Goal: Task Accomplishment & Management: Manage account settings

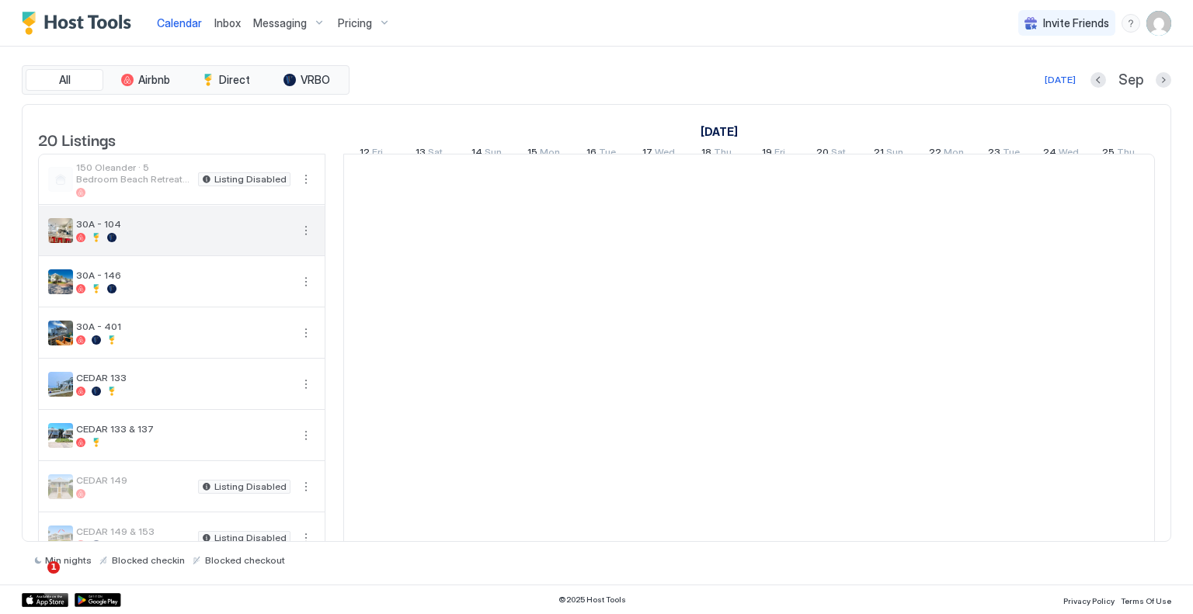
scroll to position [0, 863]
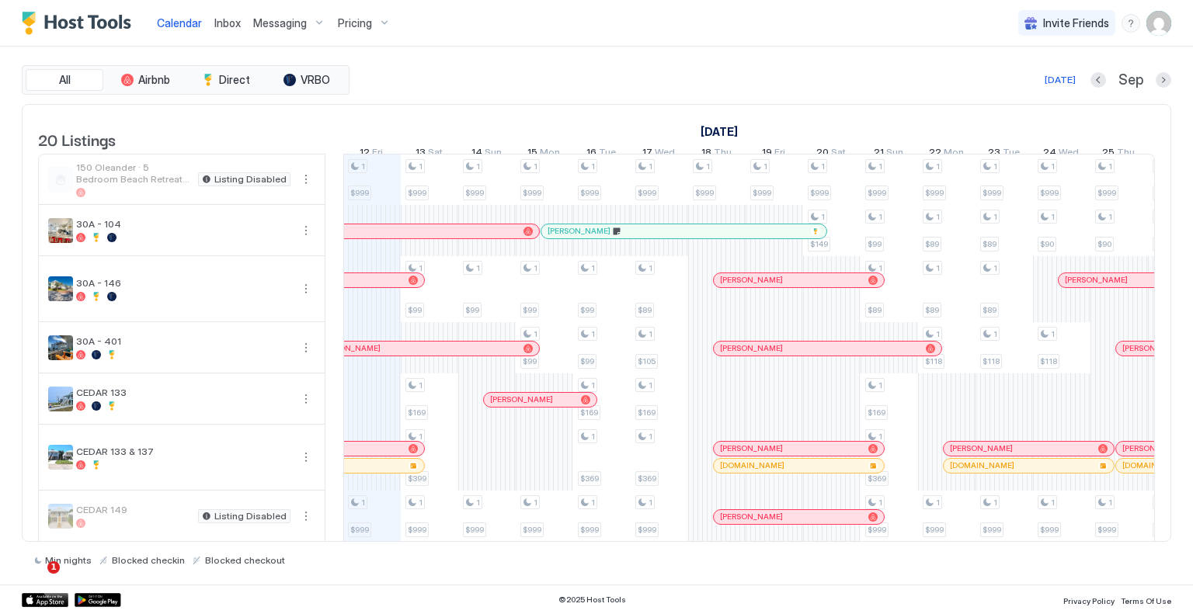
click at [1163, 25] on img "User profile" at bounding box center [1158, 23] width 25 height 25
click at [1028, 82] on span "Settings" at bounding box center [1019, 87] width 42 height 14
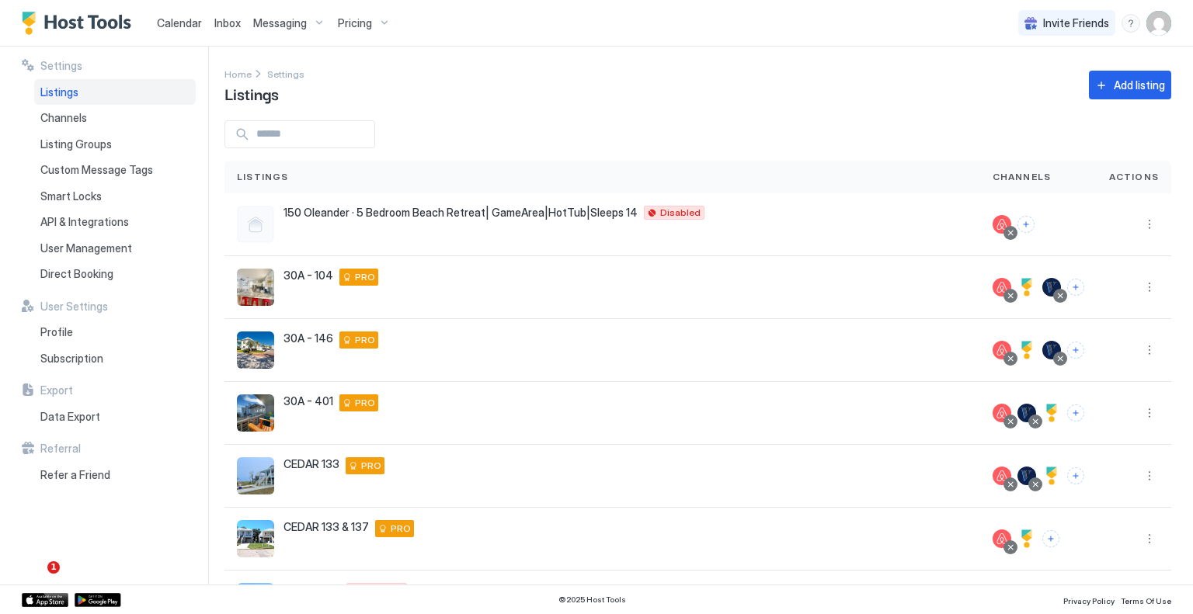
click at [63, 90] on span "Listings" at bounding box center [59, 92] width 38 height 14
click at [430, 88] on div "Home Settings Listings Add listing" at bounding box center [697, 85] width 947 height 40
click at [1163, 26] on img "User profile" at bounding box center [1158, 23] width 25 height 25
click at [64, 120] on div at bounding box center [596, 307] width 1193 height 614
click at [61, 249] on span "User Management" at bounding box center [86, 249] width 92 height 14
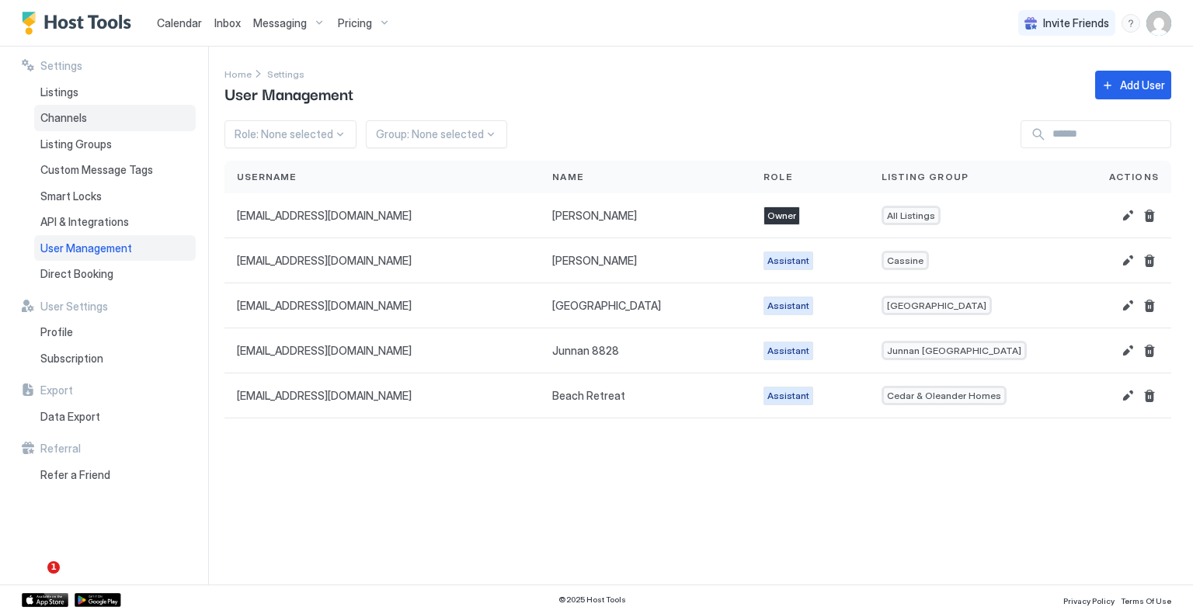
click at [67, 119] on span "Channels" at bounding box center [63, 118] width 47 height 14
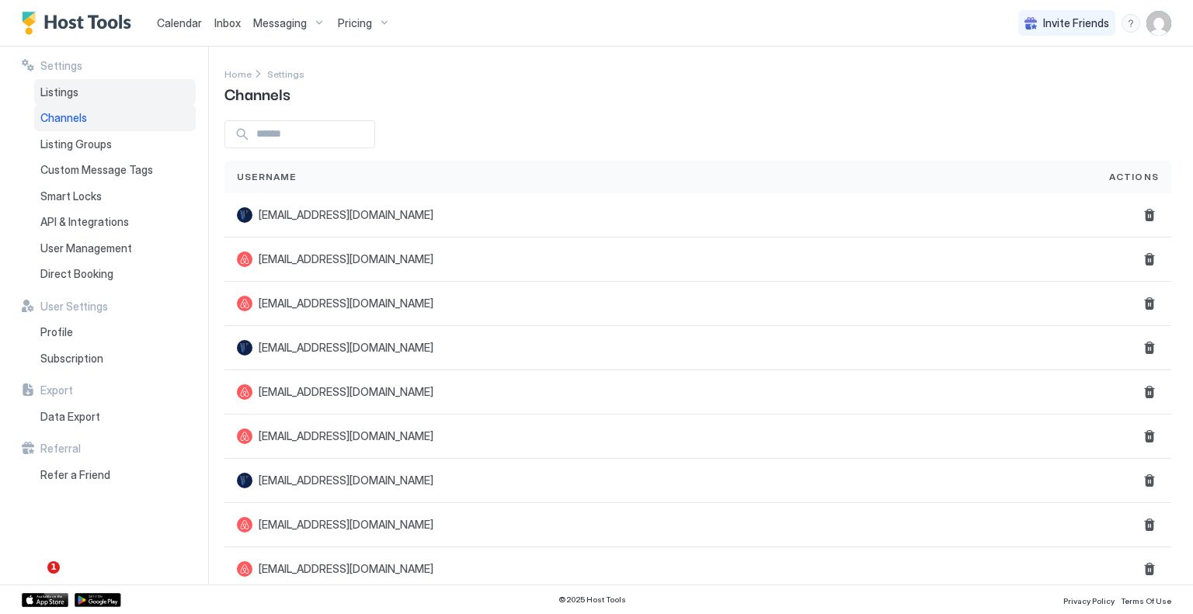
click at [68, 92] on span "Listings" at bounding box center [59, 92] width 38 height 14
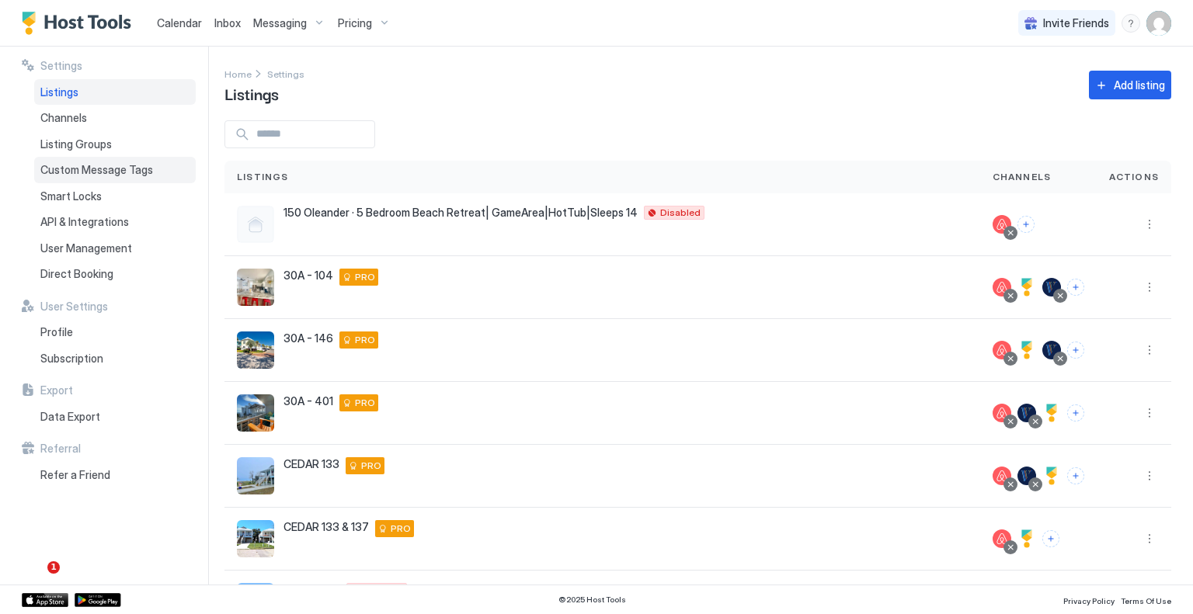
click at [79, 167] on span "Custom Message Tags" at bounding box center [96, 170] width 113 height 14
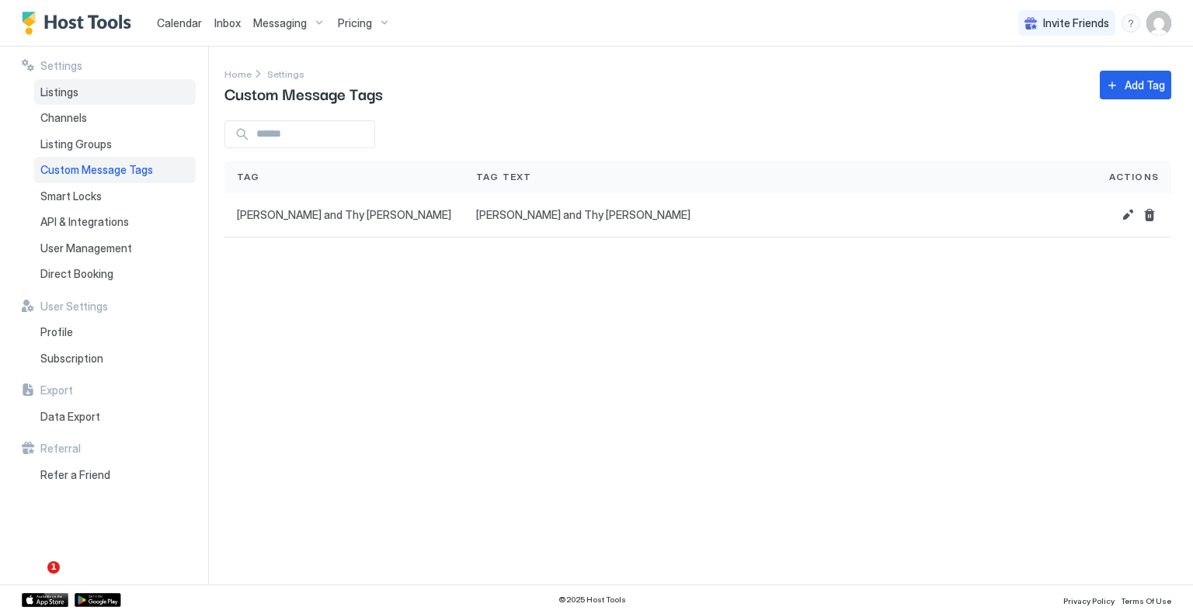
click at [68, 87] on span "Listings" at bounding box center [59, 92] width 38 height 14
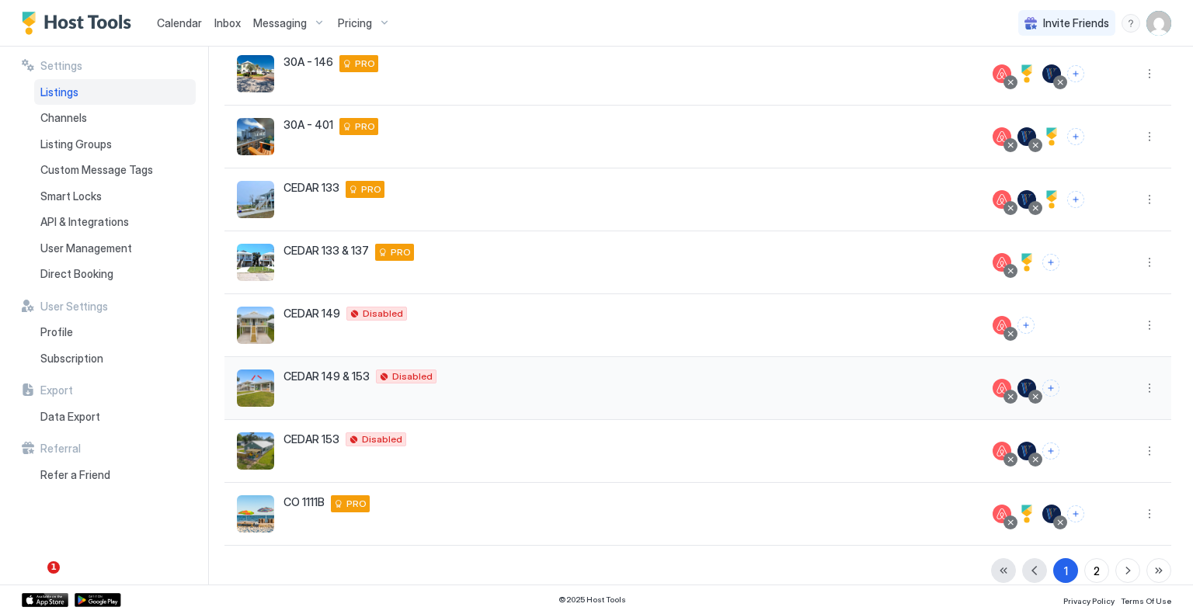
scroll to position [292, 0]
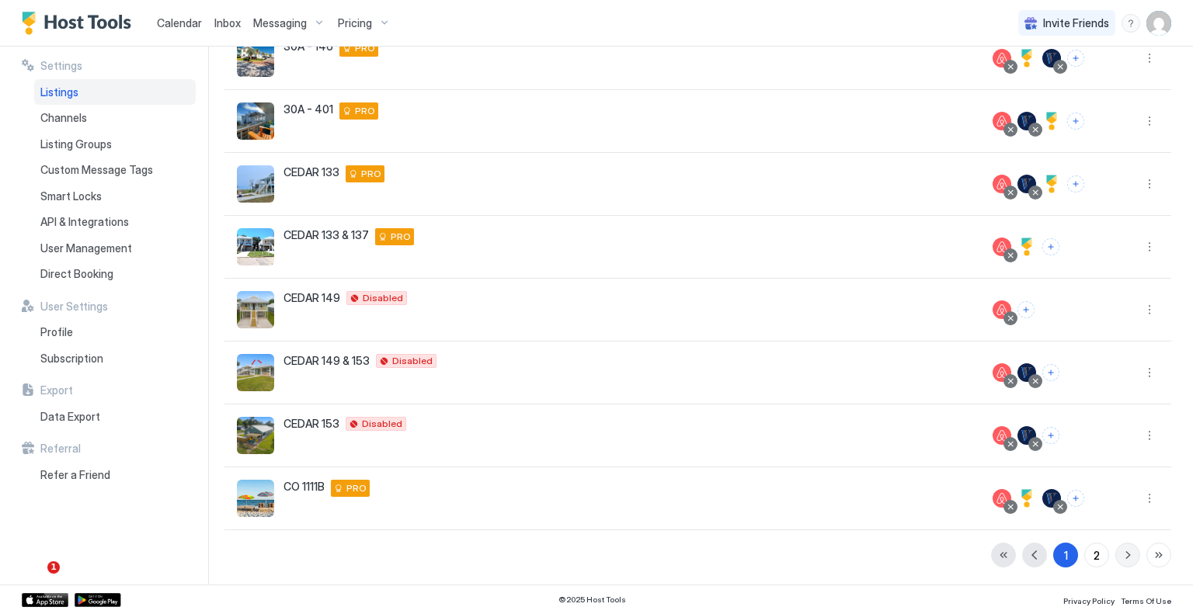
click at [1115, 558] on button "button" at bounding box center [1127, 555] width 25 height 25
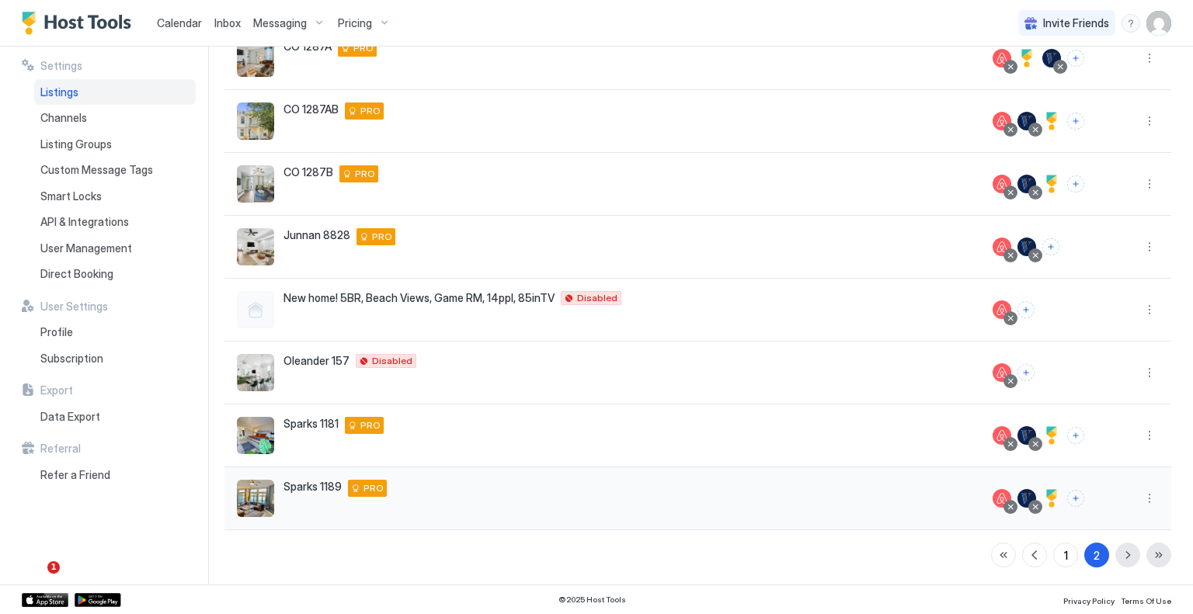
click at [253, 493] on img "listing image" at bounding box center [255, 498] width 37 height 37
click at [1140, 500] on button "More options" at bounding box center [1149, 498] width 19 height 19
click at [1084, 355] on span "Messaging" at bounding box center [1093, 351] width 50 height 12
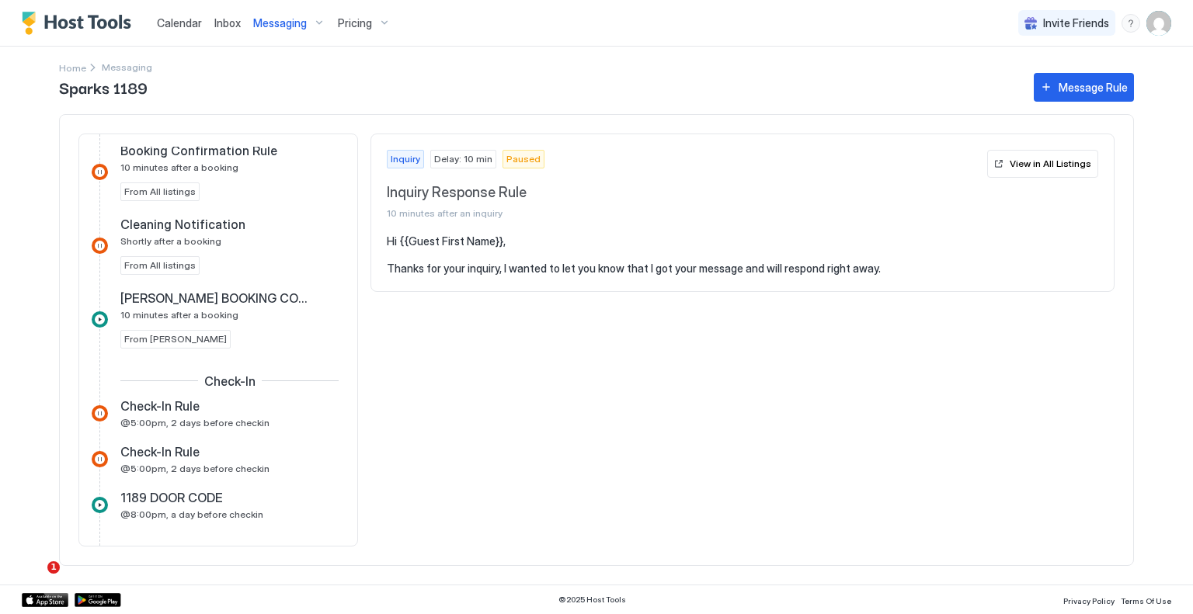
scroll to position [466, 0]
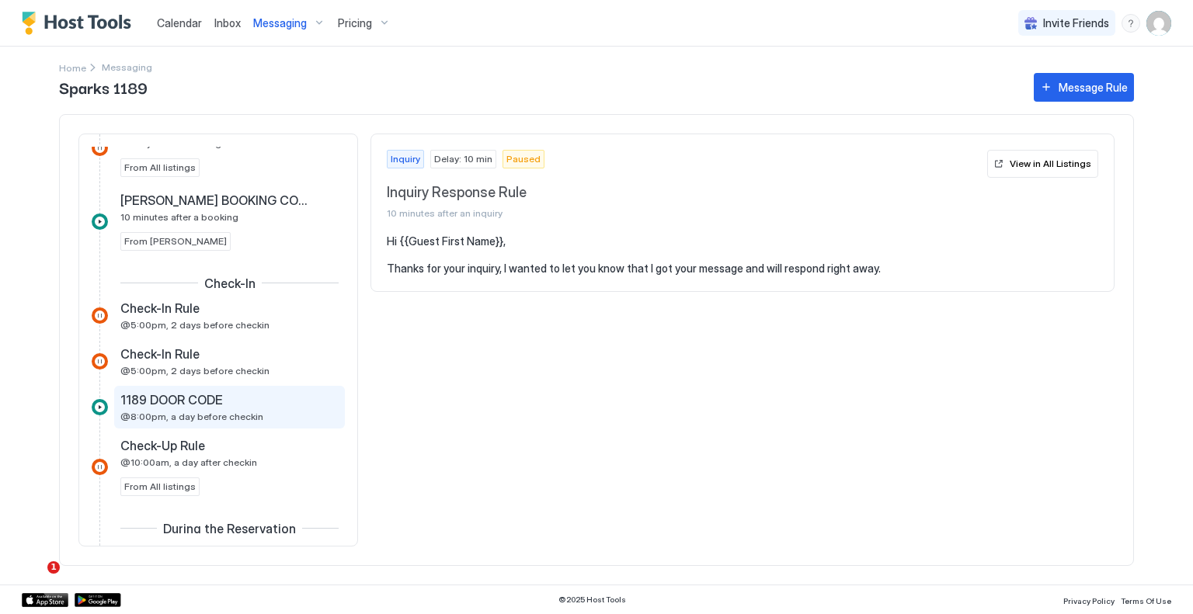
click at [176, 401] on span "1189 DOOR CODE" at bounding box center [171, 400] width 103 height 16
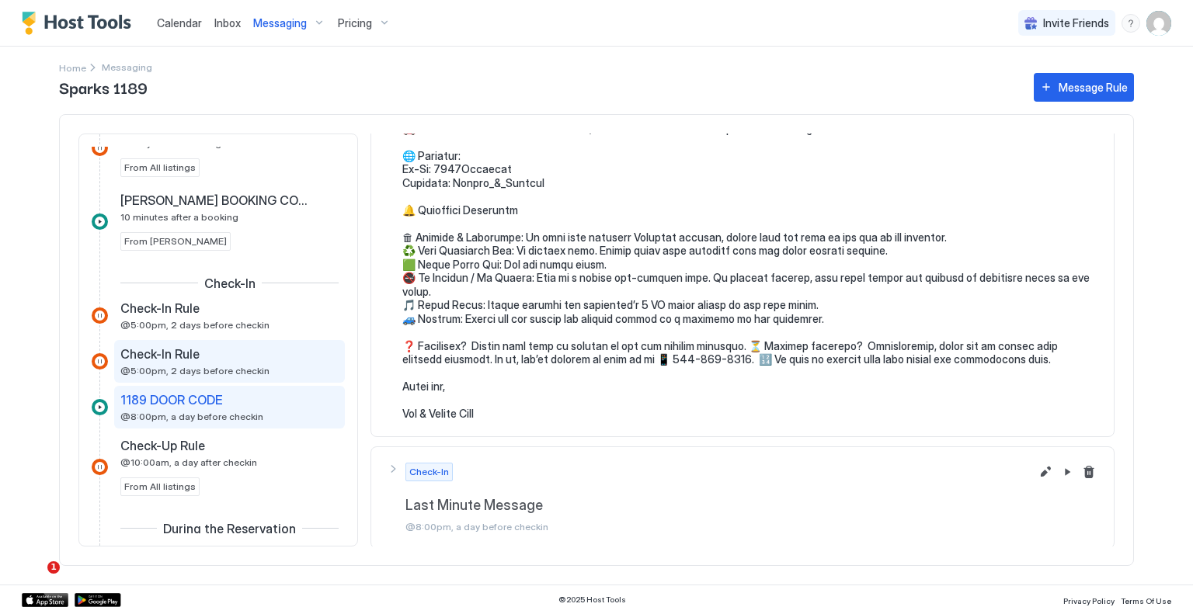
scroll to position [544, 0]
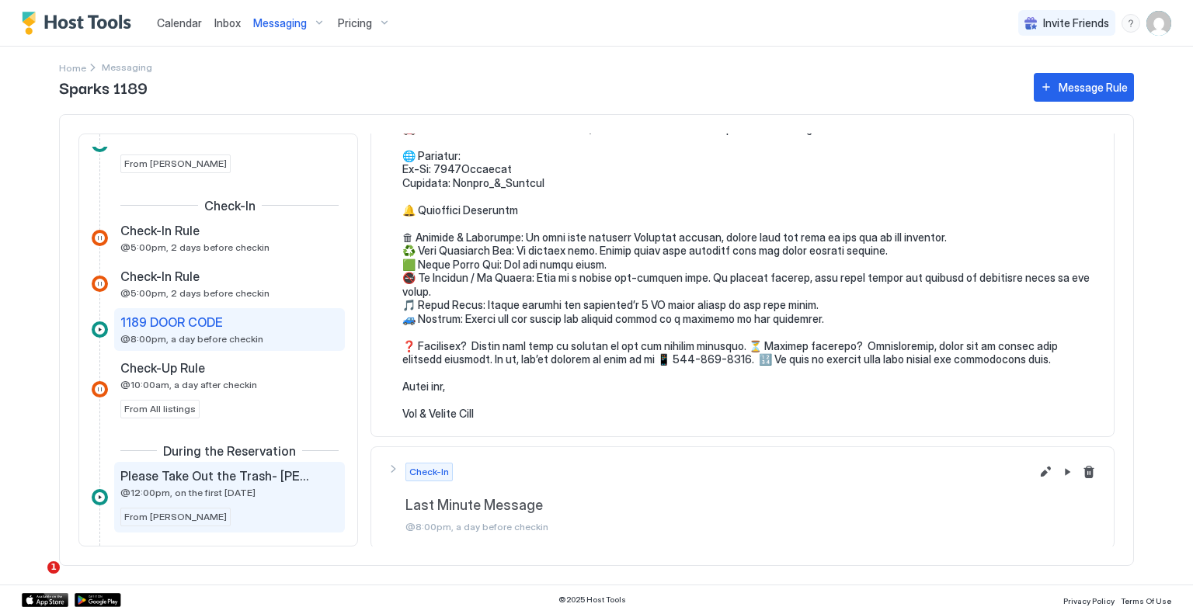
click at [207, 492] on span "@12:00pm, on the first Thursday" at bounding box center [187, 493] width 135 height 12
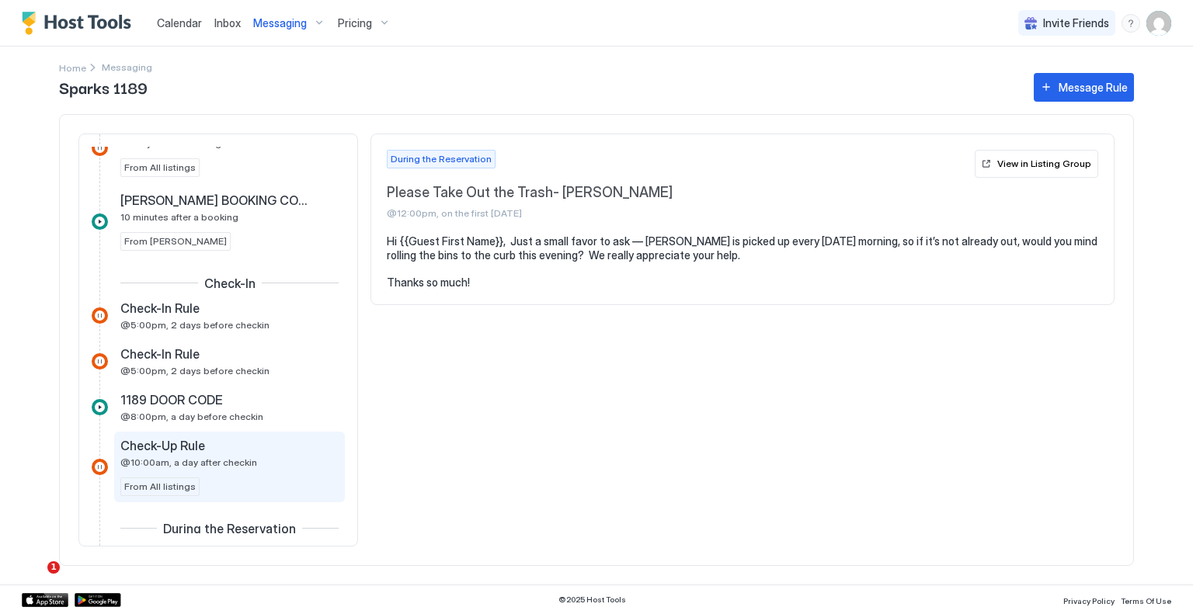
scroll to position [854, 0]
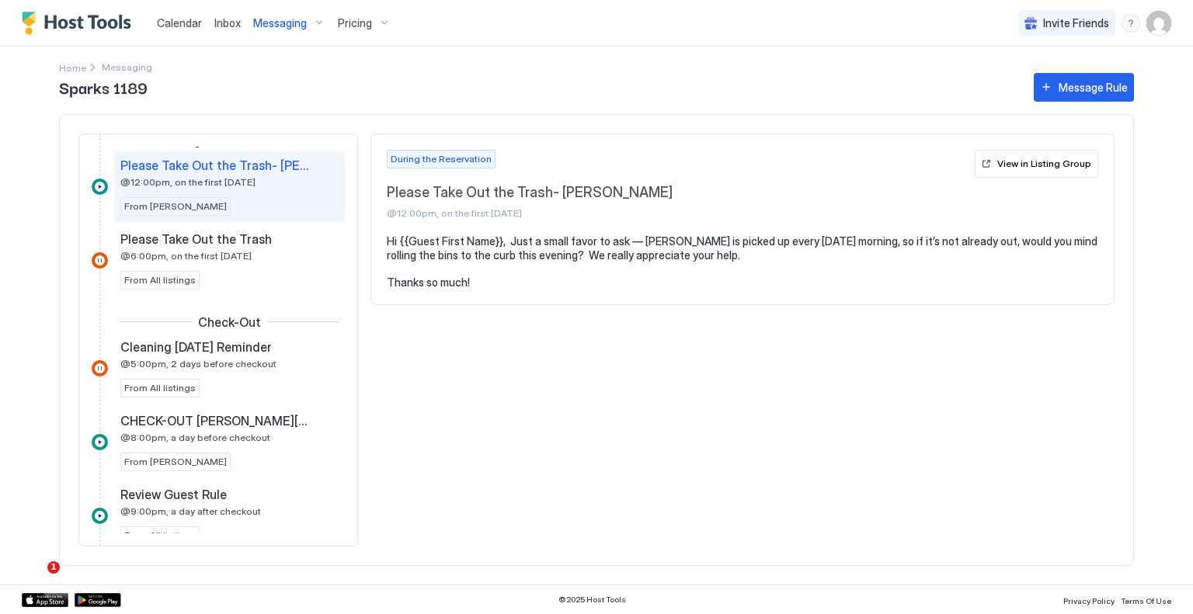
click at [228, 23] on span "Inbox" at bounding box center [227, 22] width 26 height 13
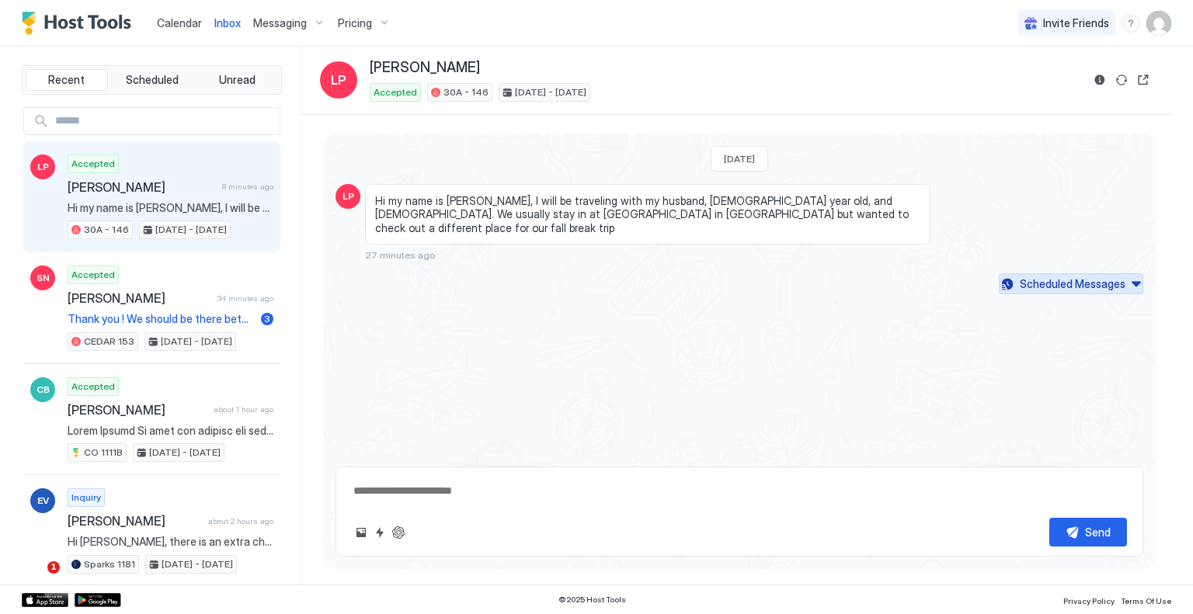
click at [1139, 273] on button "Scheduled Messages" at bounding box center [1071, 283] width 144 height 21
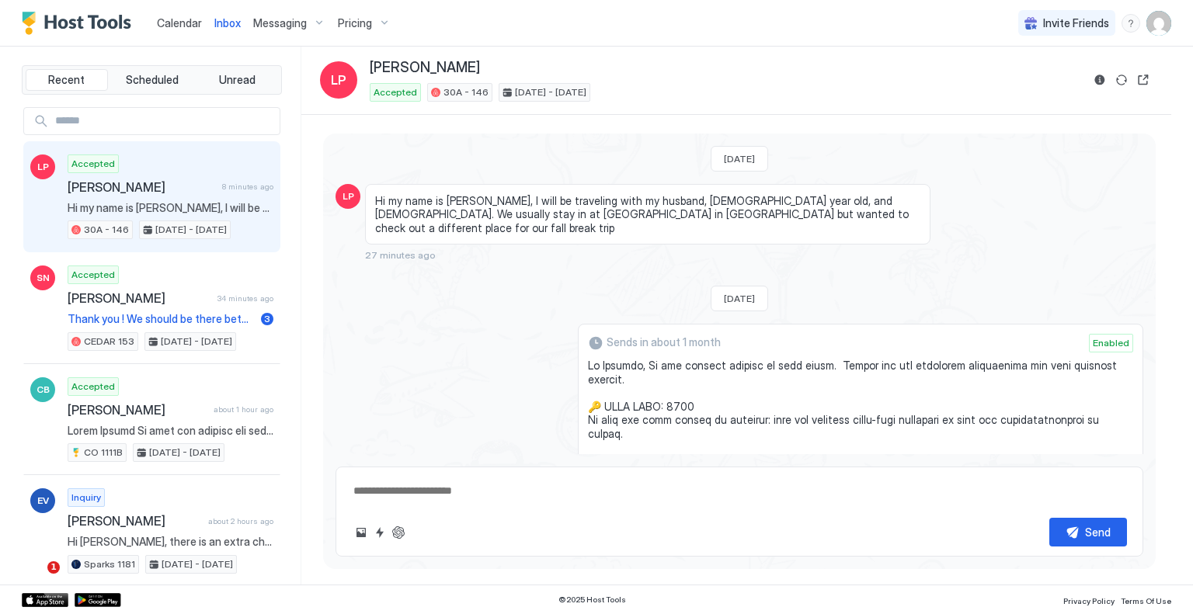
click at [695, 336] on span "Sends in about 1 month" at bounding box center [664, 343] width 114 height 14
click at [183, 188] on span "[PERSON_NAME]" at bounding box center [142, 187] width 148 height 16
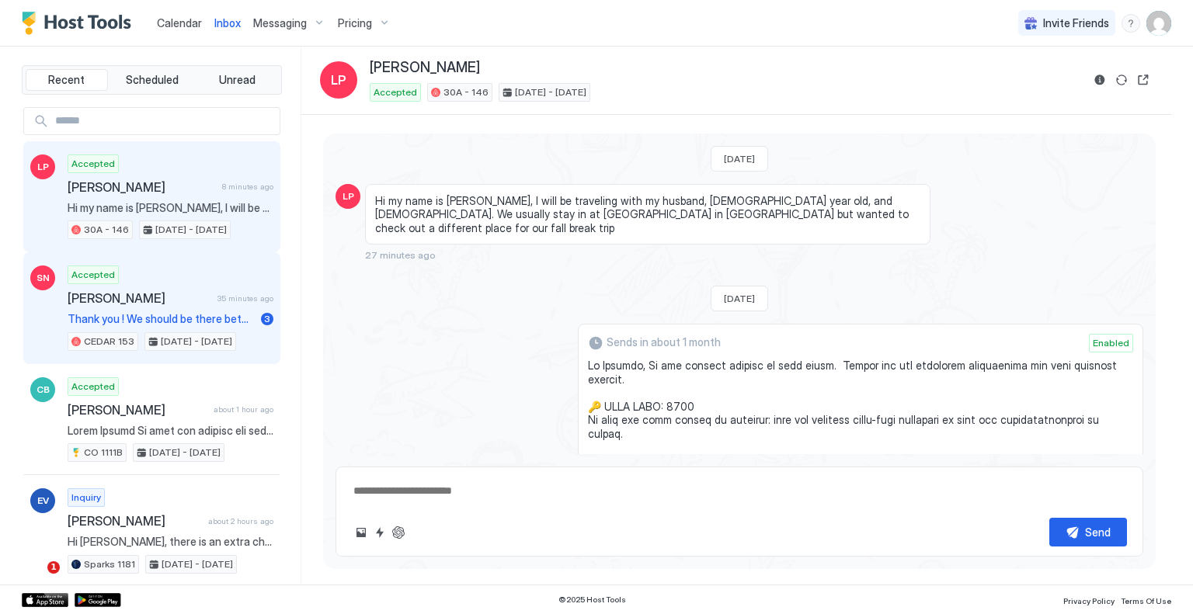
click at [187, 291] on span "[PERSON_NAME]" at bounding box center [140, 298] width 144 height 16
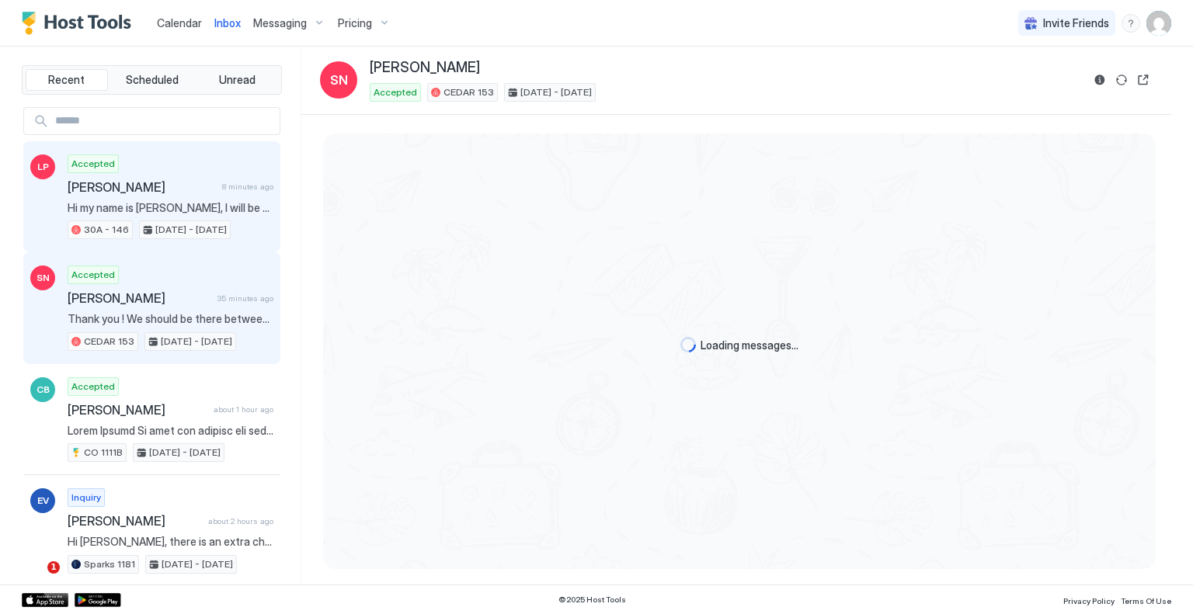
scroll to position [688, 0]
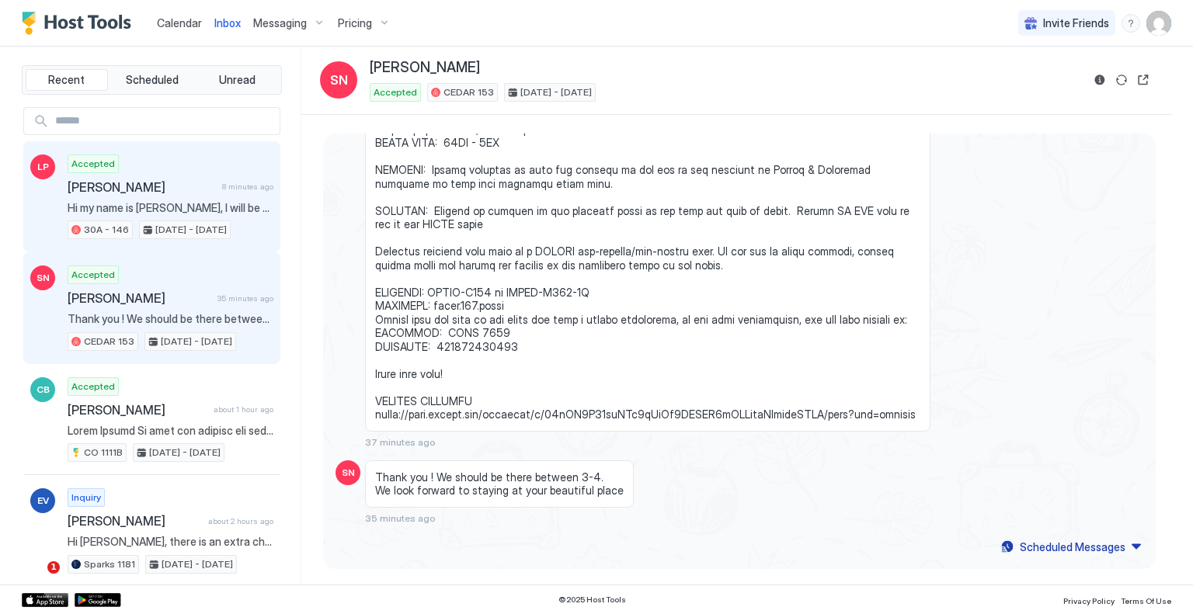
click at [161, 186] on span "[PERSON_NAME]" at bounding box center [142, 187] width 148 height 16
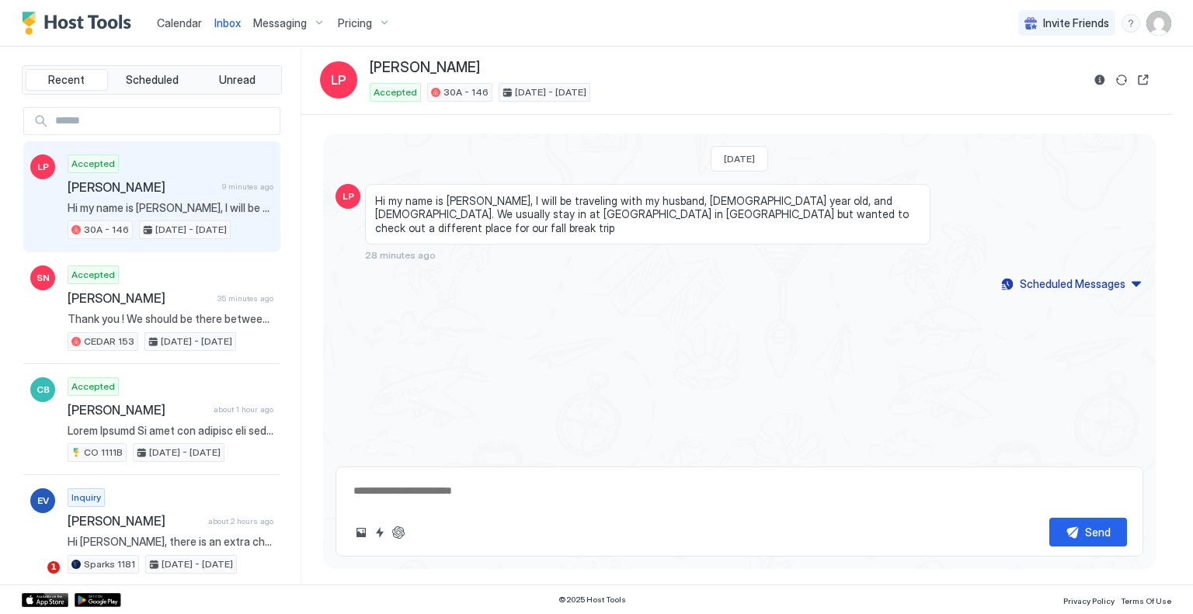
type textarea "*"
click at [288, 23] on span "Messaging" at bounding box center [280, 23] width 54 height 14
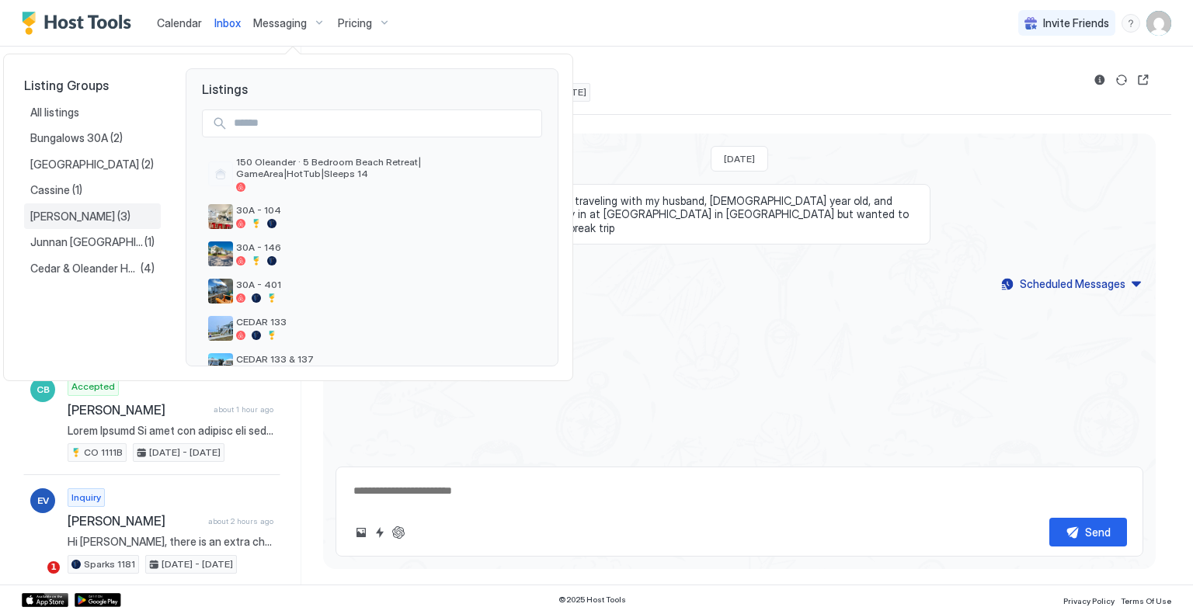
click at [79, 222] on span "Sparks Marina" at bounding box center [73, 217] width 87 height 14
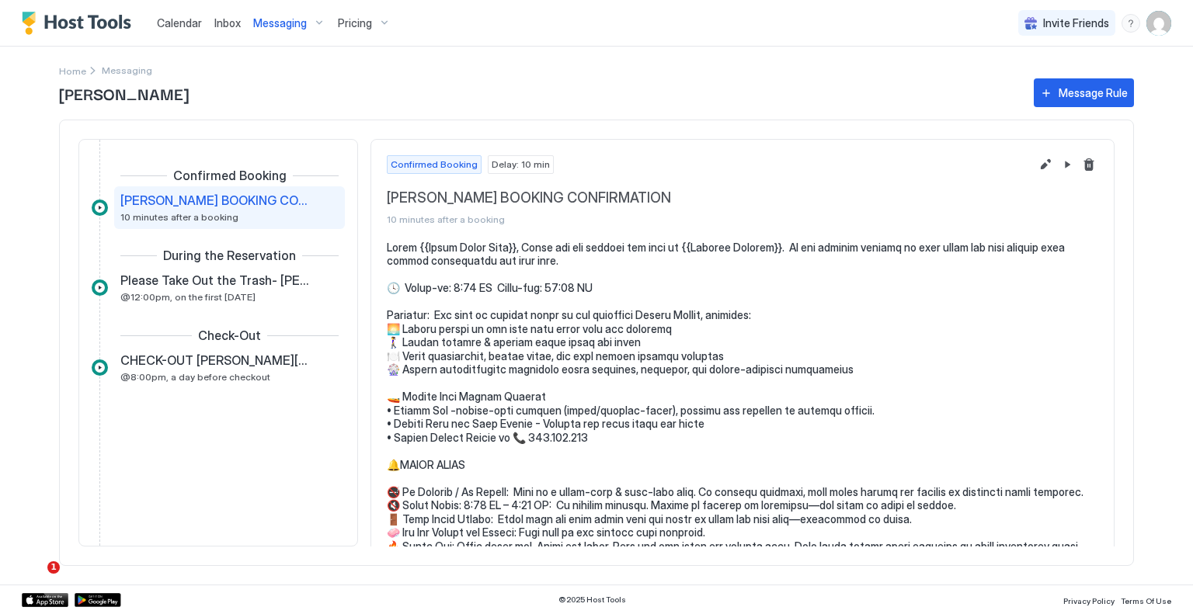
click at [213, 204] on span "SPARKS MARINA BOOKING CONFIRMATION" at bounding box center [216, 201] width 193 height 16
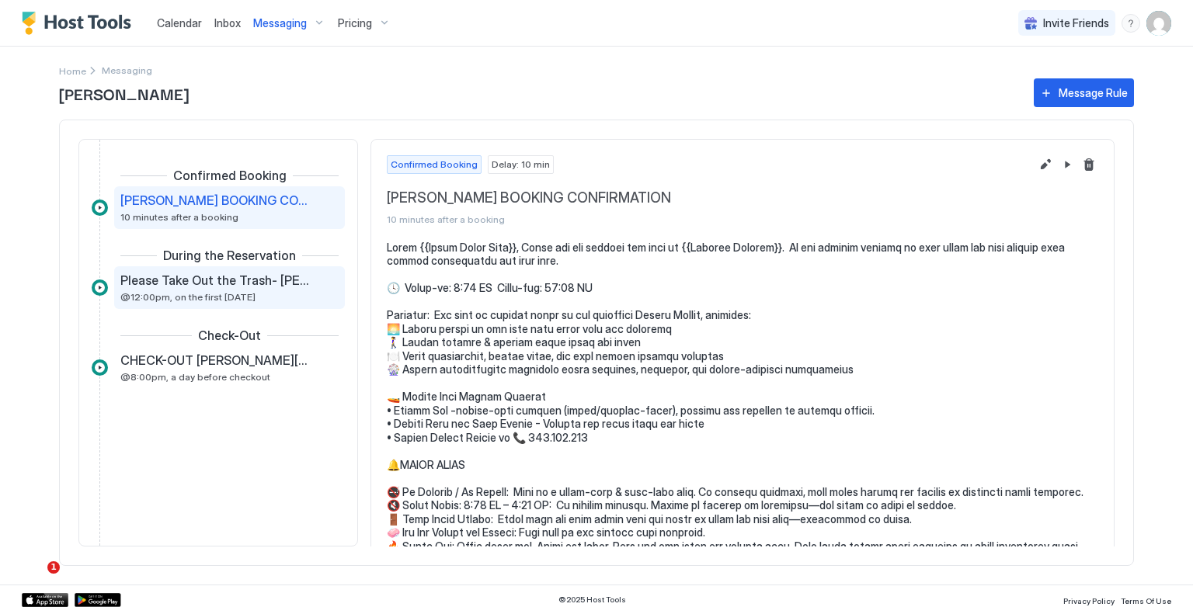
click at [221, 280] on span "Please Take Out the Trash- SPARKS MARINA" at bounding box center [216, 281] width 193 height 16
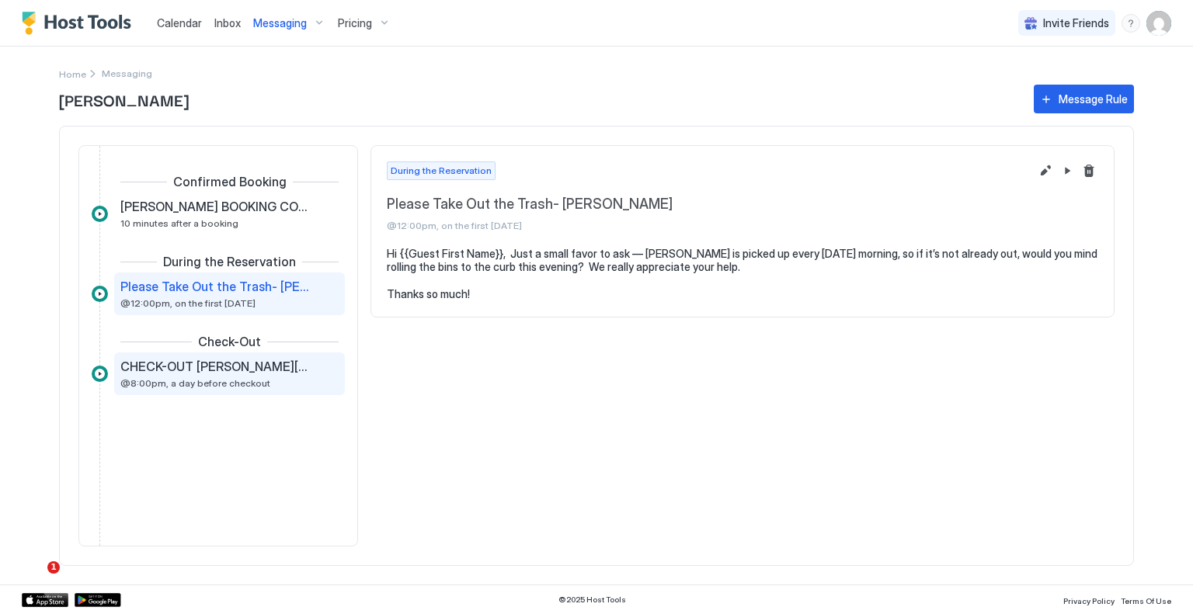
click at [220, 372] on span "CHECK-OUT SPARKS MARINA LAKEHOUSE" at bounding box center [216, 367] width 193 height 16
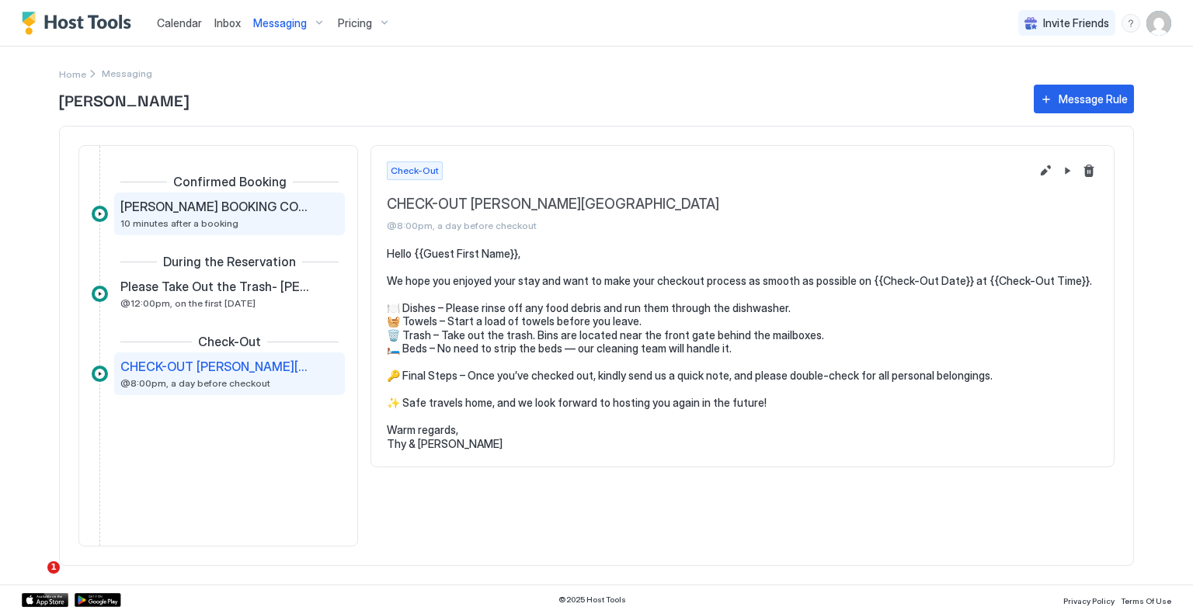
click at [205, 207] on span "SPARKS MARINA BOOKING CONFIRMATION" at bounding box center [216, 207] width 193 height 16
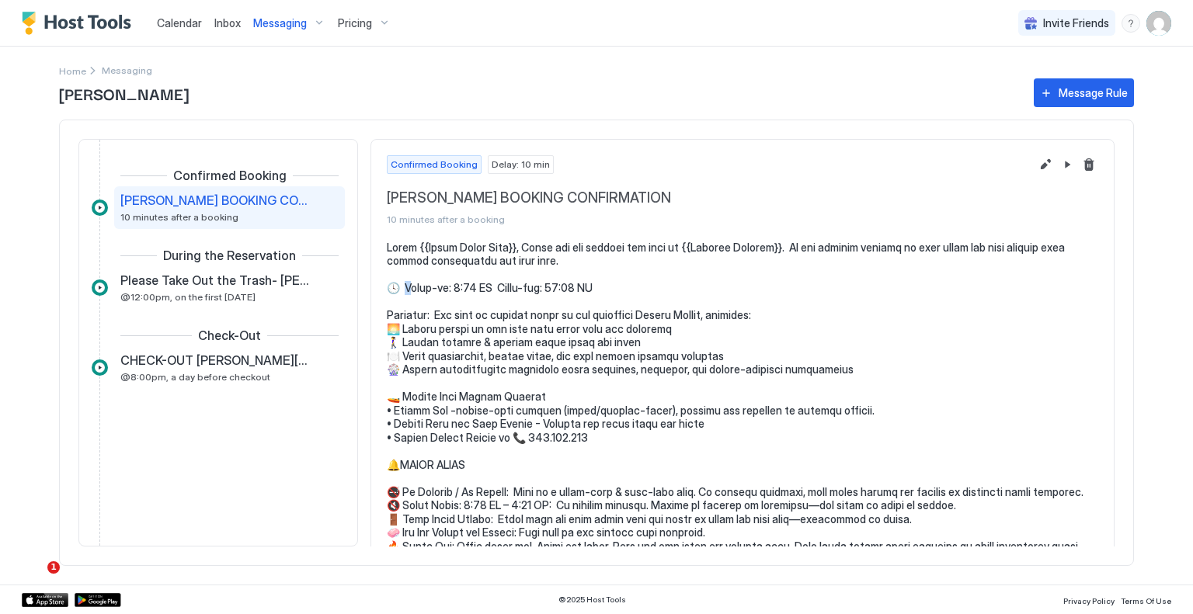
click at [407, 289] on pre at bounding box center [742, 526] width 711 height 571
drag, startPoint x: 419, startPoint y: 283, endPoint x: 607, endPoint y: 283, distance: 188.0
click at [607, 283] on pre at bounding box center [742, 526] width 711 height 571
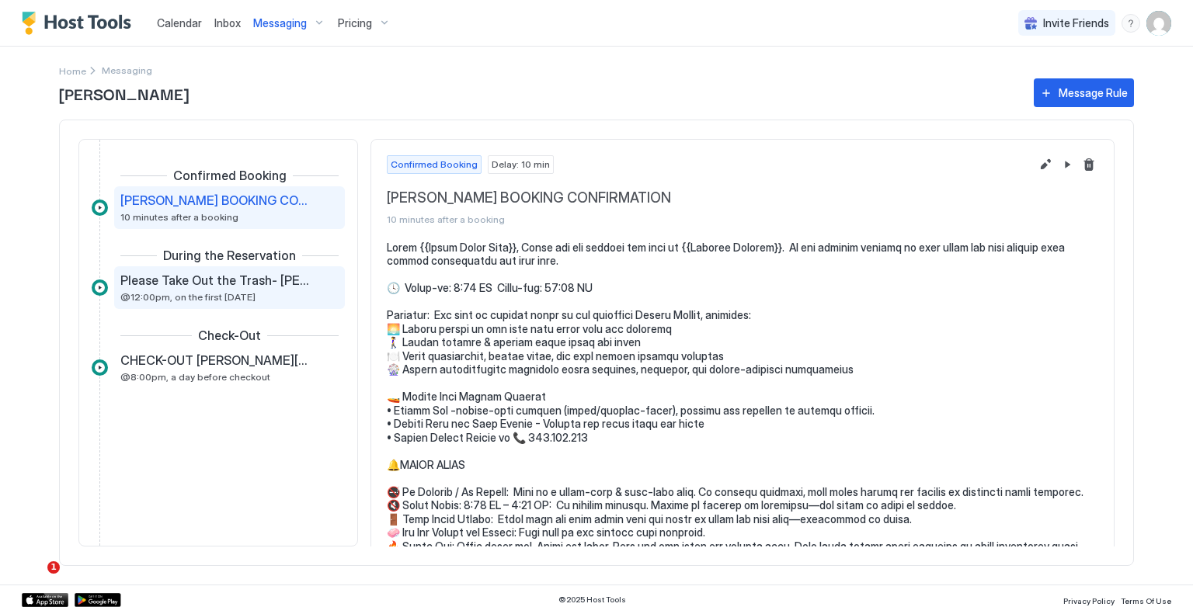
click at [209, 294] on span "@12:00pm, on the first Thursday" at bounding box center [187, 297] width 135 height 12
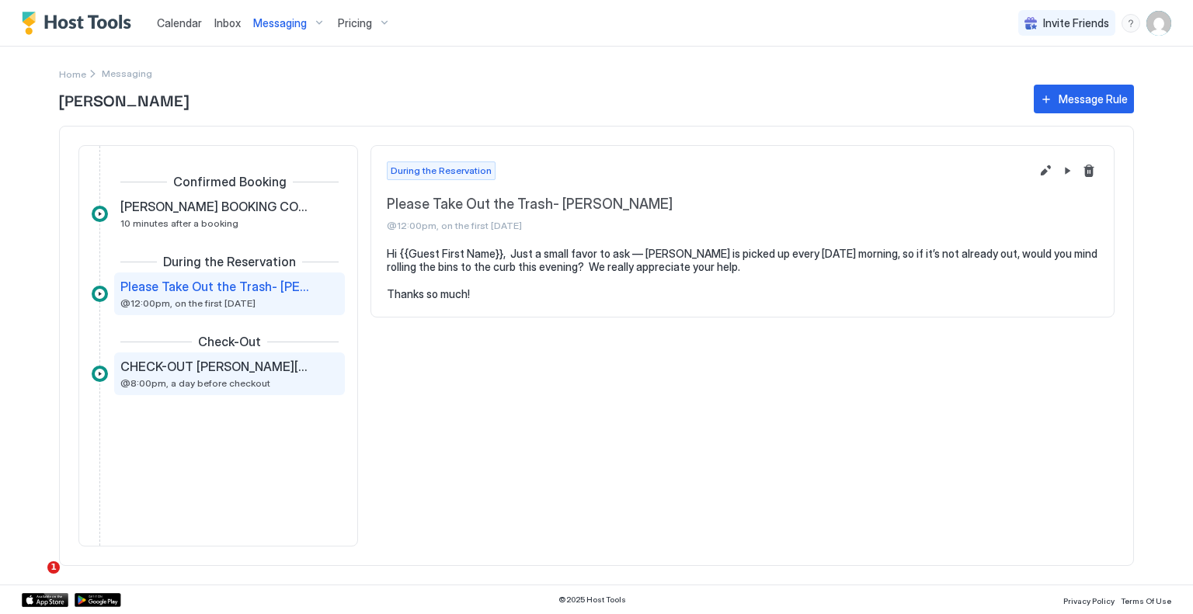
click at [263, 377] on div "CHECK-OUT SPARKS MARINA LAKEHOUSE @8:00pm, a day before checkout" at bounding box center [218, 374] width 197 height 30
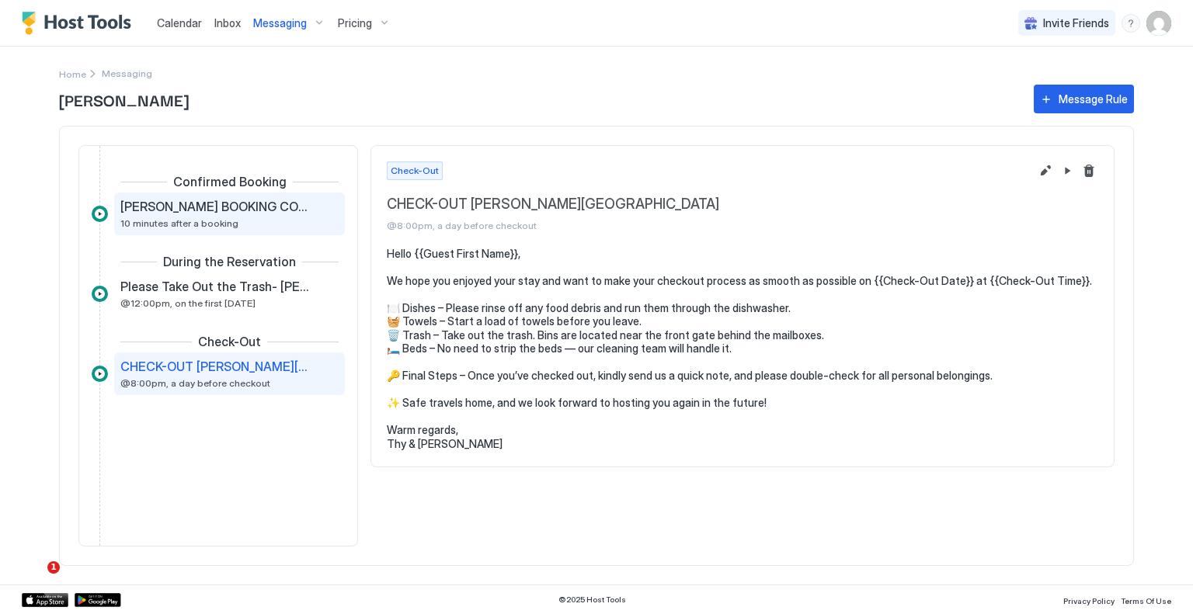
click at [258, 224] on div "SPARKS MARINA BOOKING CONFIRMATION 10 minutes after a booking" at bounding box center [218, 214] width 197 height 30
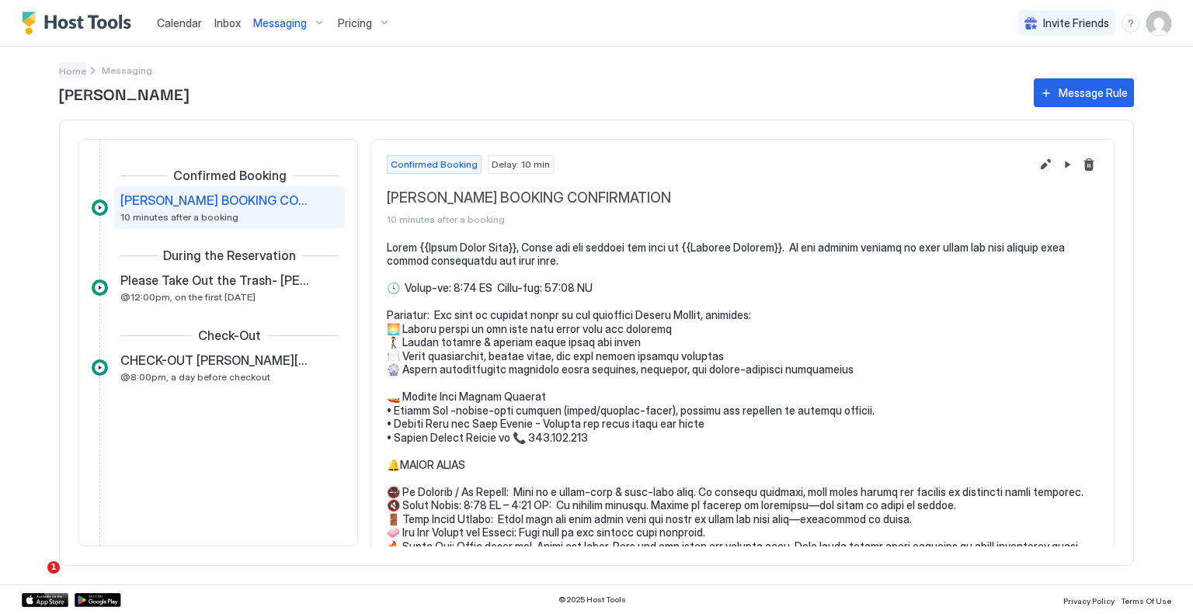
click at [73, 72] on span "Home" at bounding box center [72, 71] width 27 height 12
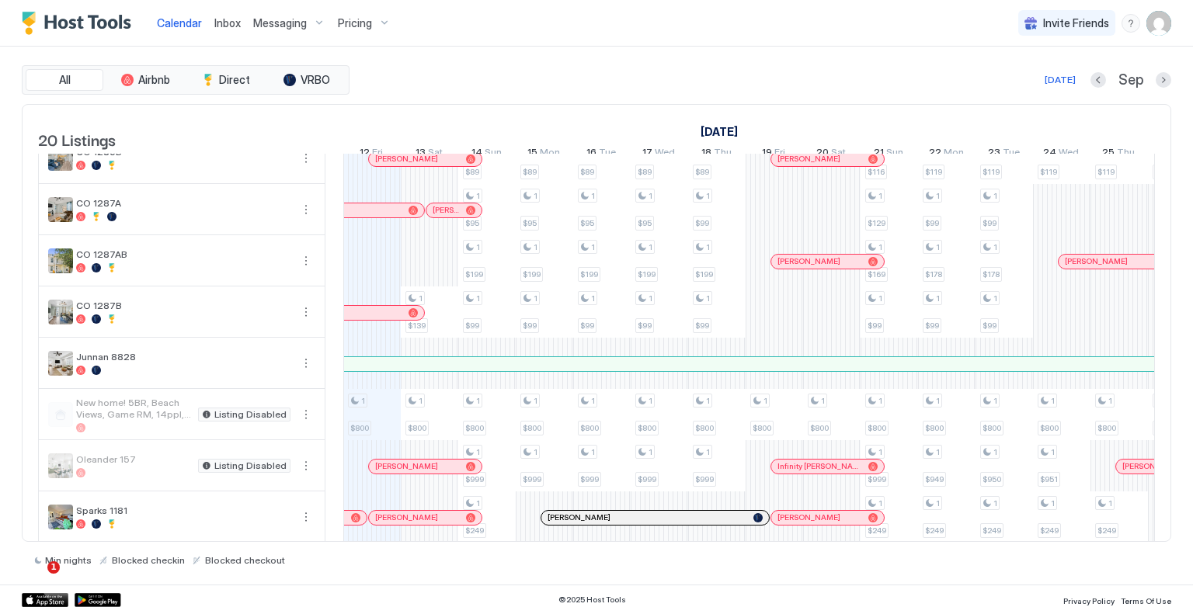
scroll to position [687, 0]
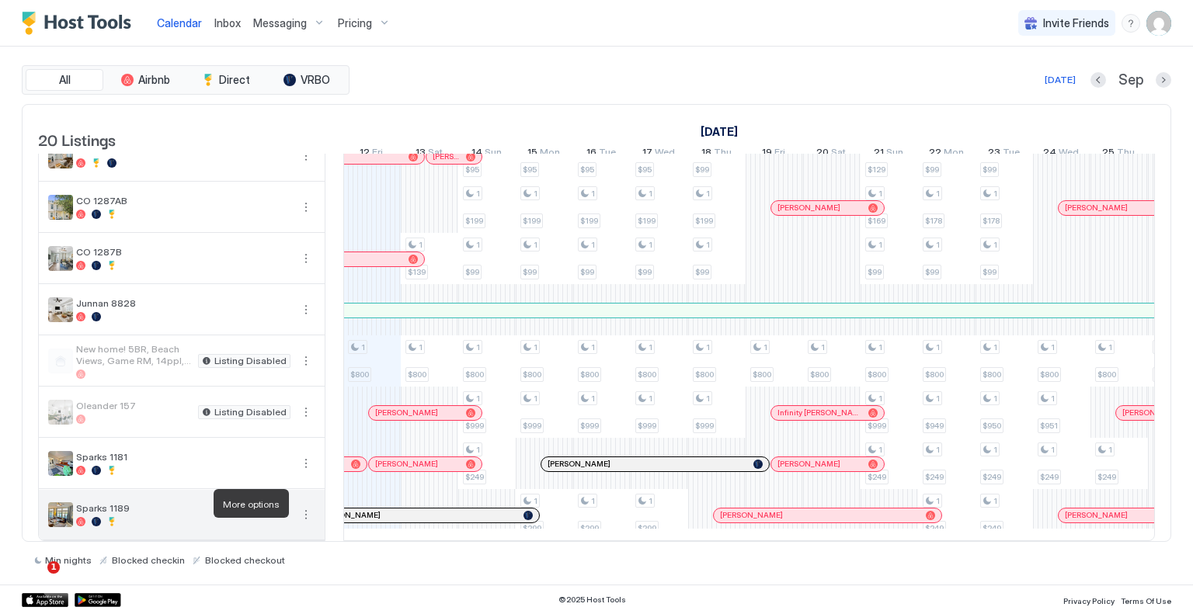
click at [311, 506] on button "More options" at bounding box center [306, 515] width 19 height 19
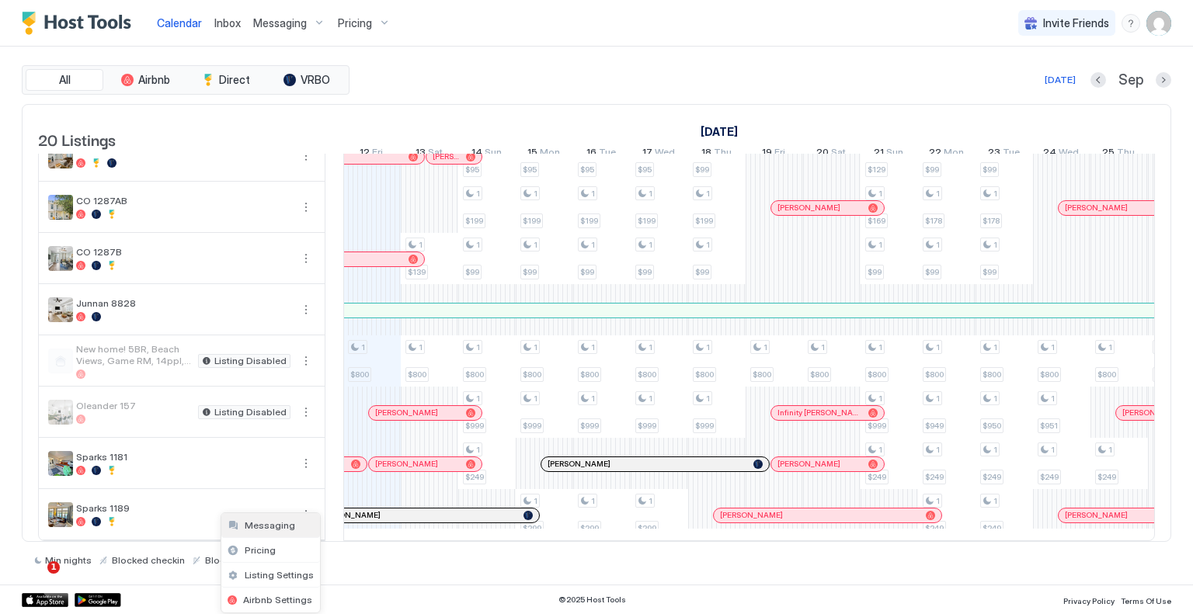
click at [282, 527] on span "Messaging" at bounding box center [270, 526] width 50 height 12
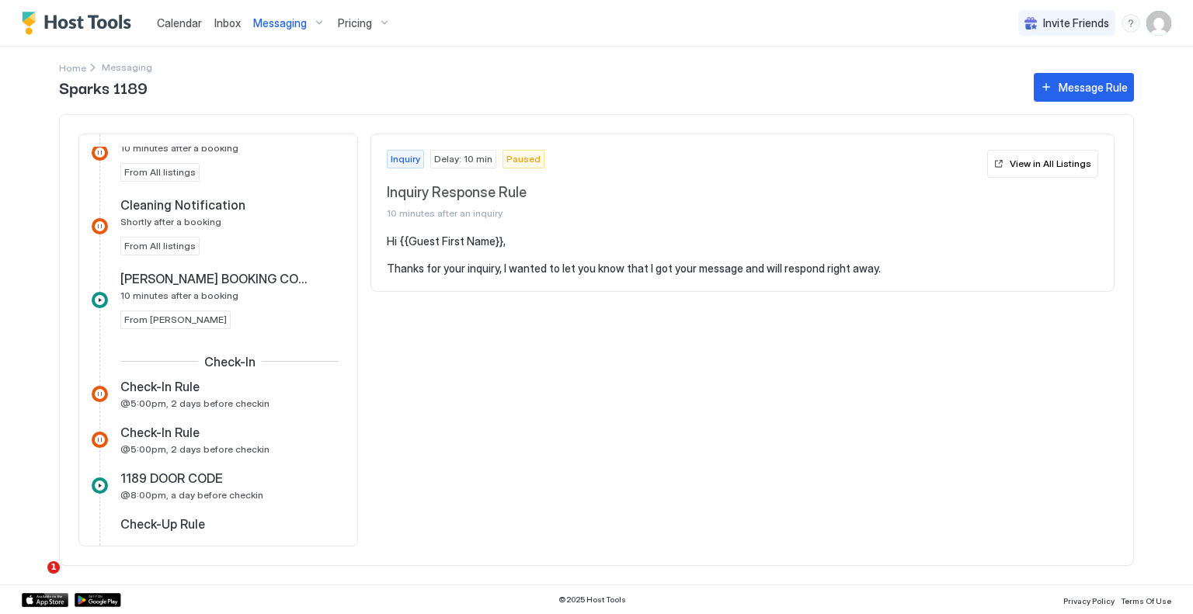
scroll to position [388, 0]
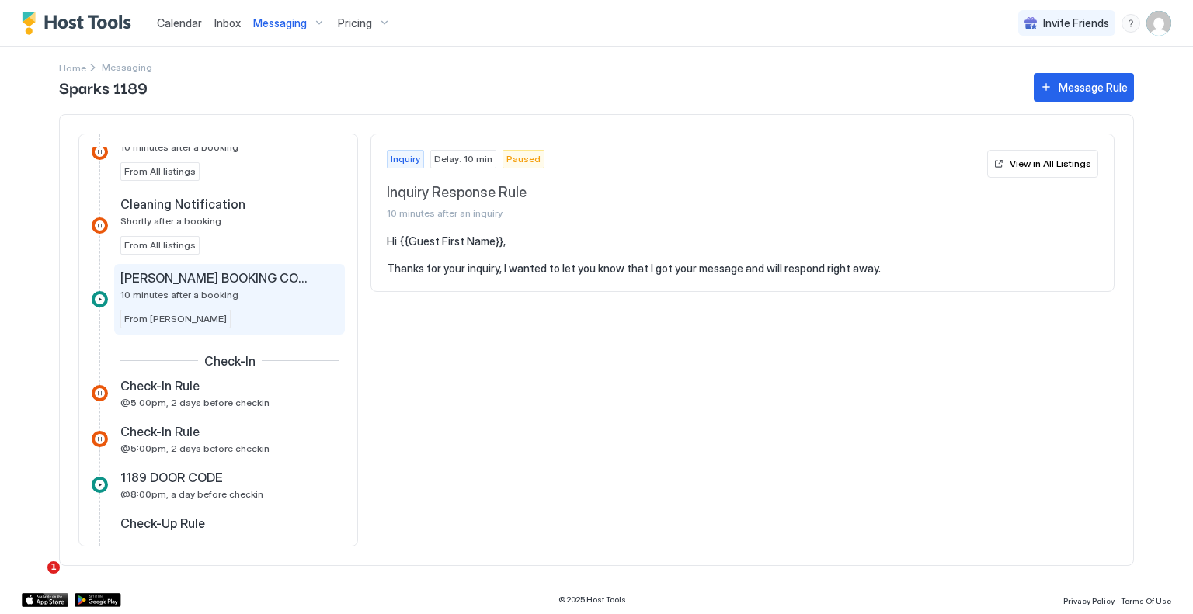
click at [227, 289] on span "10 minutes after a booking" at bounding box center [179, 295] width 118 height 12
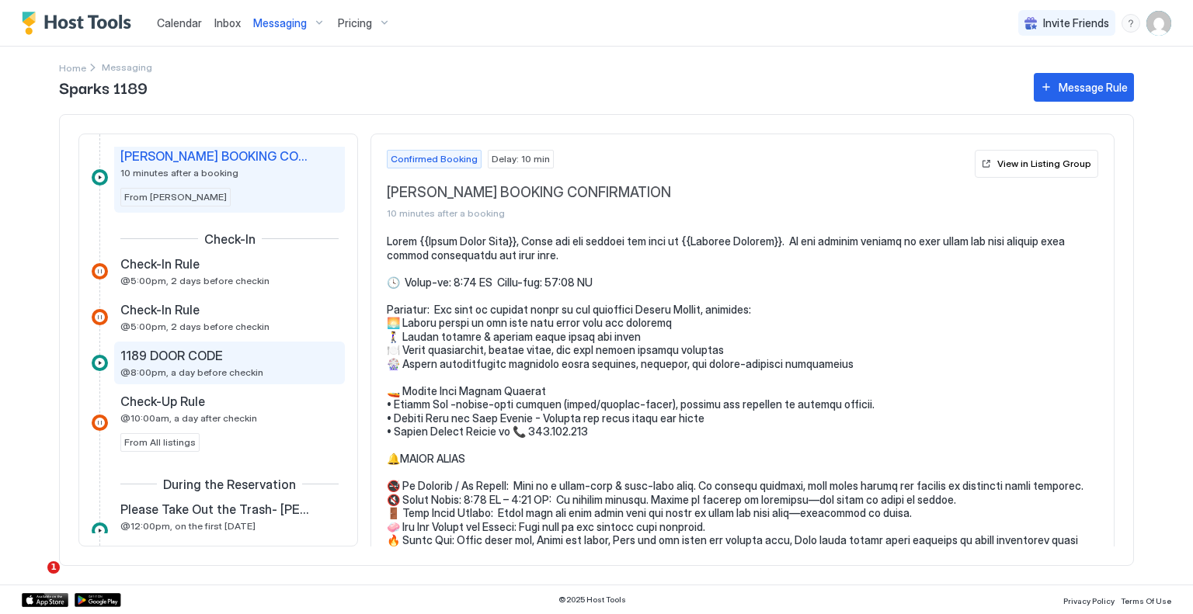
scroll to position [544, 0]
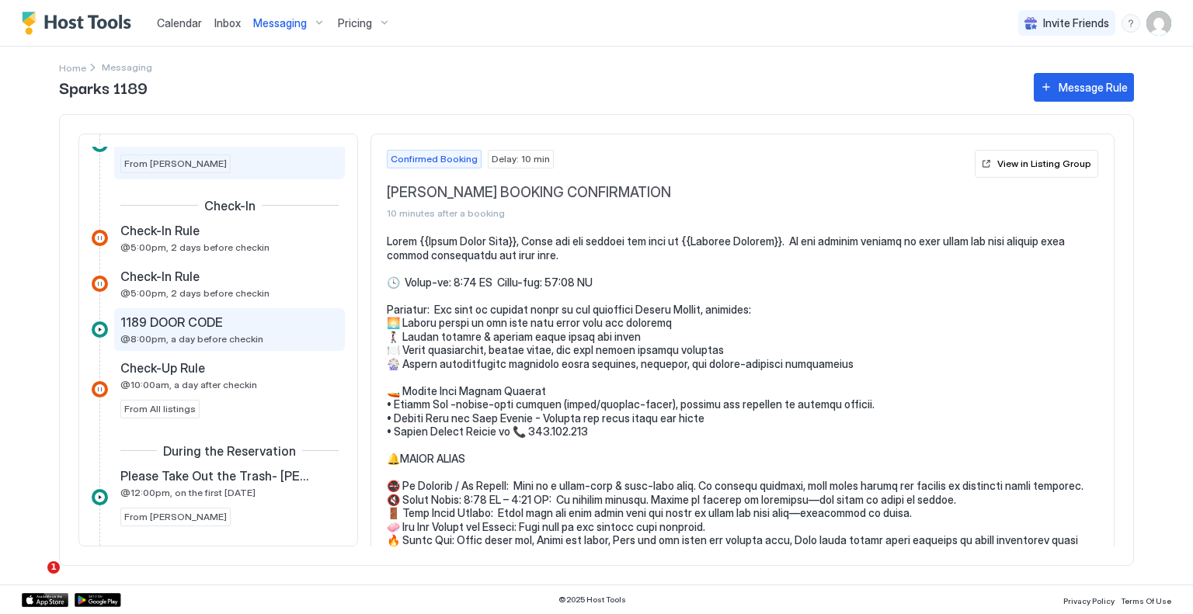
click at [225, 335] on span "@8:00pm, a day before checkin" at bounding box center [191, 339] width 143 height 12
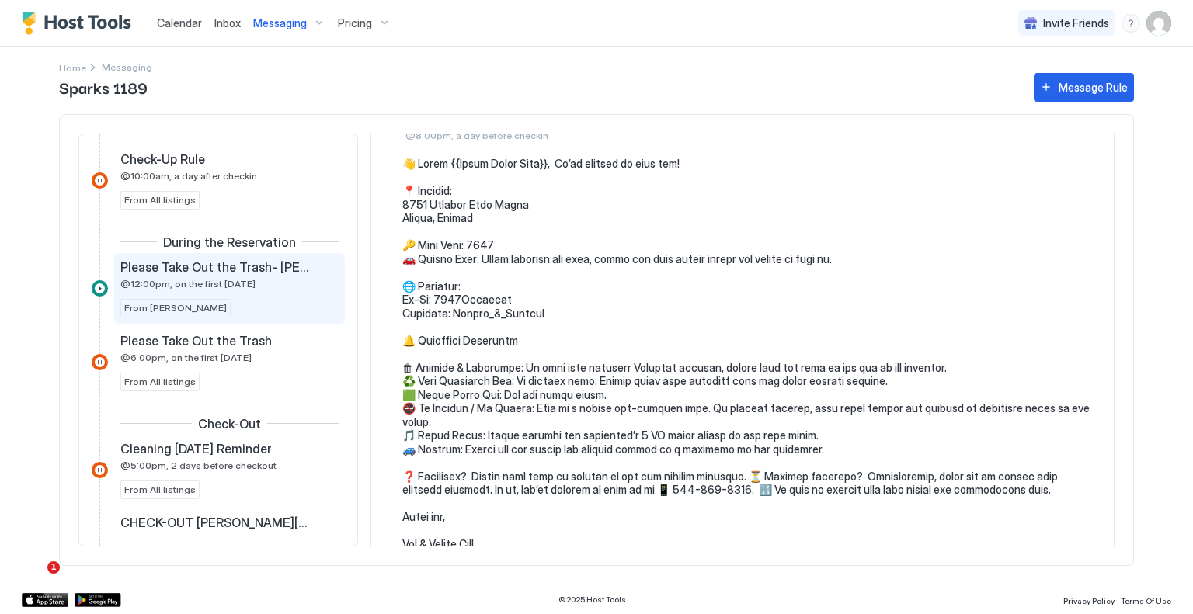
scroll to position [777, 0]
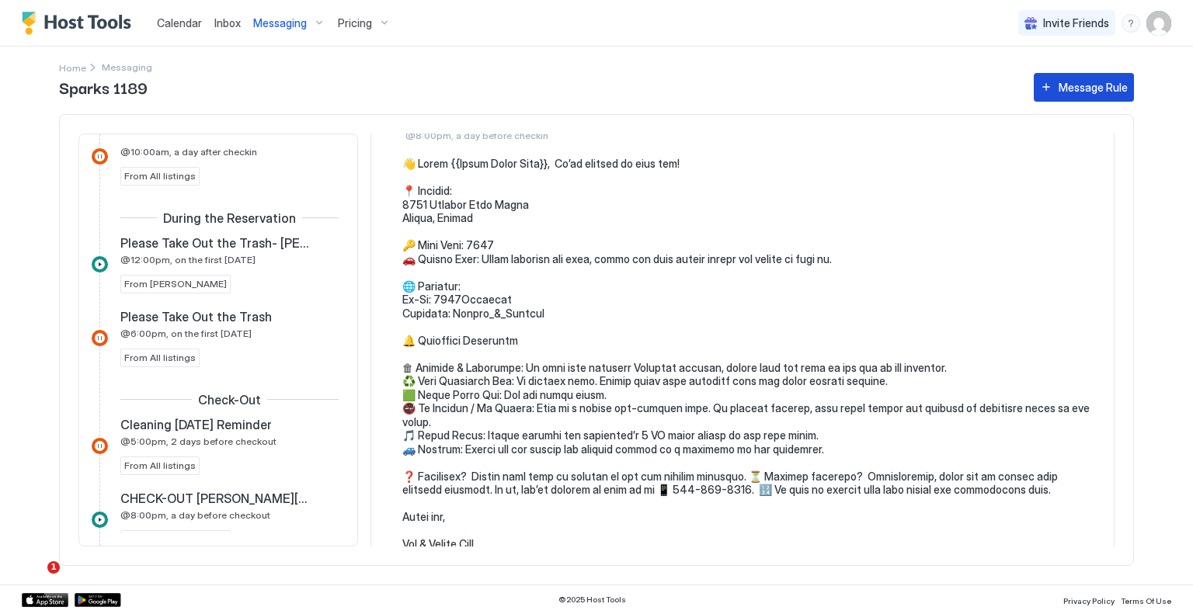
click at [1072, 91] on div "Message Rule" at bounding box center [1093, 87] width 69 height 16
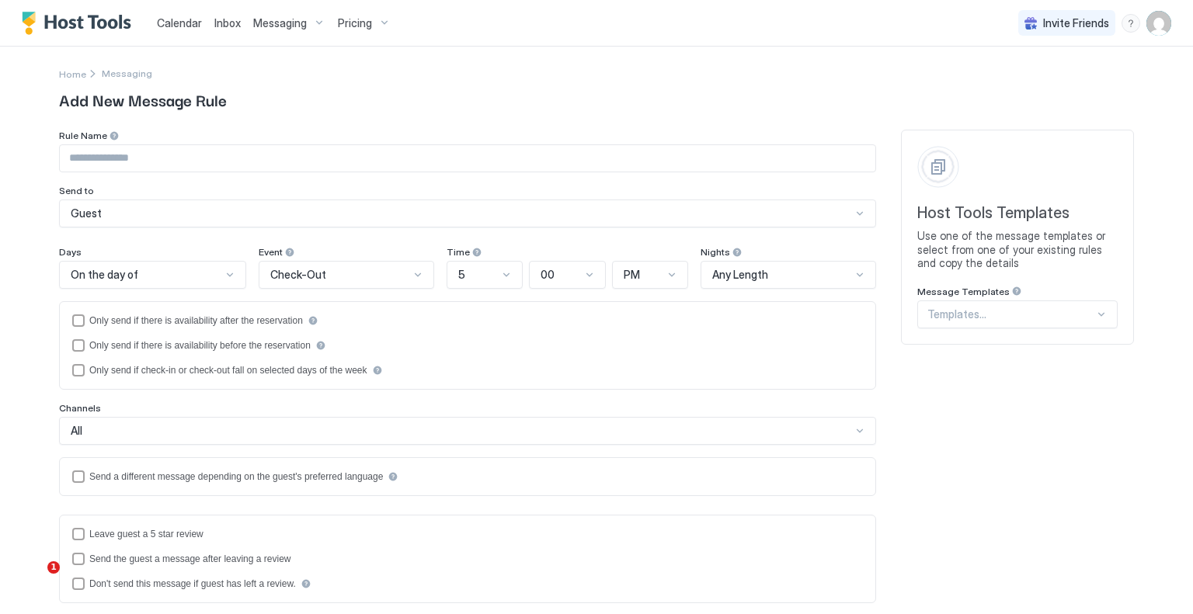
click at [793, 99] on span "Add New Message Rule" at bounding box center [596, 99] width 1075 height 23
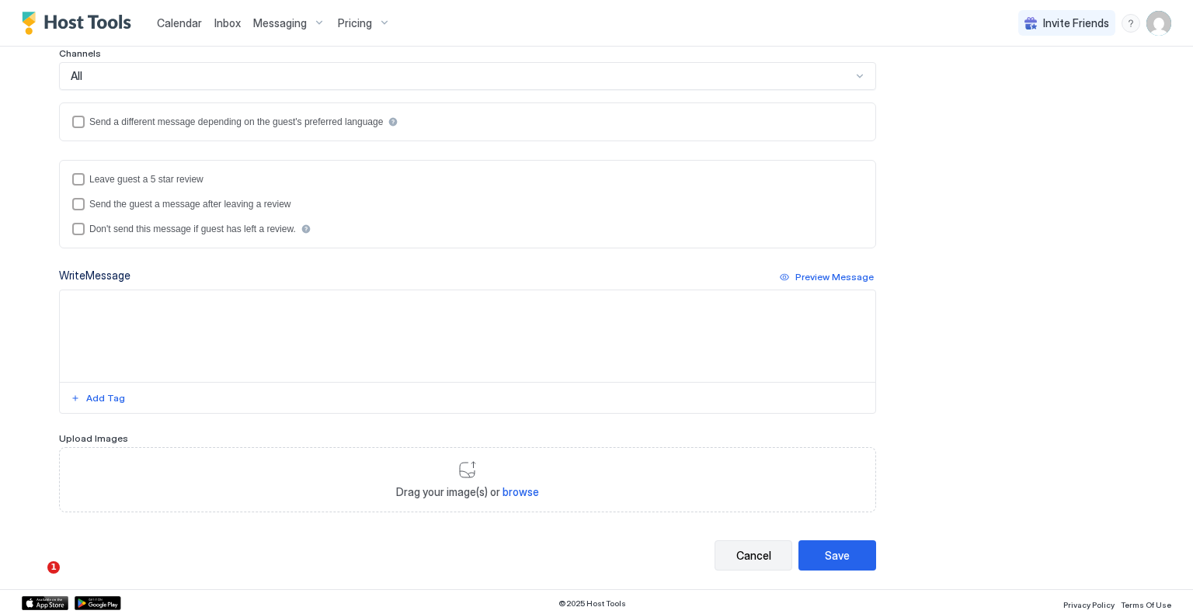
click at [743, 549] on div "Cancel" at bounding box center [753, 556] width 35 height 16
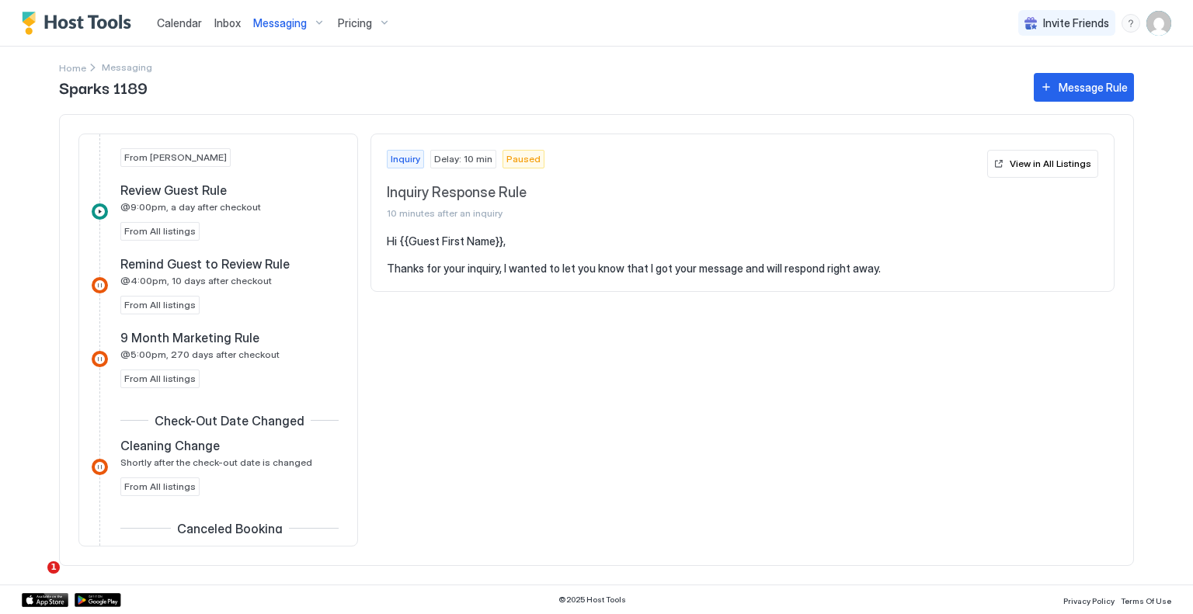
scroll to position [1310, 0]
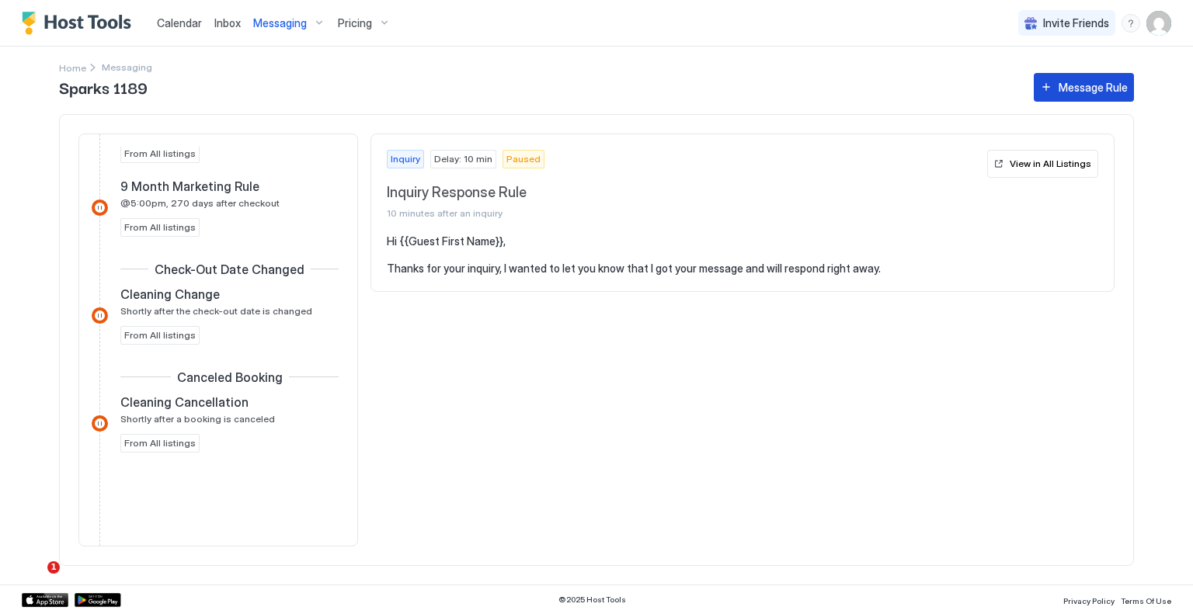
click at [1097, 92] on div "Message Rule" at bounding box center [1093, 87] width 69 height 16
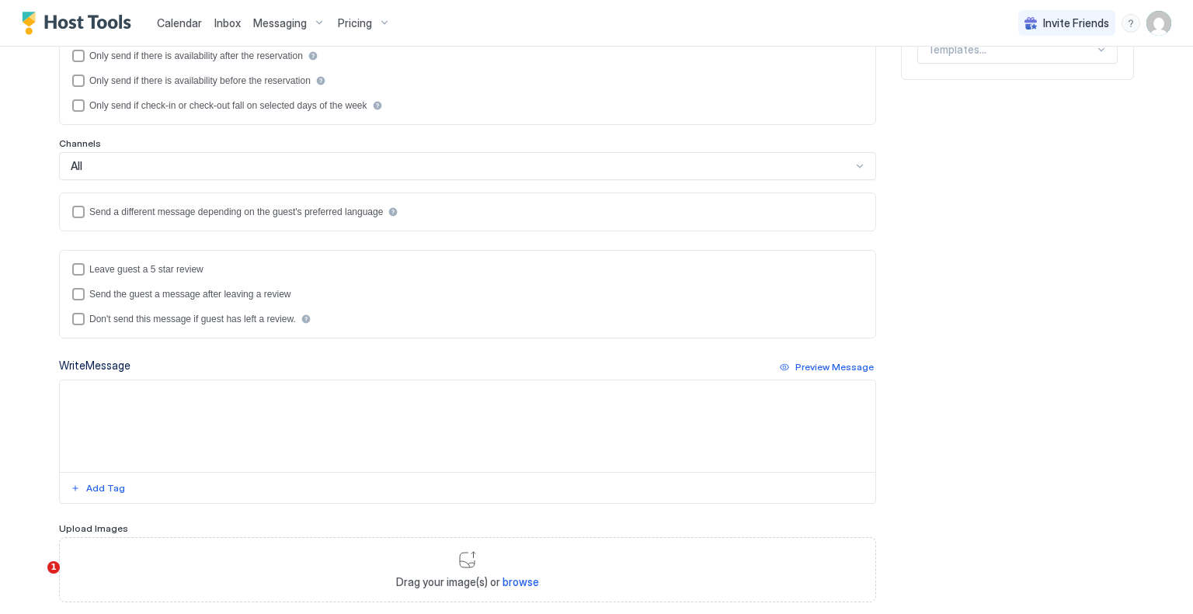
scroll to position [355, 0]
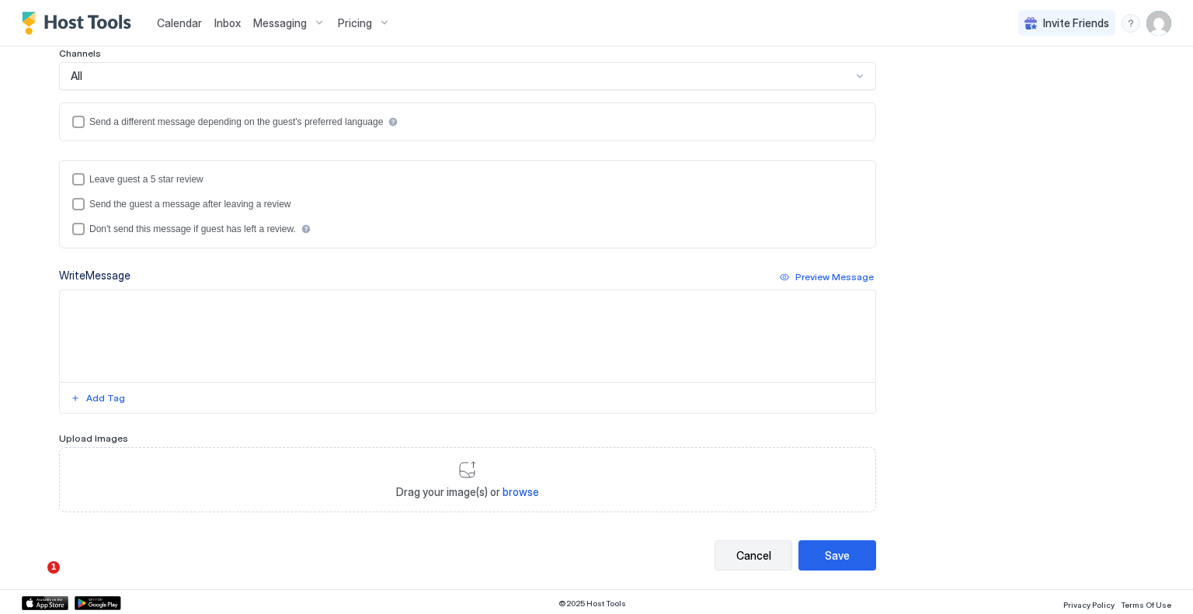
click at [746, 560] on div "Cancel" at bounding box center [753, 556] width 35 height 16
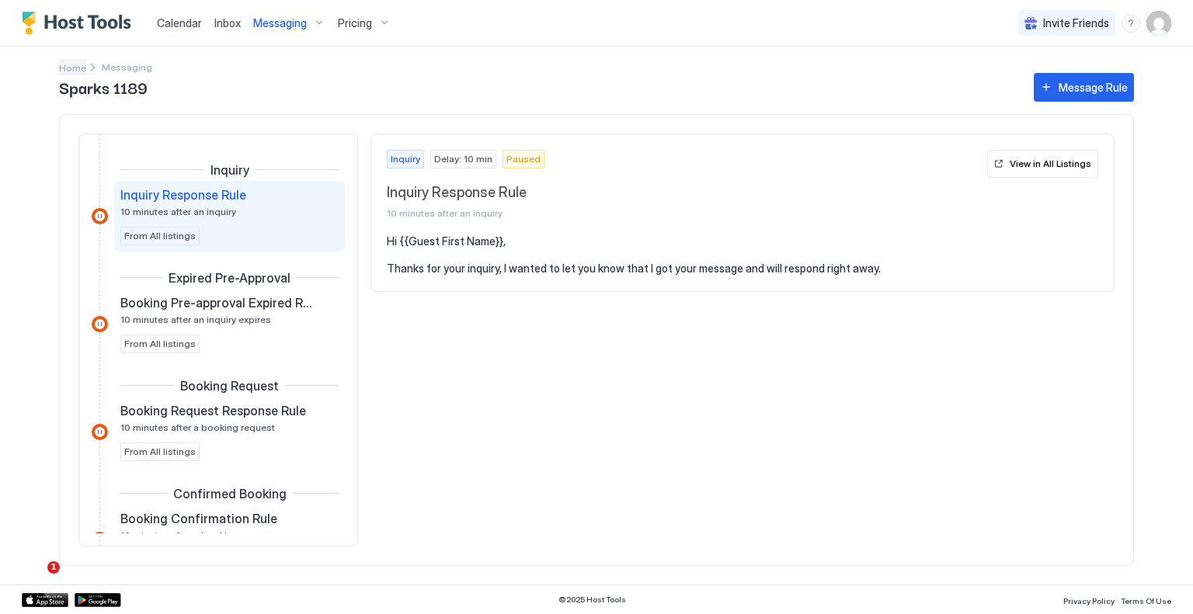
click at [75, 66] on span "Home" at bounding box center [72, 68] width 27 height 12
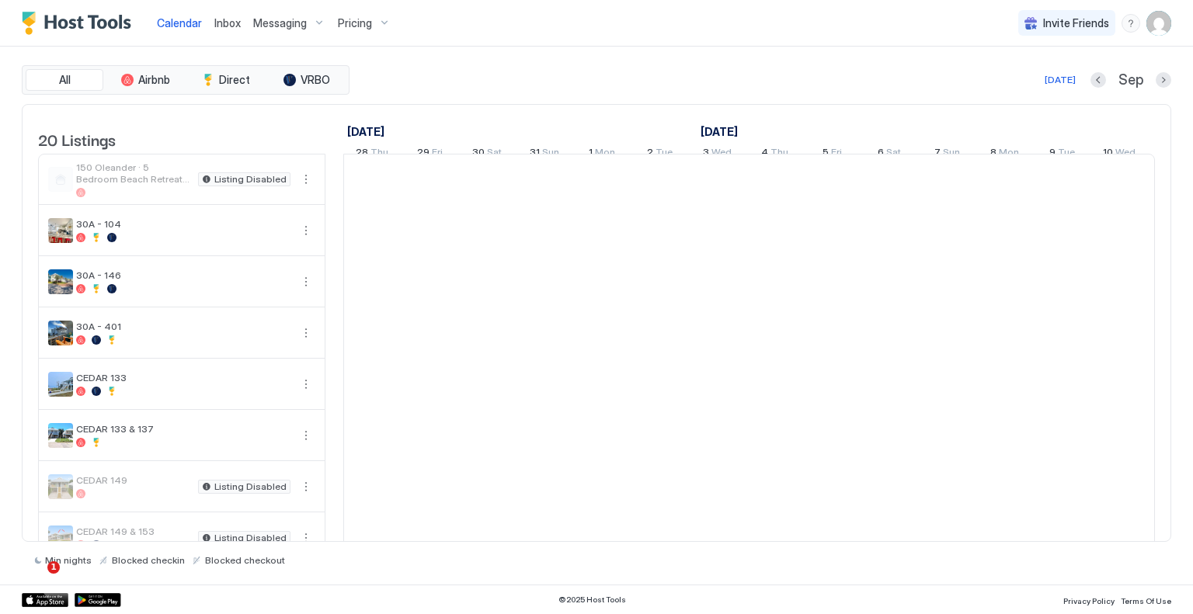
scroll to position [0, 863]
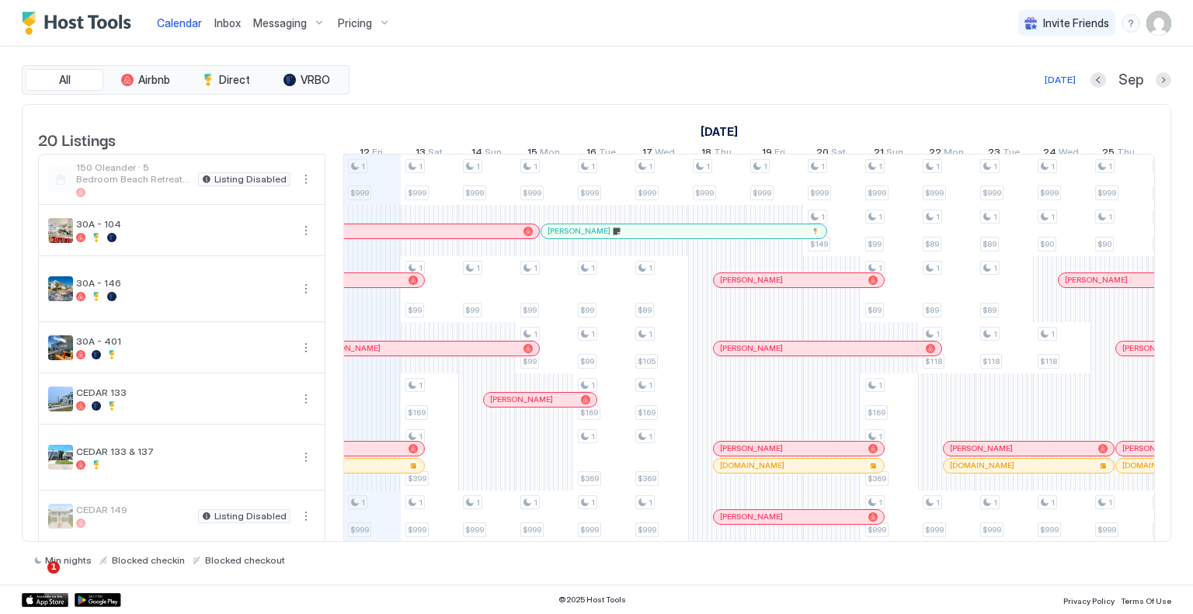
click at [301, 26] on span "Messaging" at bounding box center [280, 23] width 54 height 14
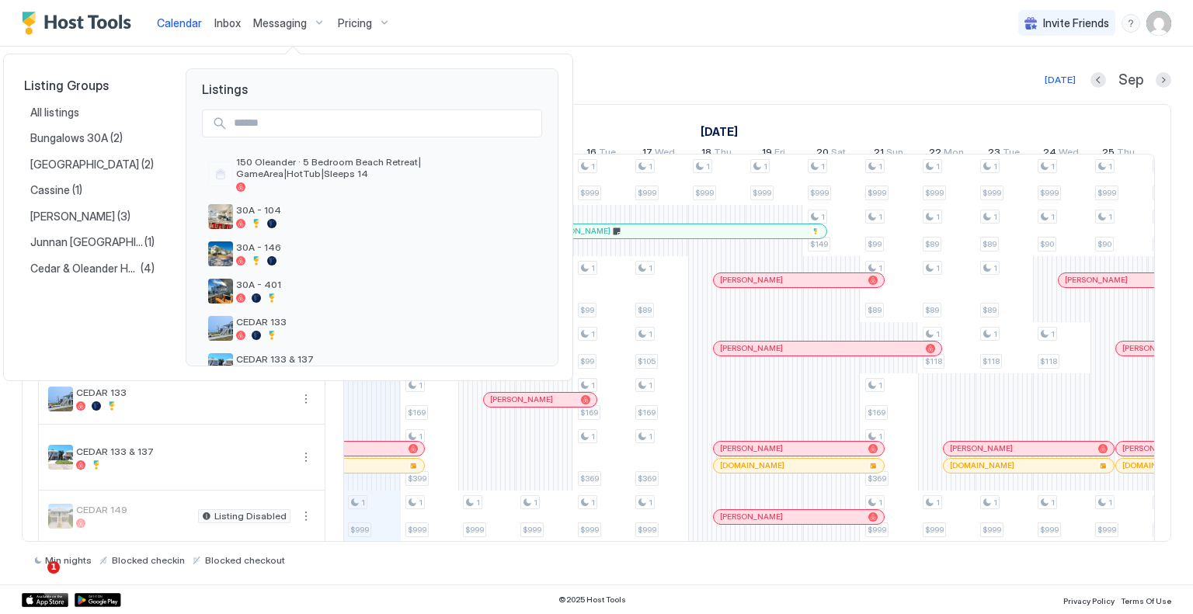
click at [537, 25] on div at bounding box center [596, 307] width 1193 height 614
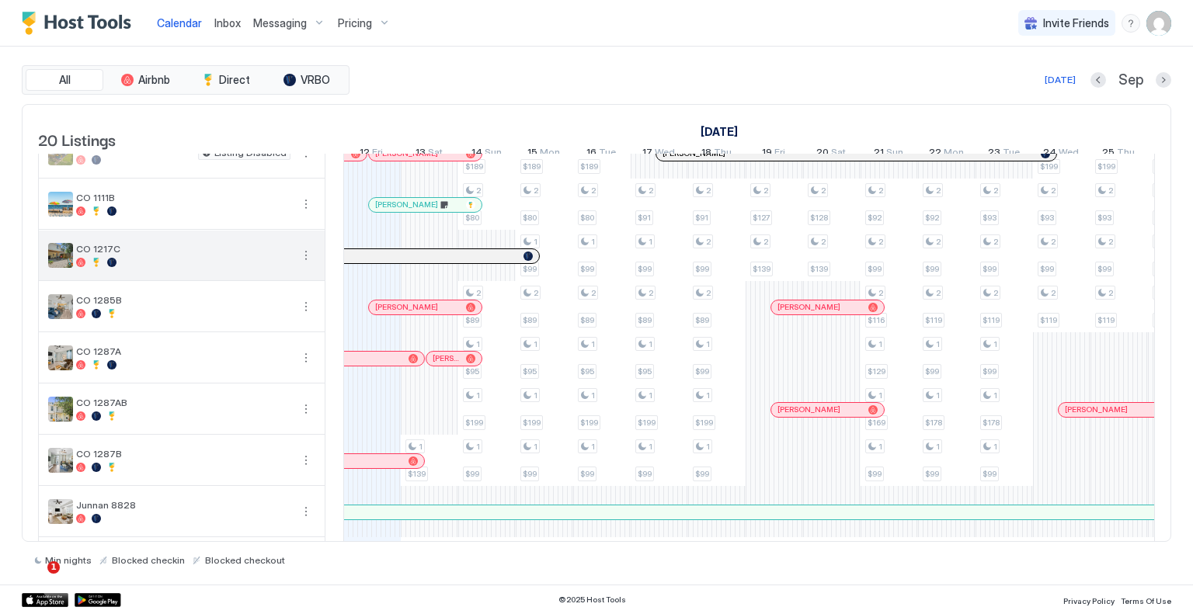
scroll to position [687, 0]
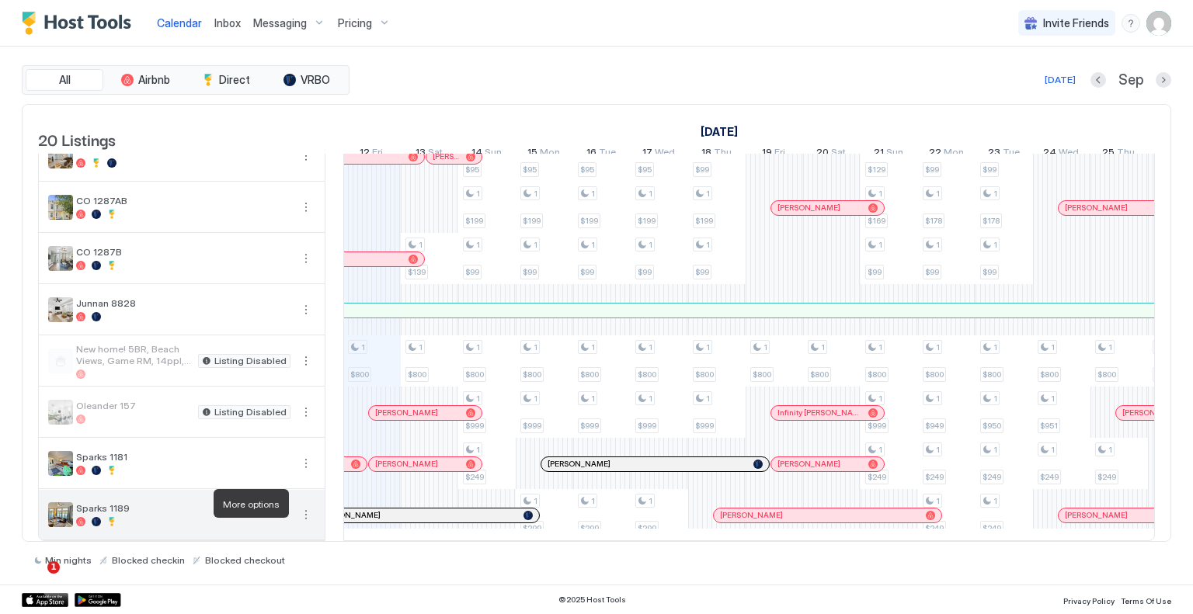
click at [309, 507] on button "More options" at bounding box center [306, 515] width 19 height 19
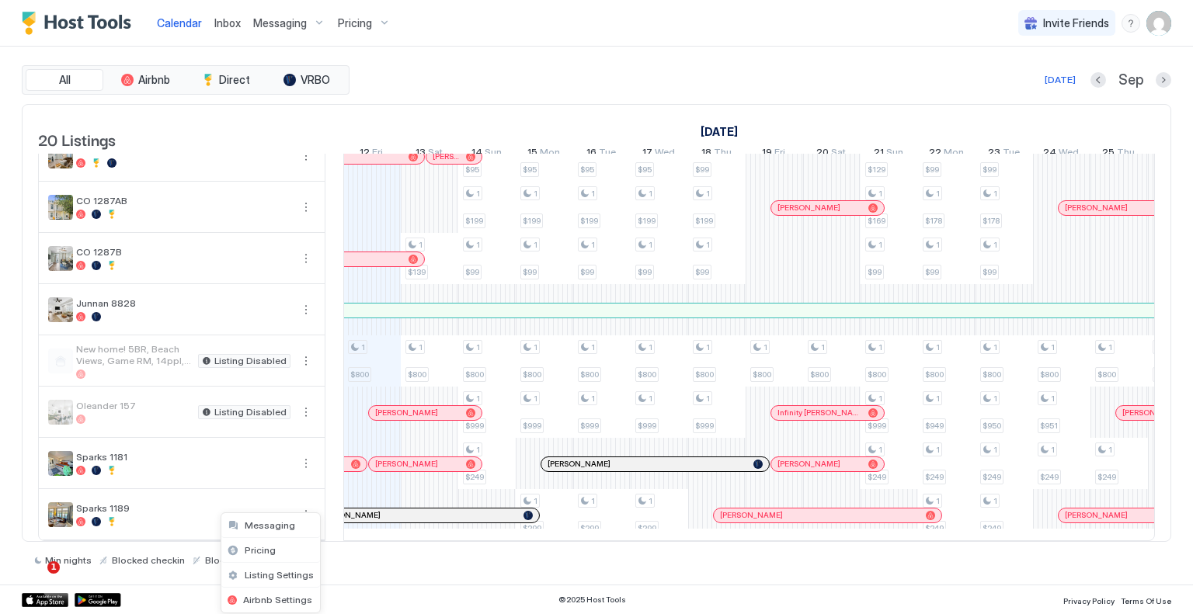
click at [645, 77] on div at bounding box center [596, 307] width 1193 height 614
click at [343, 26] on span "Pricing" at bounding box center [355, 23] width 34 height 14
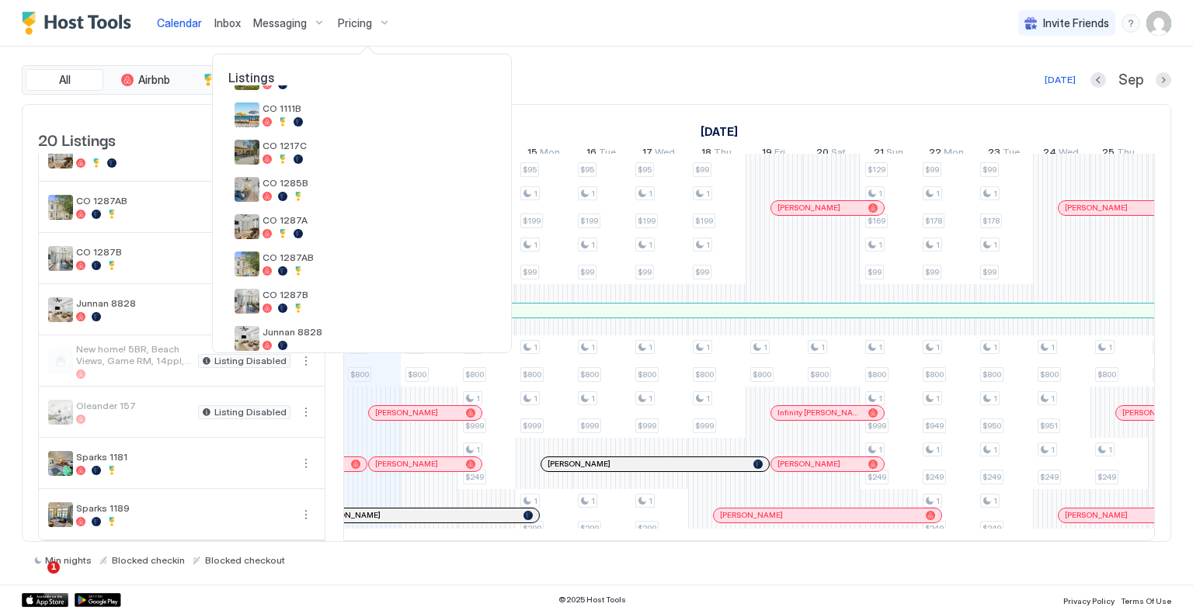
scroll to position [569, 0]
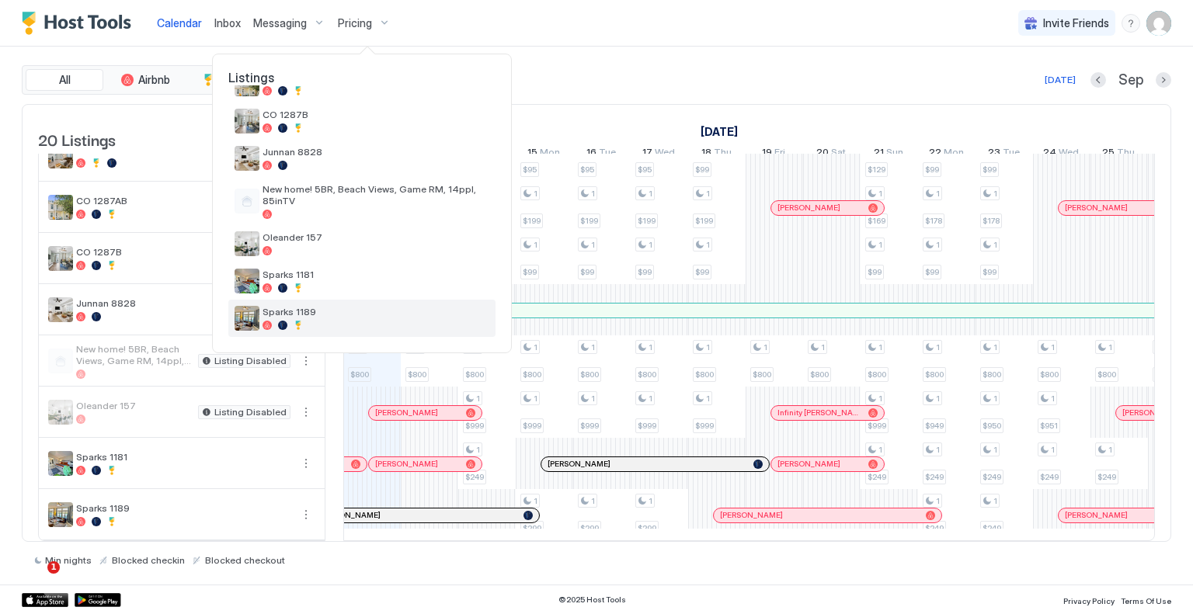
click at [315, 309] on span "Sparks 1189" at bounding box center [376, 312] width 227 height 12
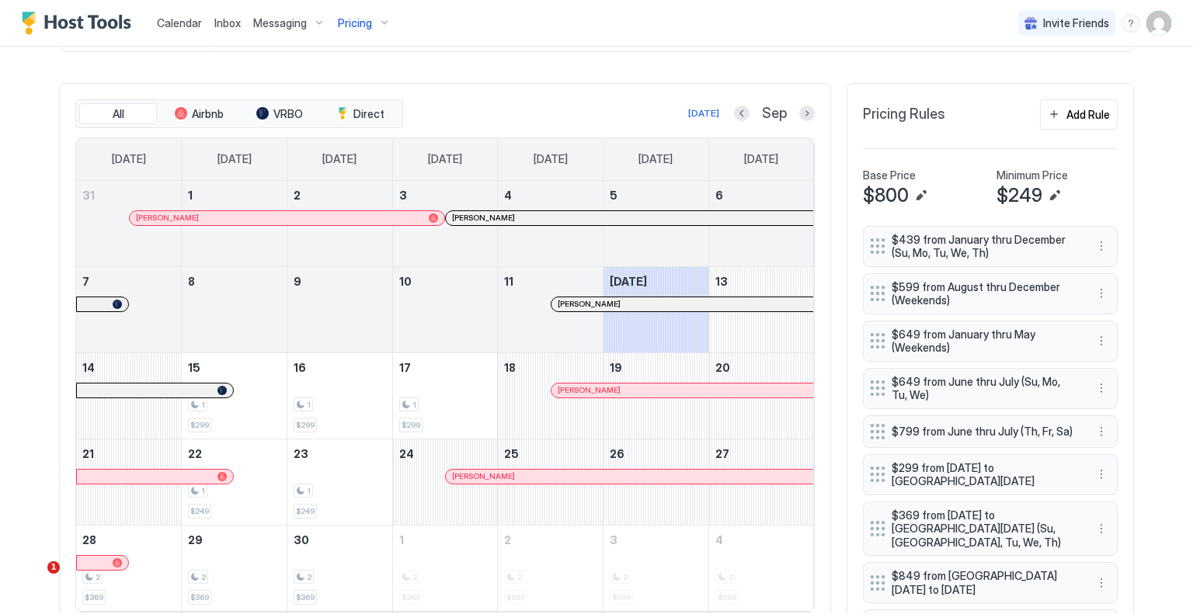
scroll to position [466, 0]
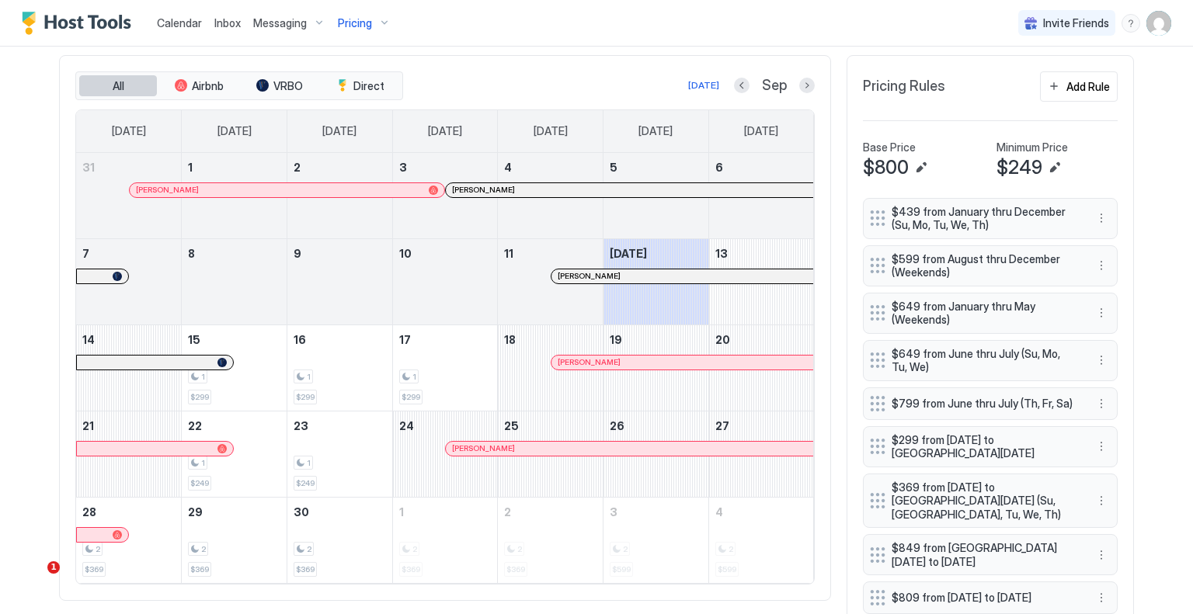
click at [127, 85] on button "All" at bounding box center [118, 86] width 78 height 22
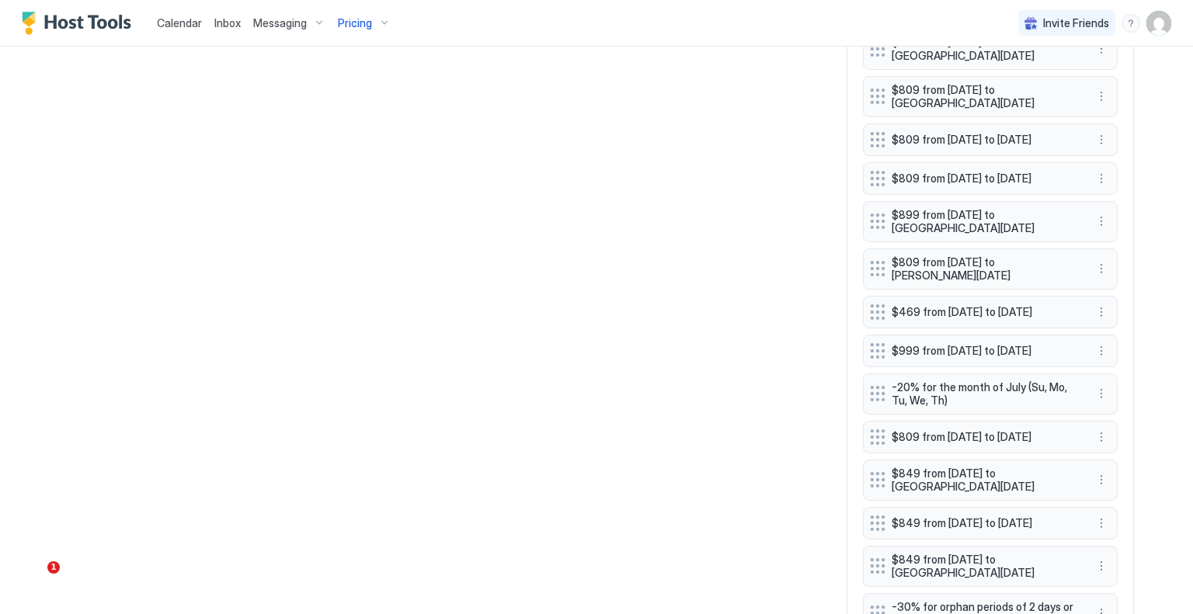
scroll to position [1106, 0]
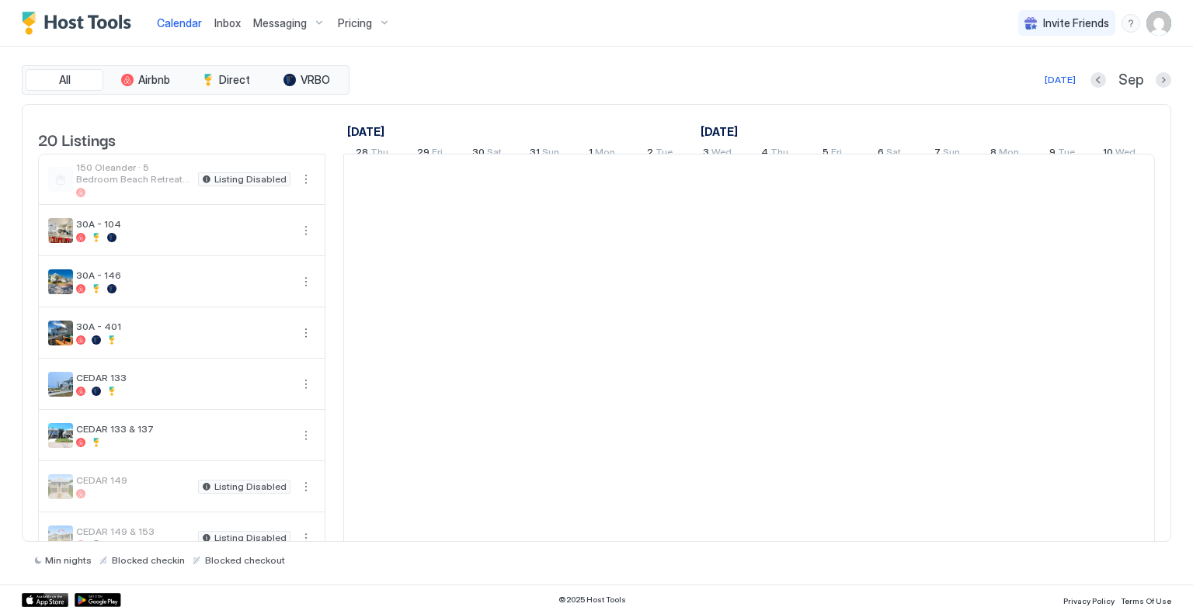
scroll to position [0, 863]
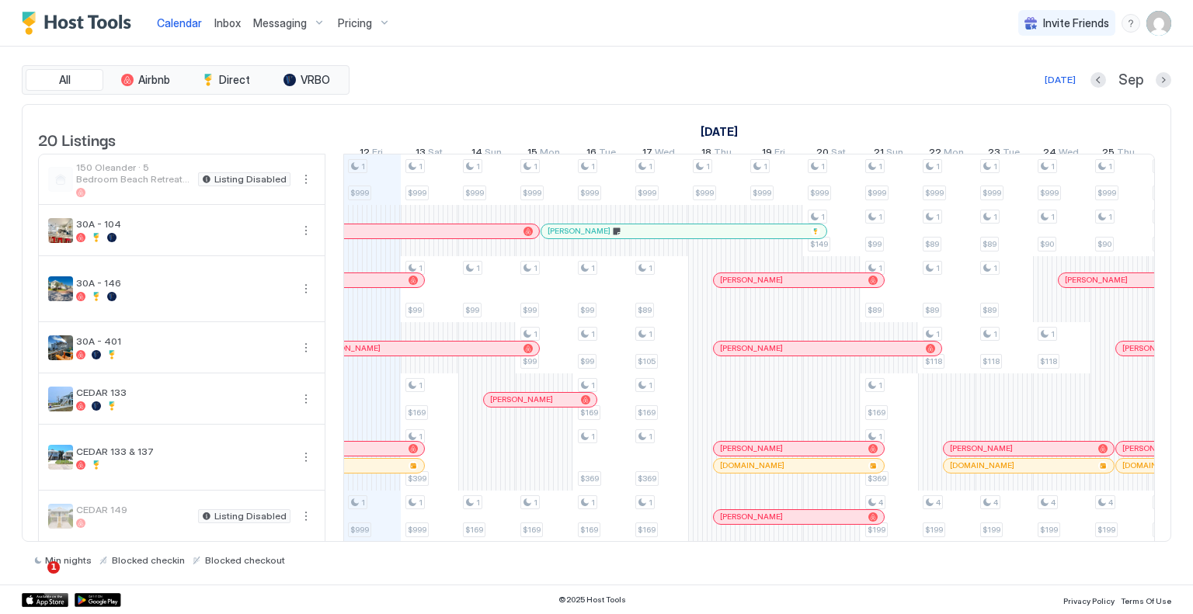
click at [82, 68] on div "All Airbnb Direct VRBO" at bounding box center [186, 80] width 328 height 30
click at [78, 78] on button "All" at bounding box center [65, 80] width 78 height 22
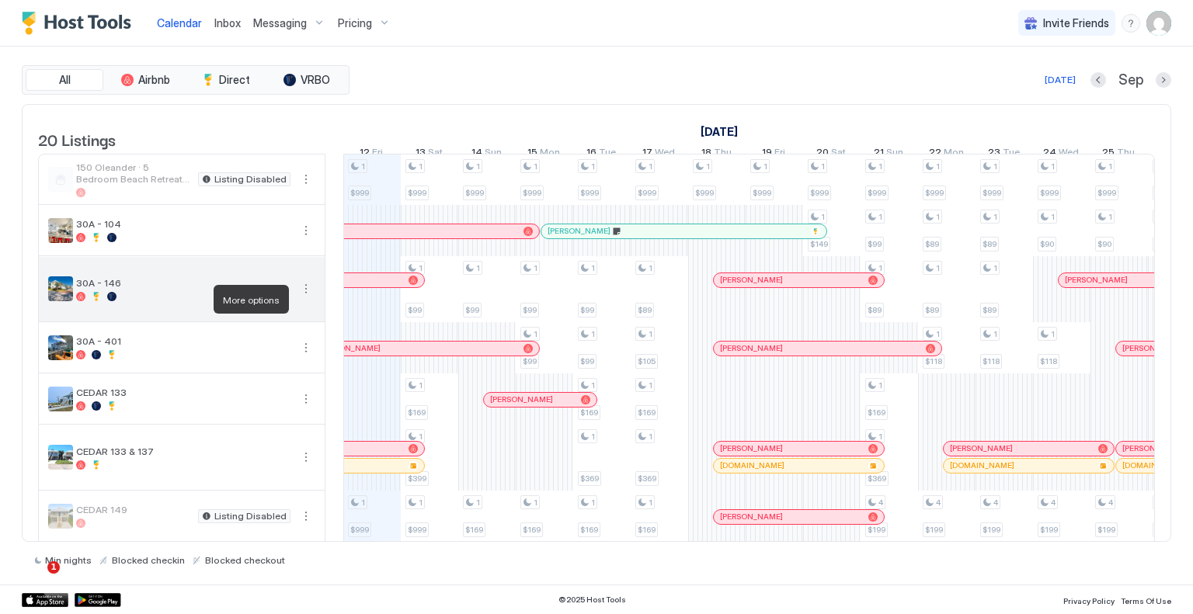
click at [307, 298] on button "More options" at bounding box center [306, 289] width 19 height 19
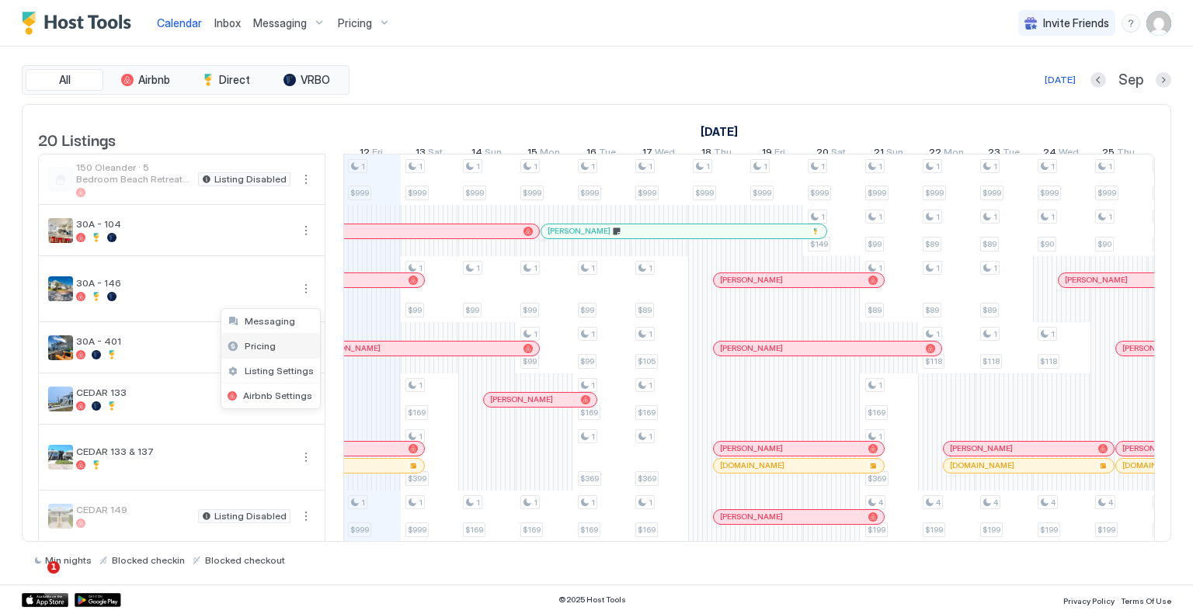
click at [263, 348] on span "Pricing" at bounding box center [260, 346] width 31 height 12
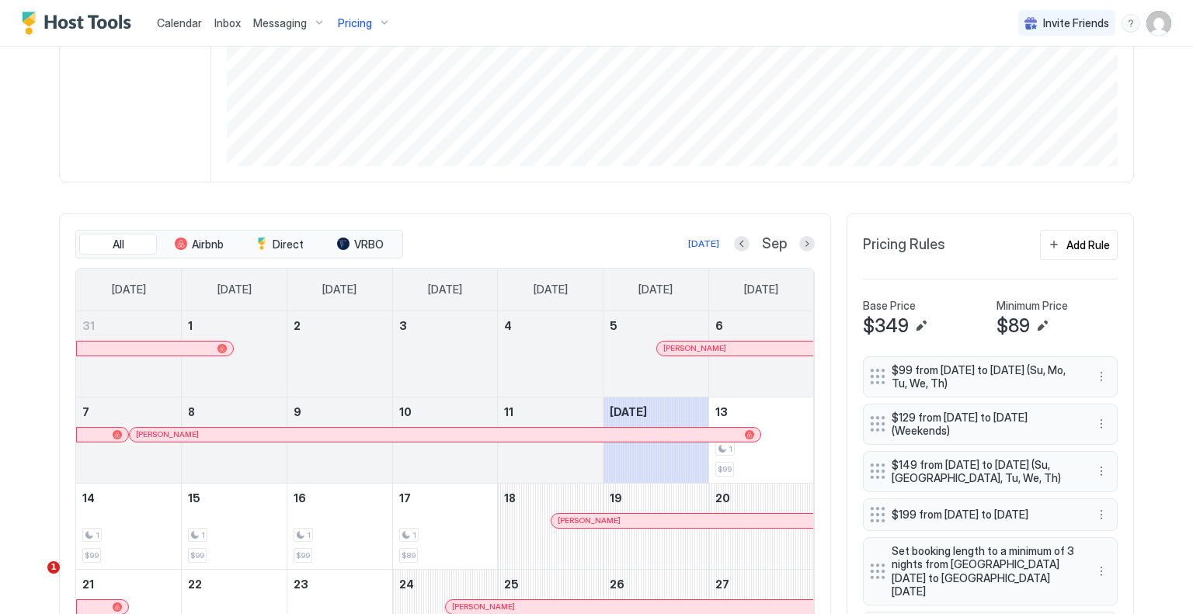
scroll to position [311, 0]
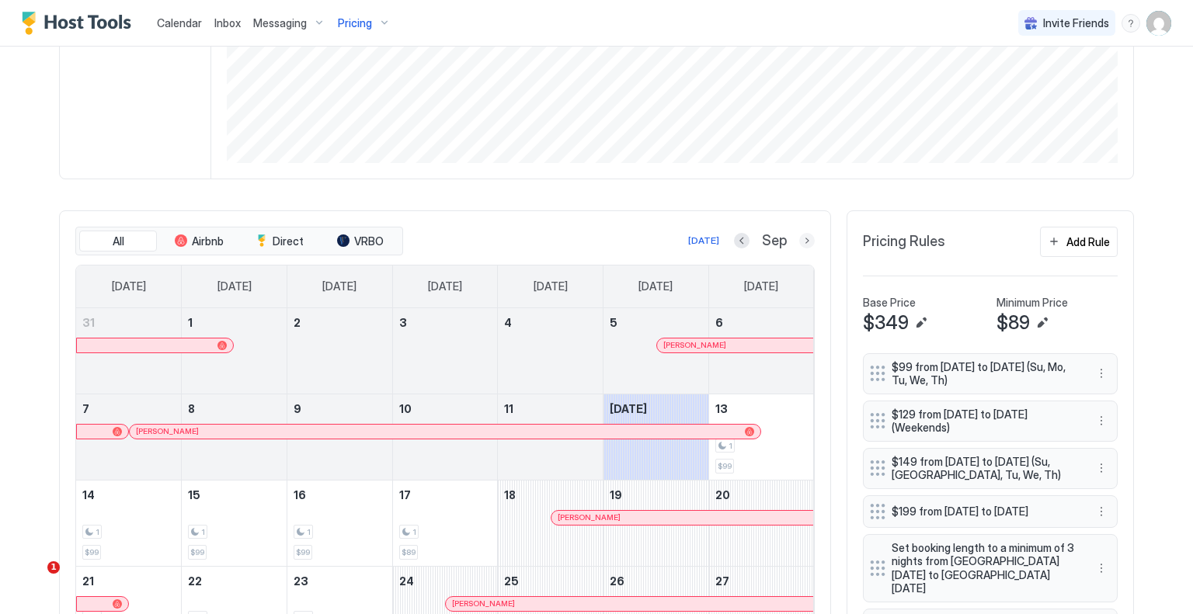
click at [800, 244] on button "Next month" at bounding box center [807, 241] width 16 height 16
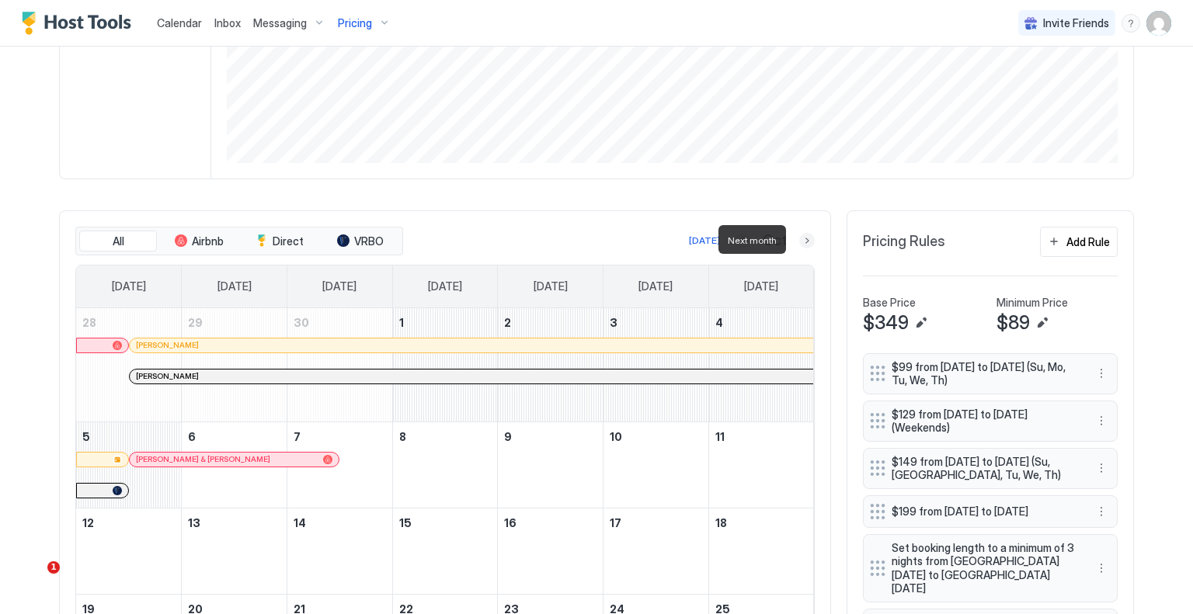
click at [799, 244] on button "Next month" at bounding box center [807, 241] width 16 height 16
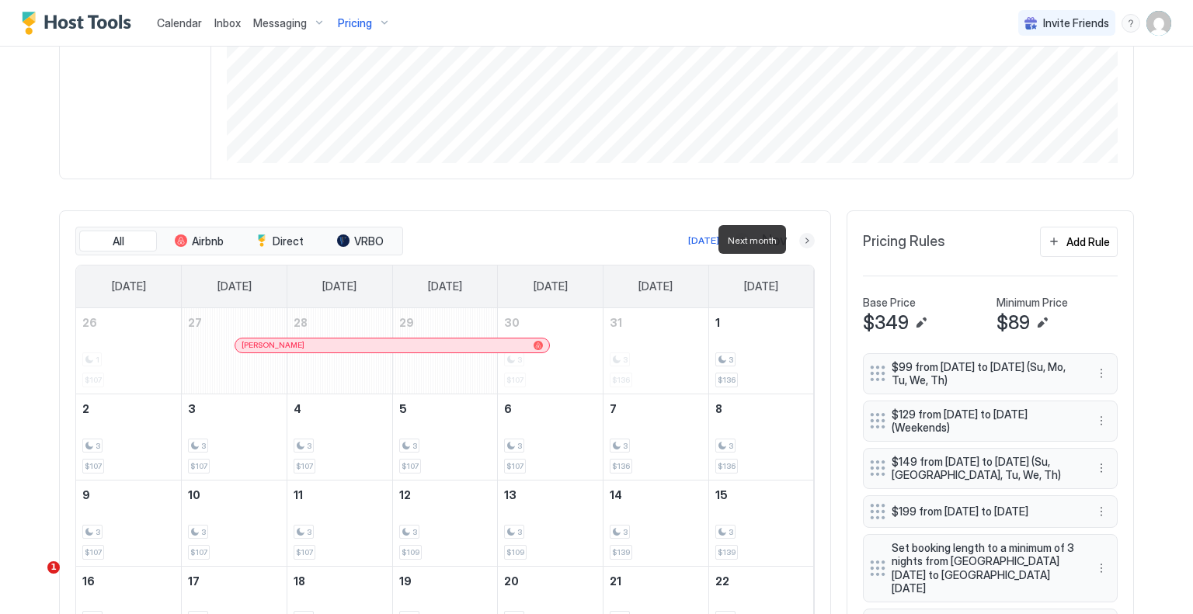
click at [803, 242] on button "Next month" at bounding box center [807, 241] width 16 height 16
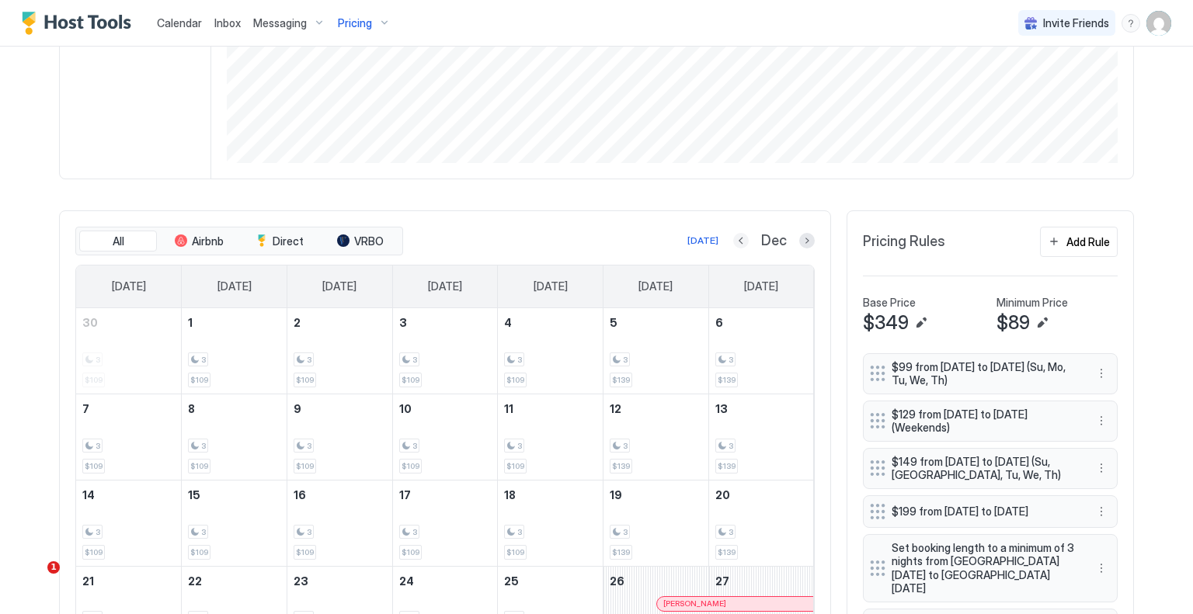
click at [736, 243] on button "Previous month" at bounding box center [741, 241] width 16 height 16
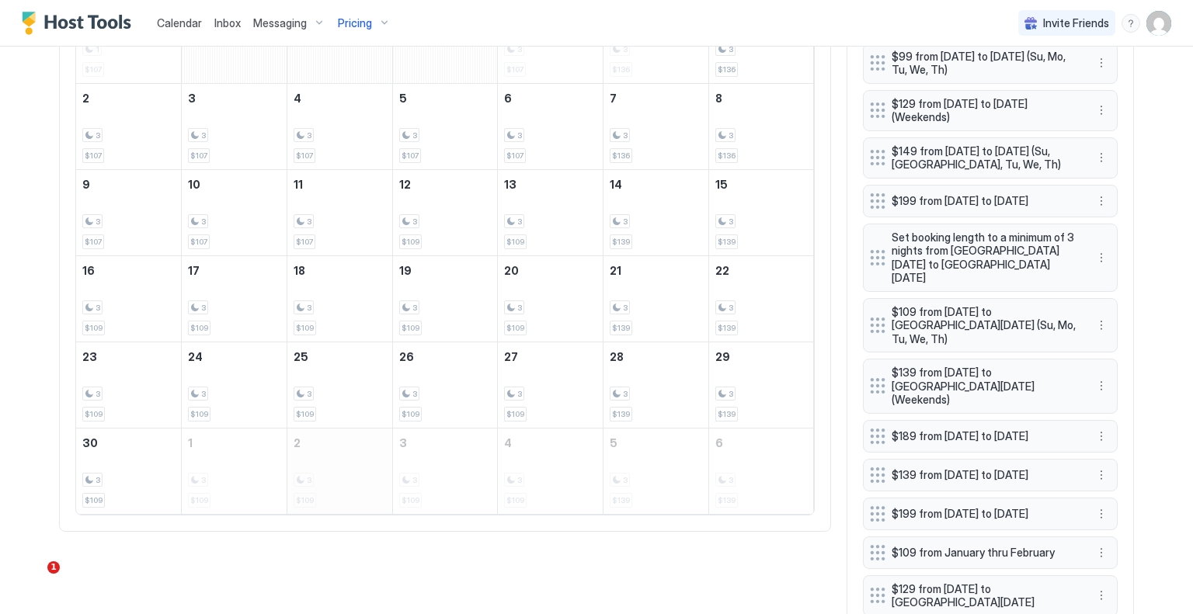
scroll to position [466, 0]
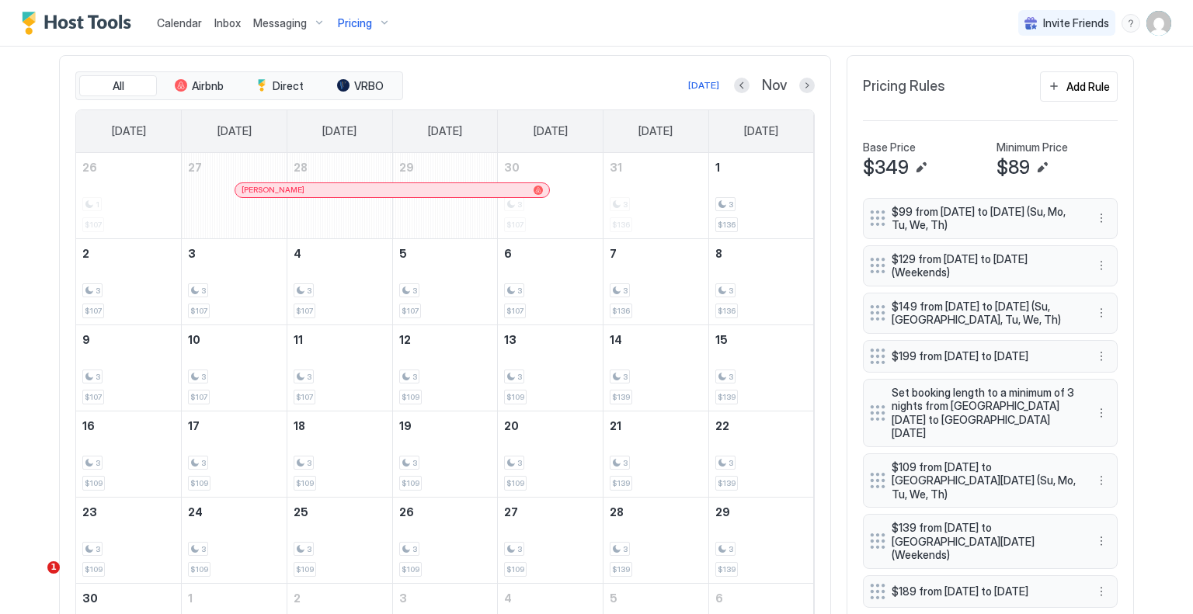
click at [370, 25] on div "Pricing" at bounding box center [364, 23] width 65 height 26
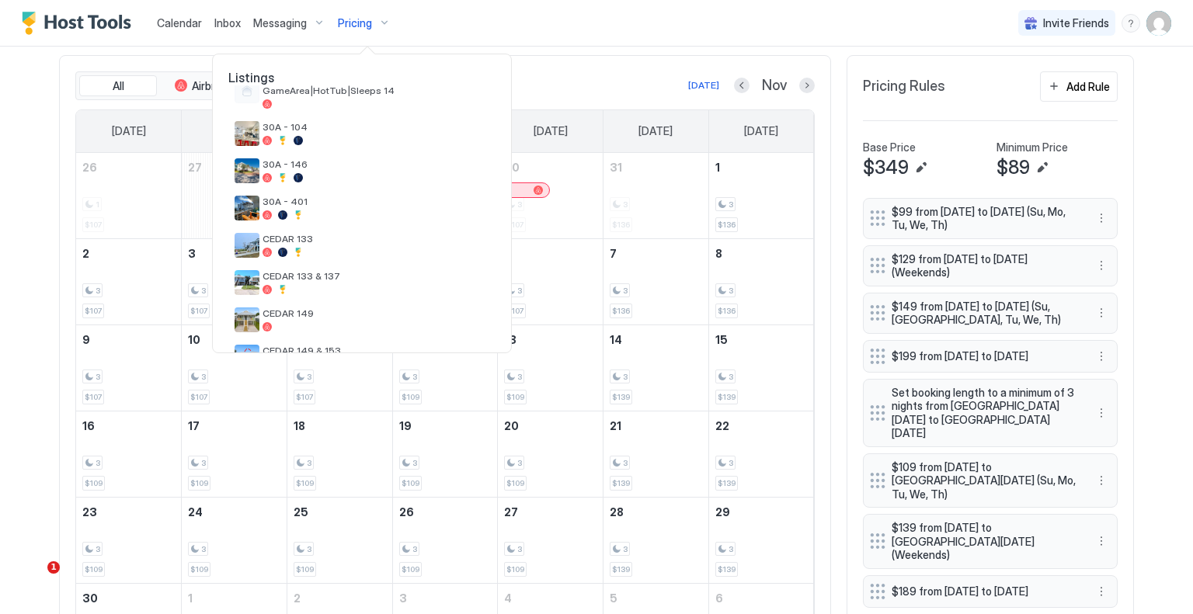
scroll to position [25, 0]
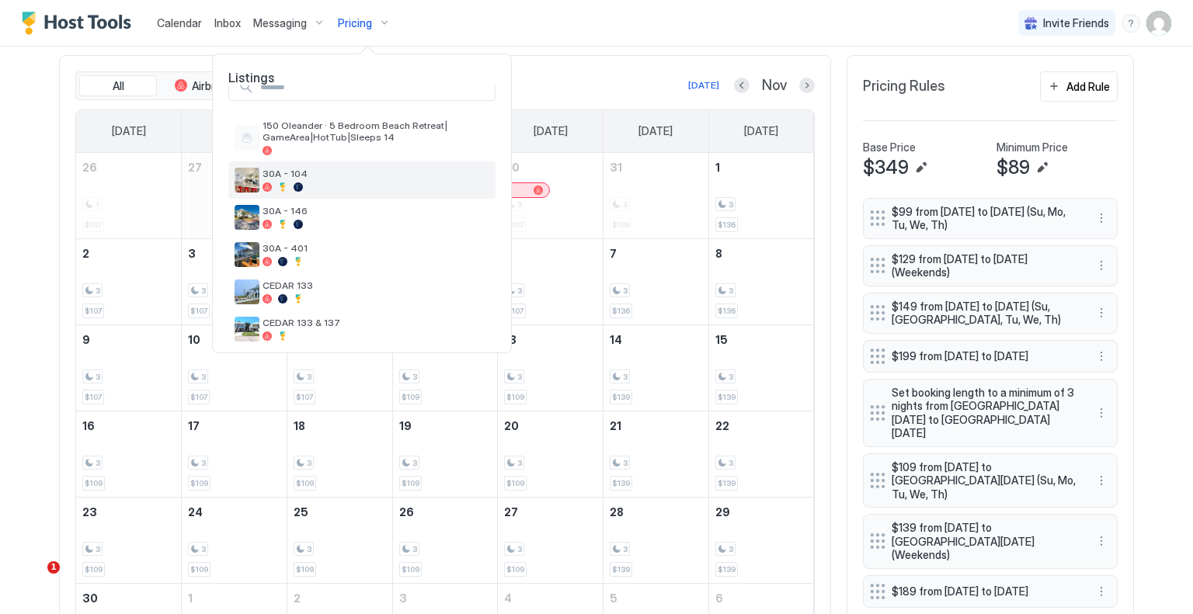
click at [278, 173] on span "30A - 104" at bounding box center [376, 174] width 227 height 12
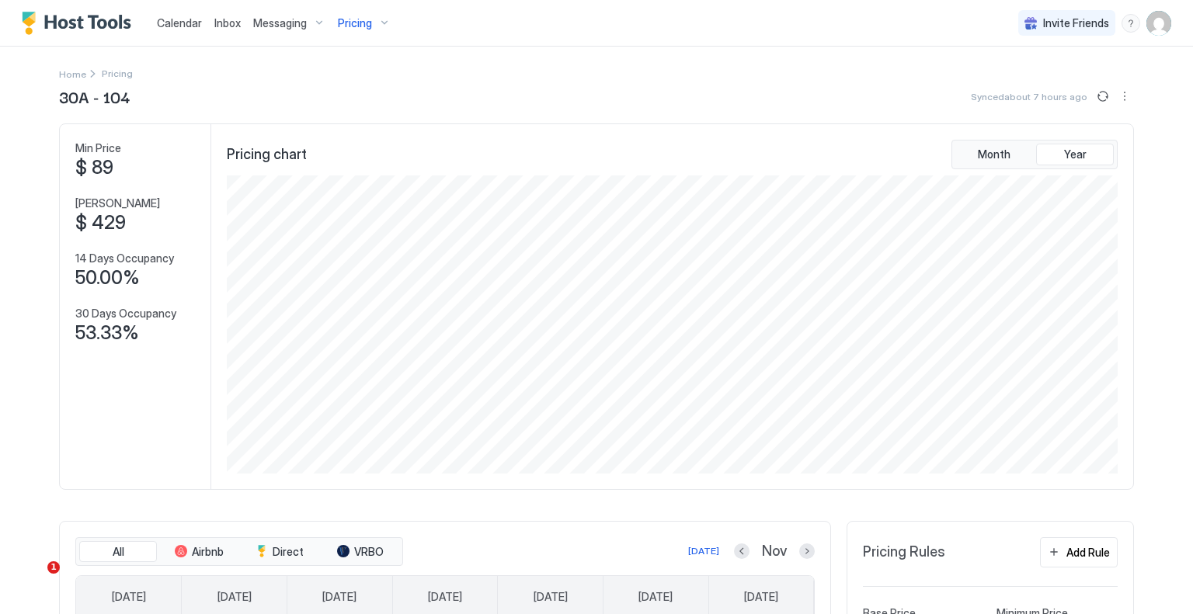
click at [369, 23] on div "Pricing" at bounding box center [364, 23] width 65 height 26
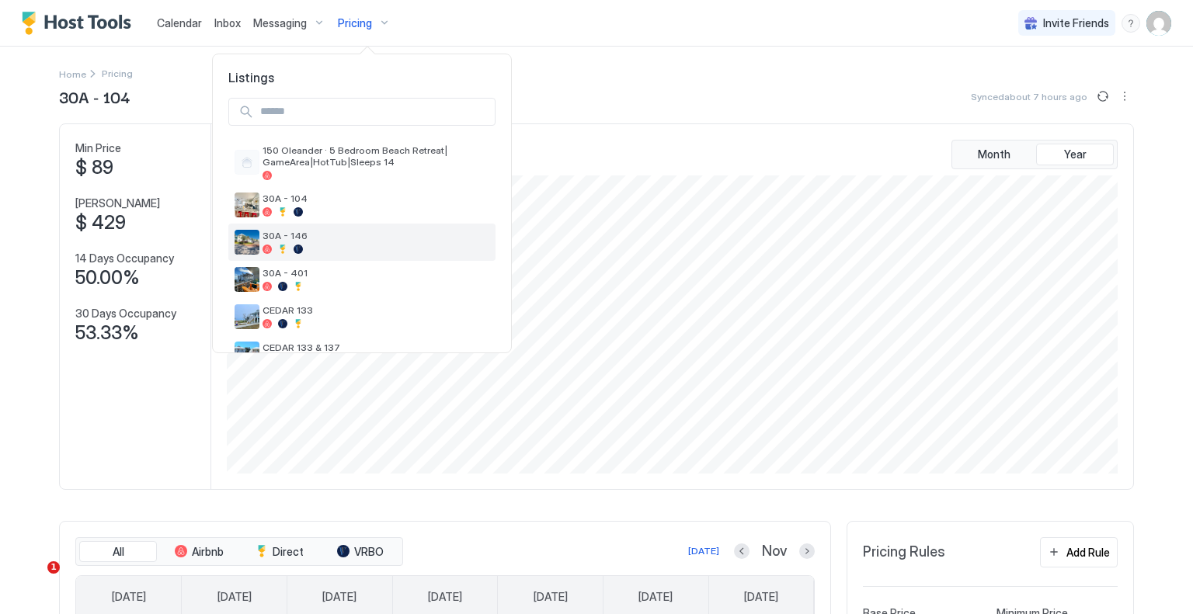
click at [311, 241] on span "30A - 146" at bounding box center [376, 236] width 227 height 12
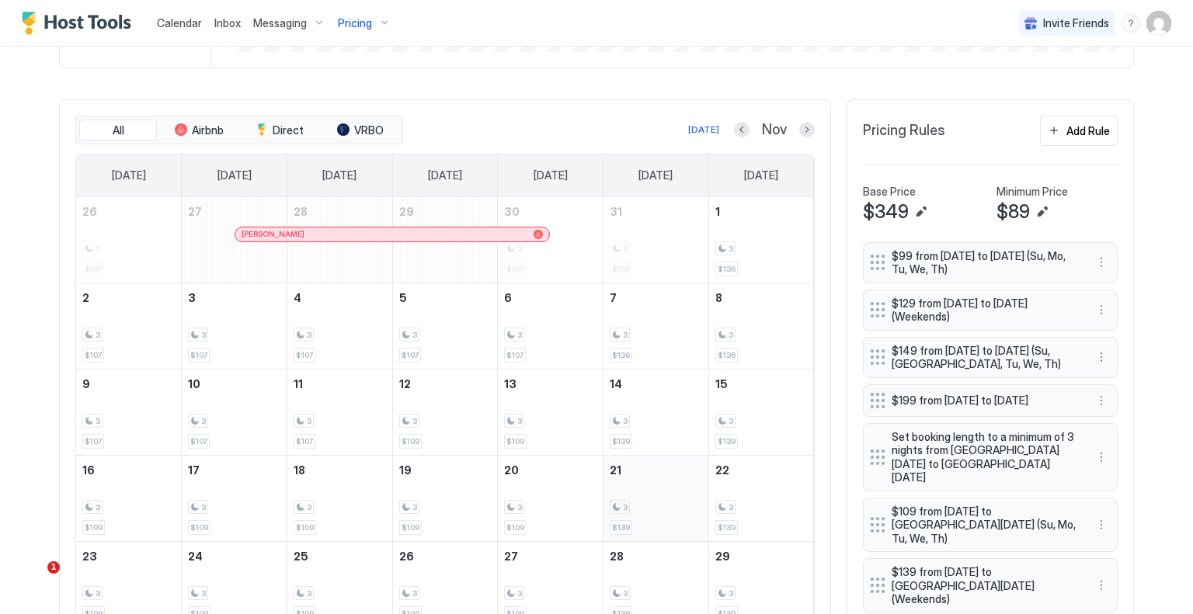
scroll to position [544, 0]
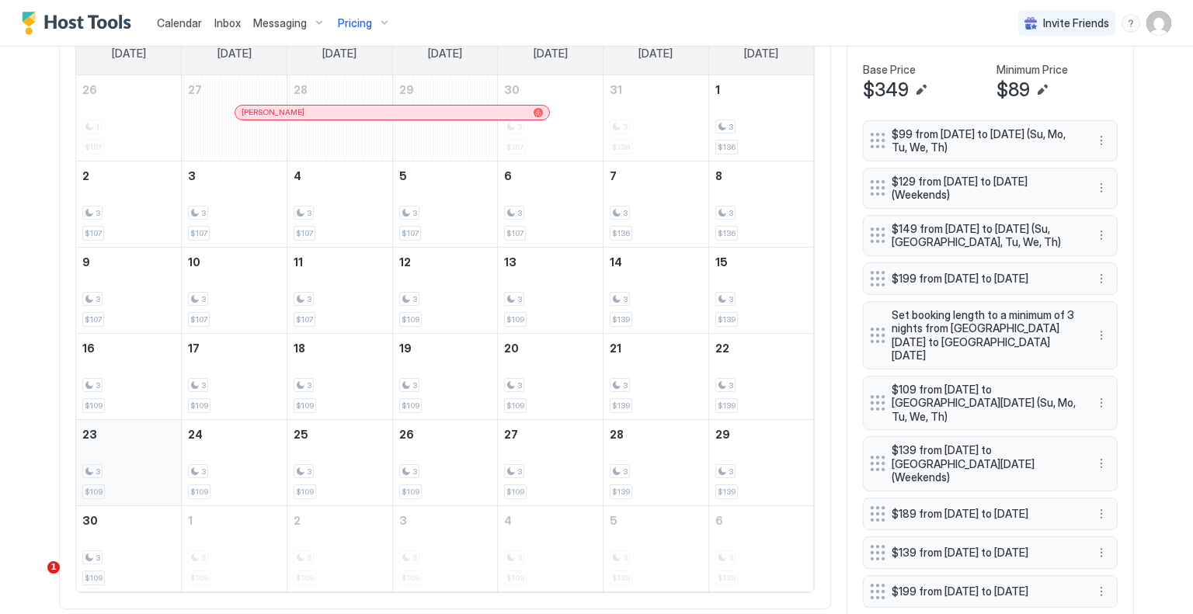
click at [126, 452] on div "3 $109" at bounding box center [128, 462] width 92 height 73
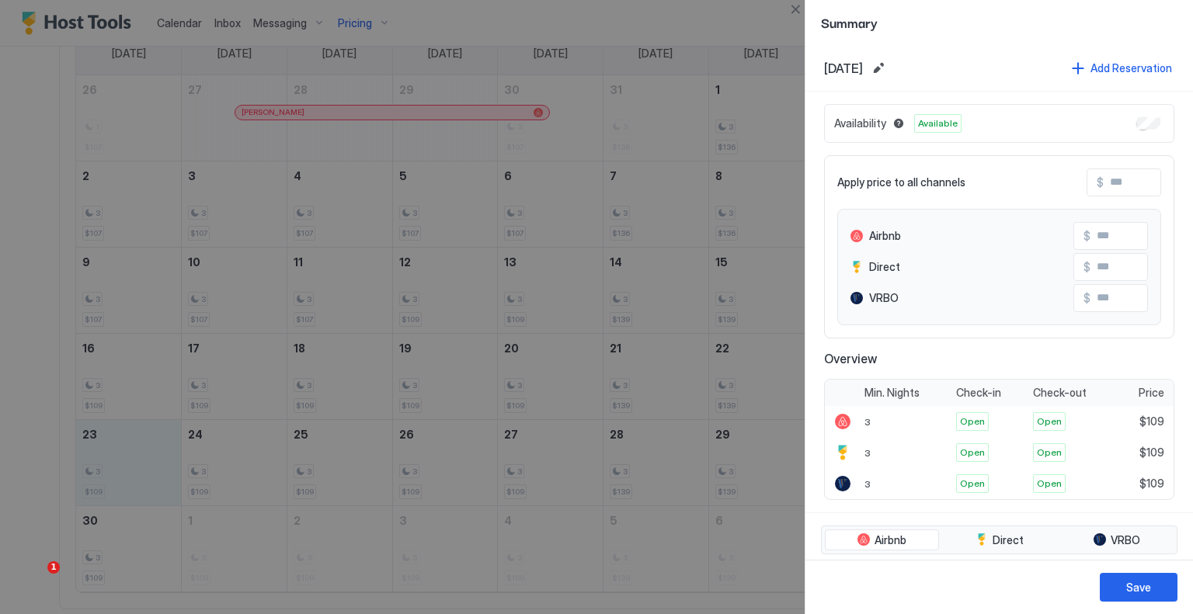
click at [698, 20] on div at bounding box center [596, 307] width 1193 height 614
click at [551, 26] on div at bounding box center [596, 307] width 1193 height 614
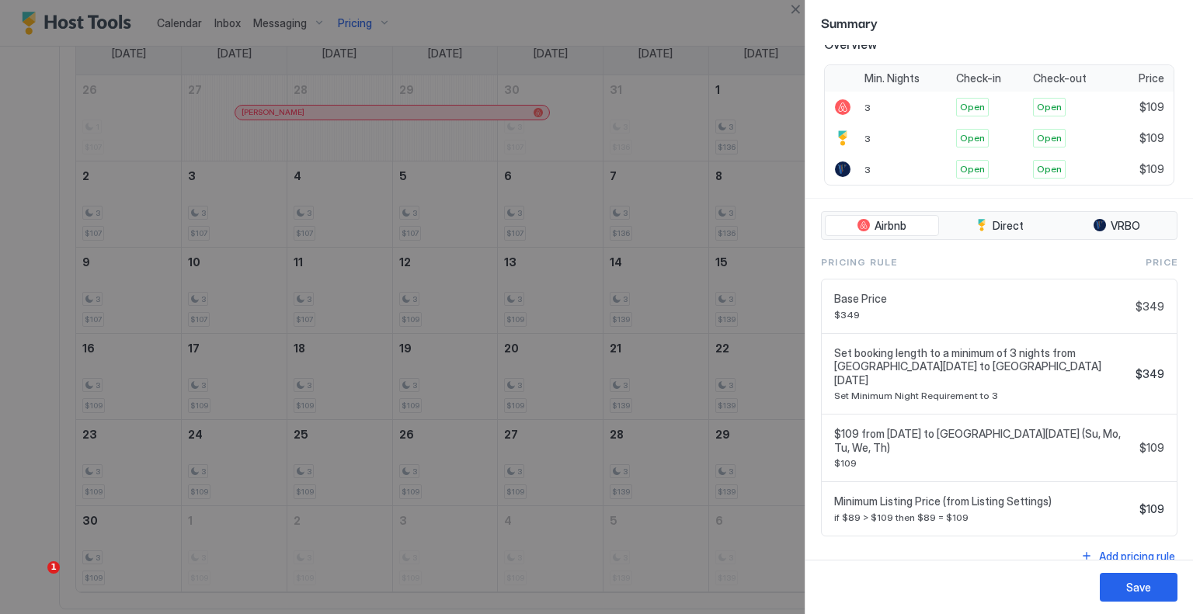
click at [743, 26] on div at bounding box center [596, 307] width 1193 height 614
click at [789, 10] on button "Close" at bounding box center [795, 9] width 19 height 19
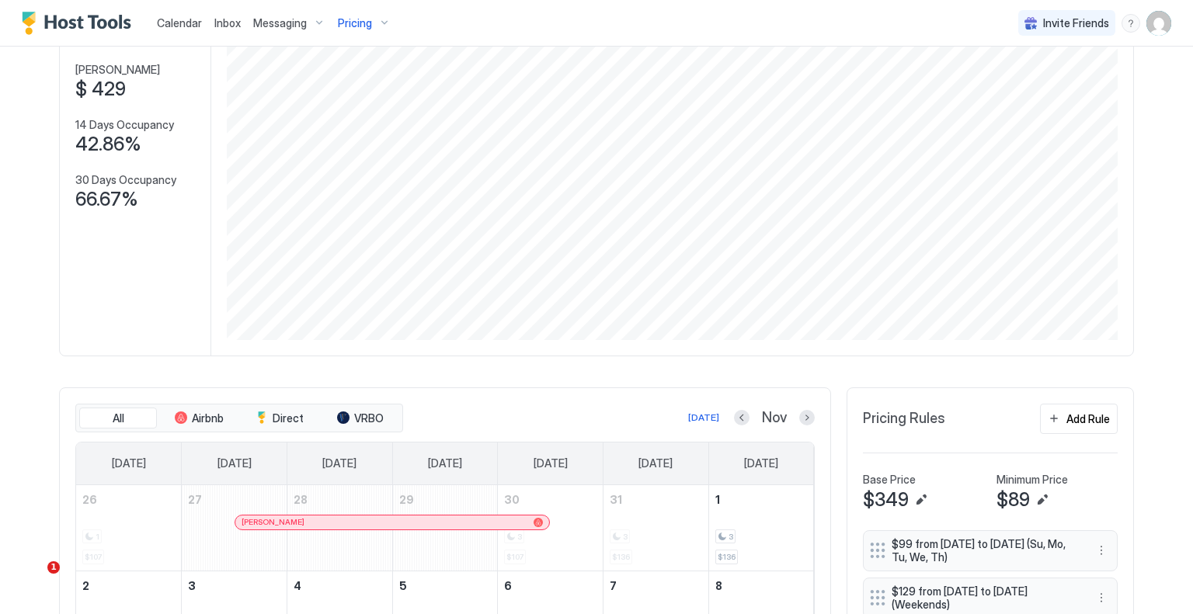
scroll to position [78, 0]
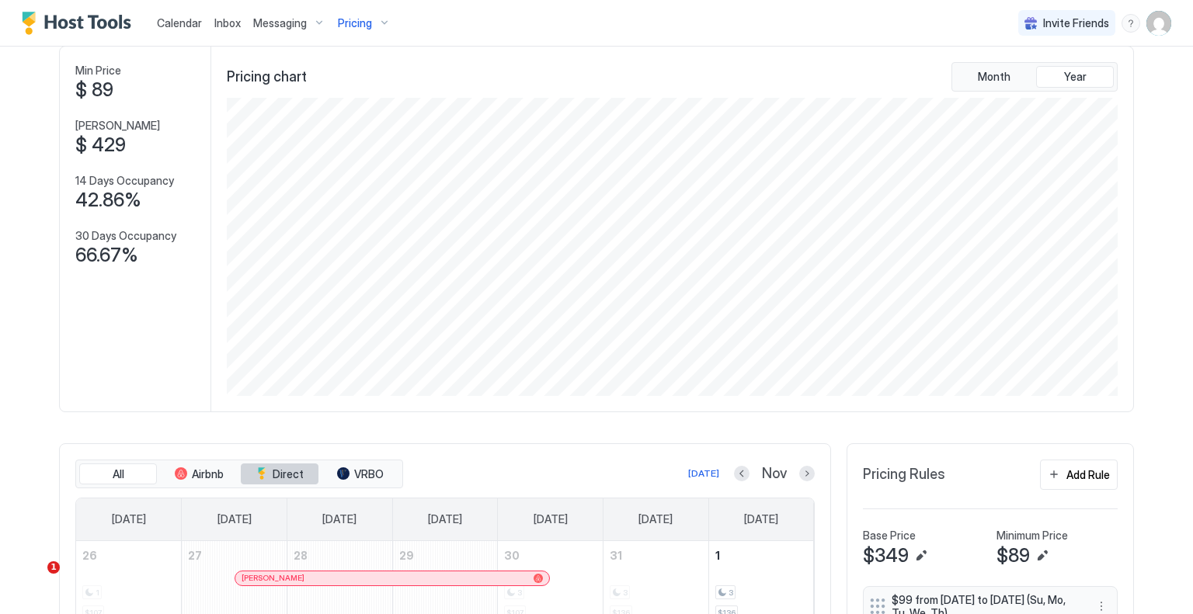
click at [274, 475] on span "Direct" at bounding box center [288, 475] width 31 height 14
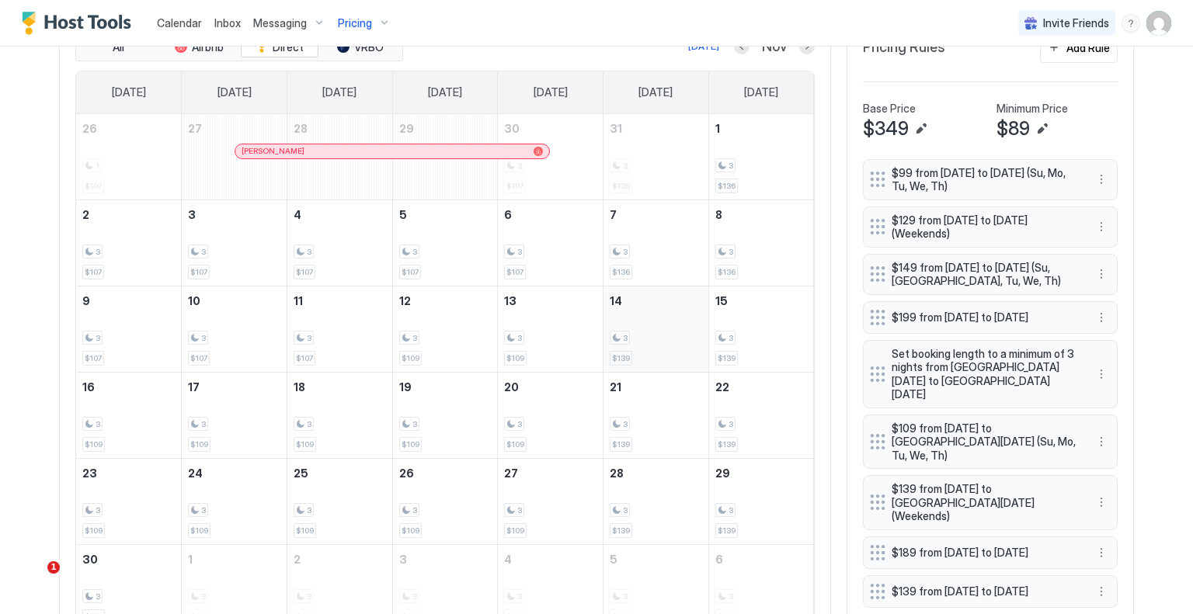
scroll to position [311, 0]
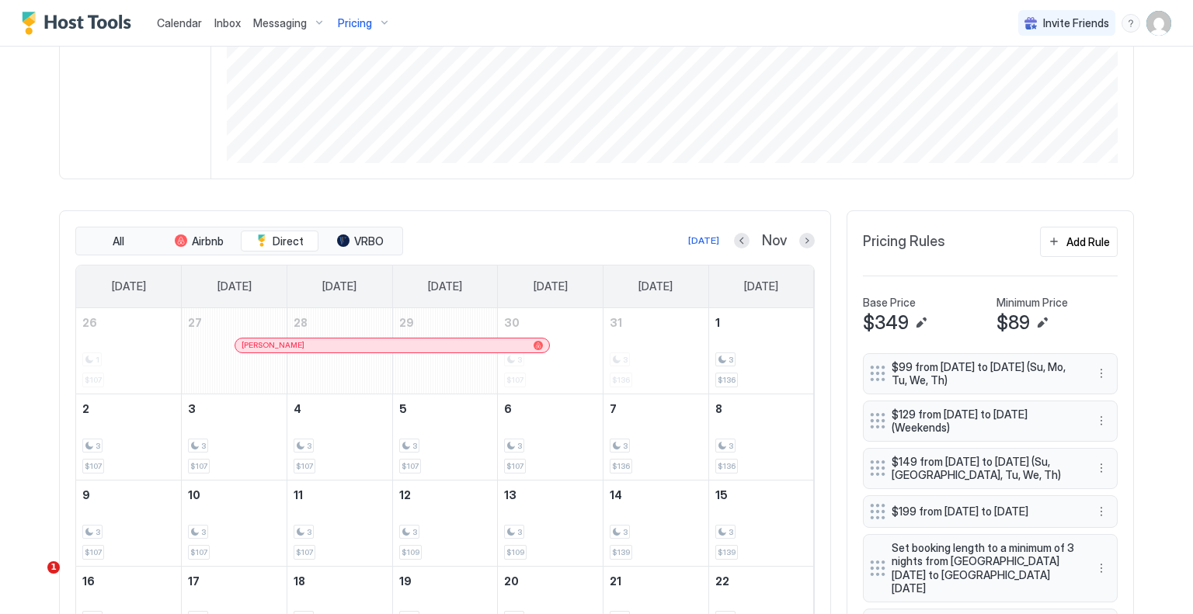
click at [188, 29] on span "Calendar" at bounding box center [179, 22] width 45 height 13
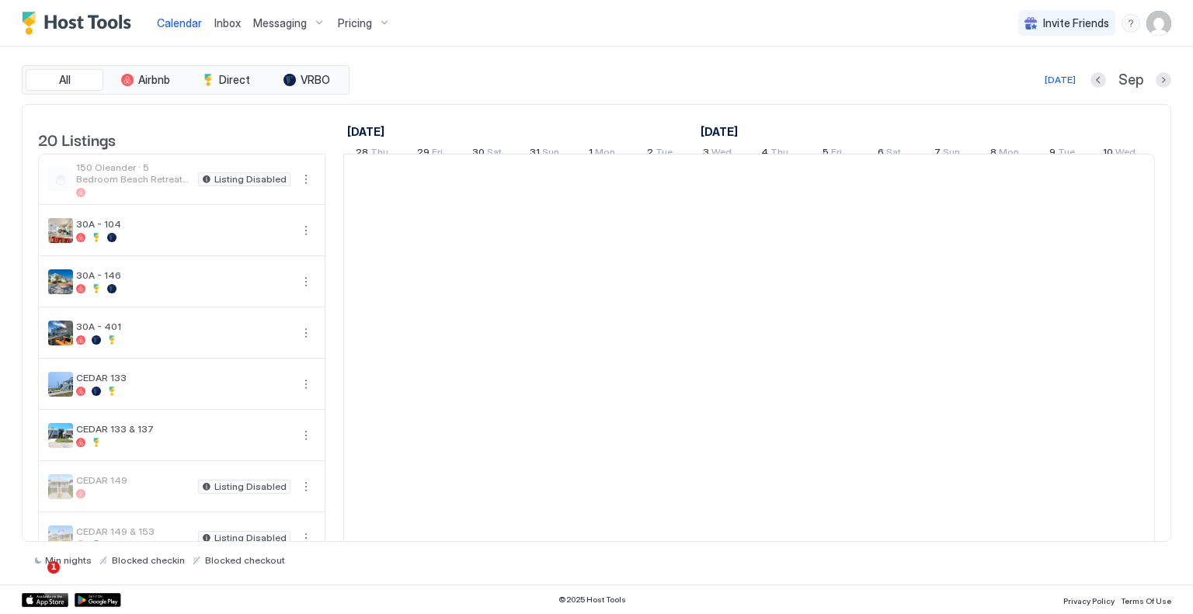
scroll to position [0, 863]
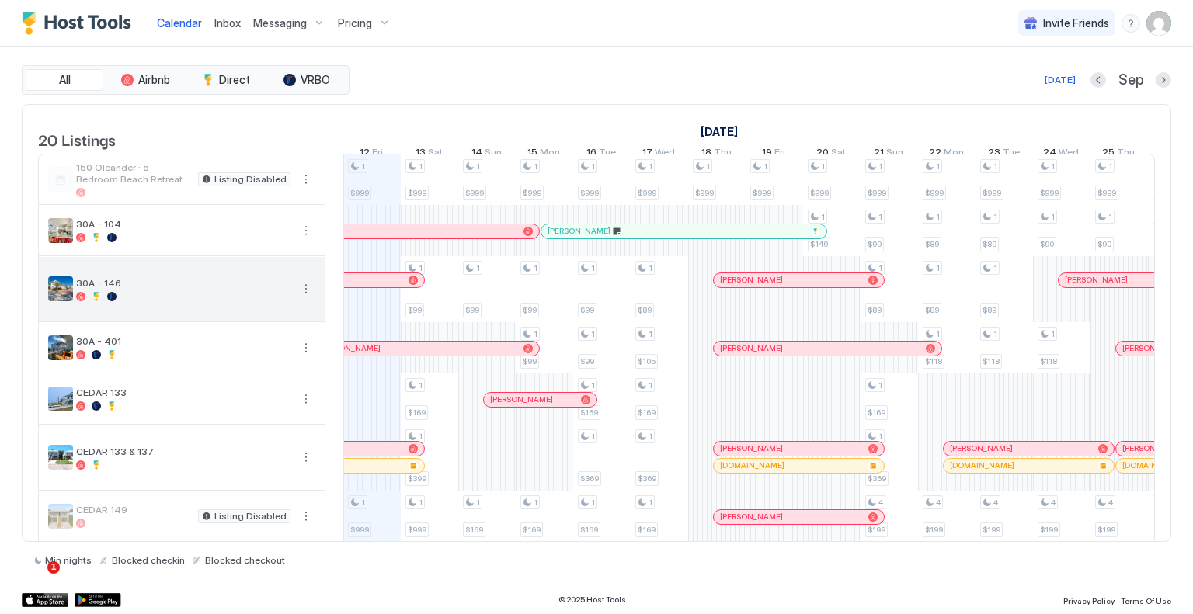
click at [310, 298] on button "More options" at bounding box center [306, 289] width 19 height 19
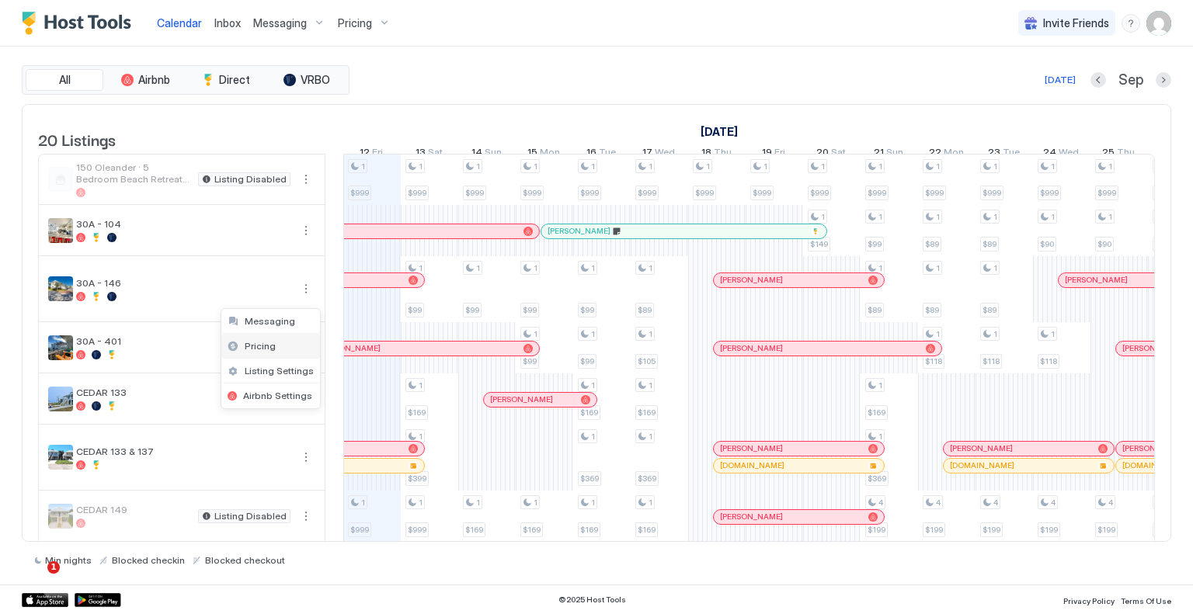
click at [270, 346] on span "Pricing" at bounding box center [260, 346] width 31 height 12
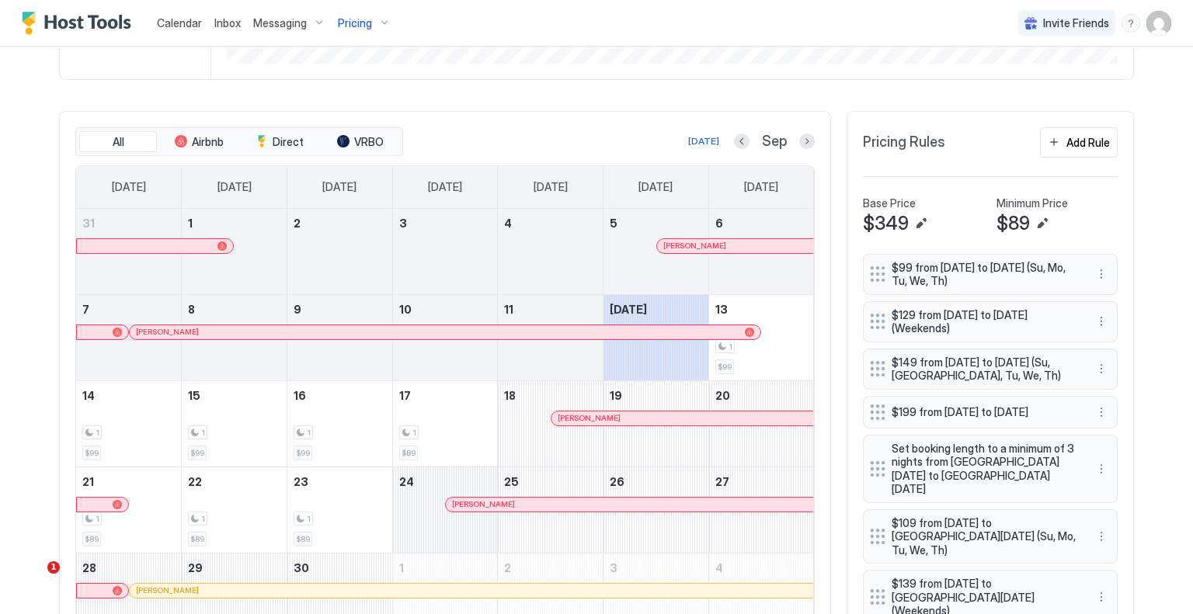
scroll to position [311, 0]
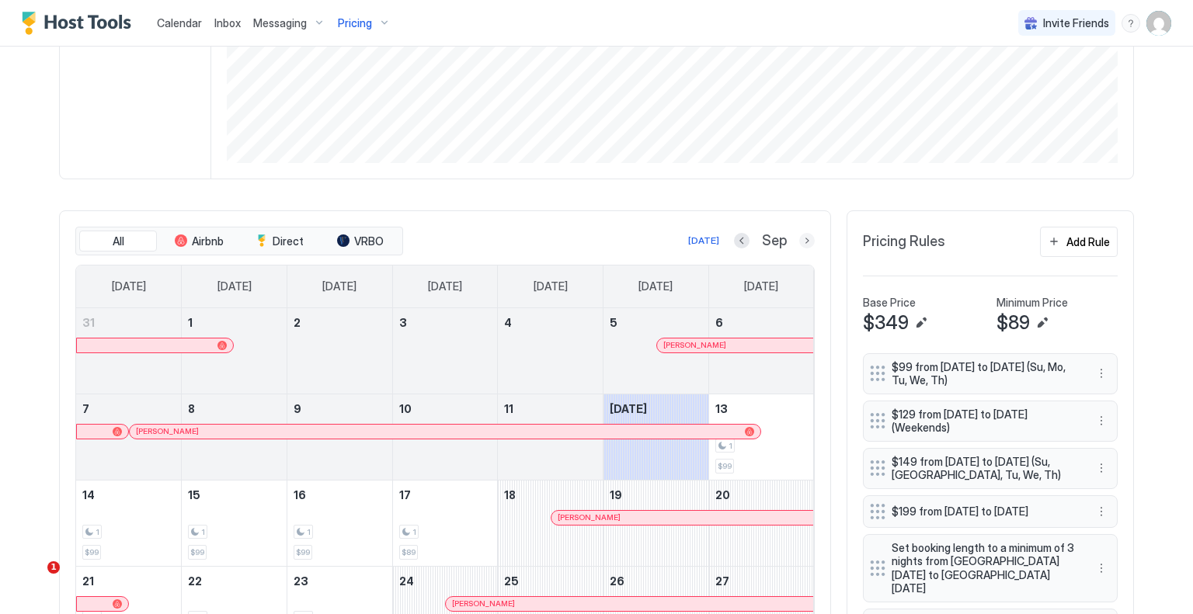
click at [799, 239] on button "Next month" at bounding box center [807, 241] width 16 height 16
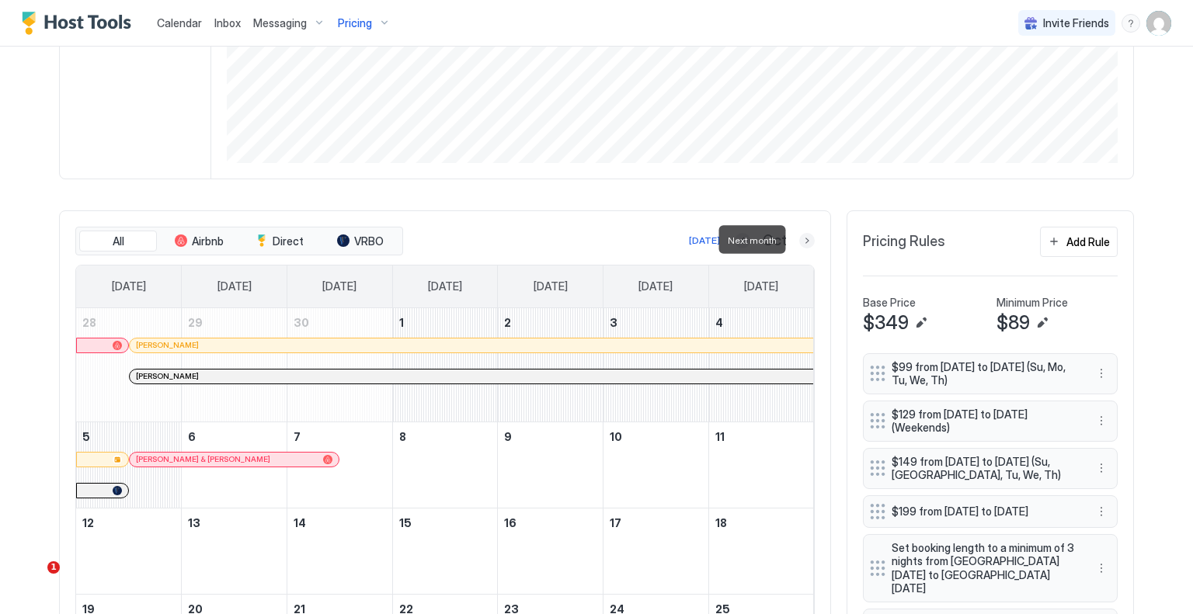
click at [799, 239] on button "Next month" at bounding box center [807, 241] width 16 height 16
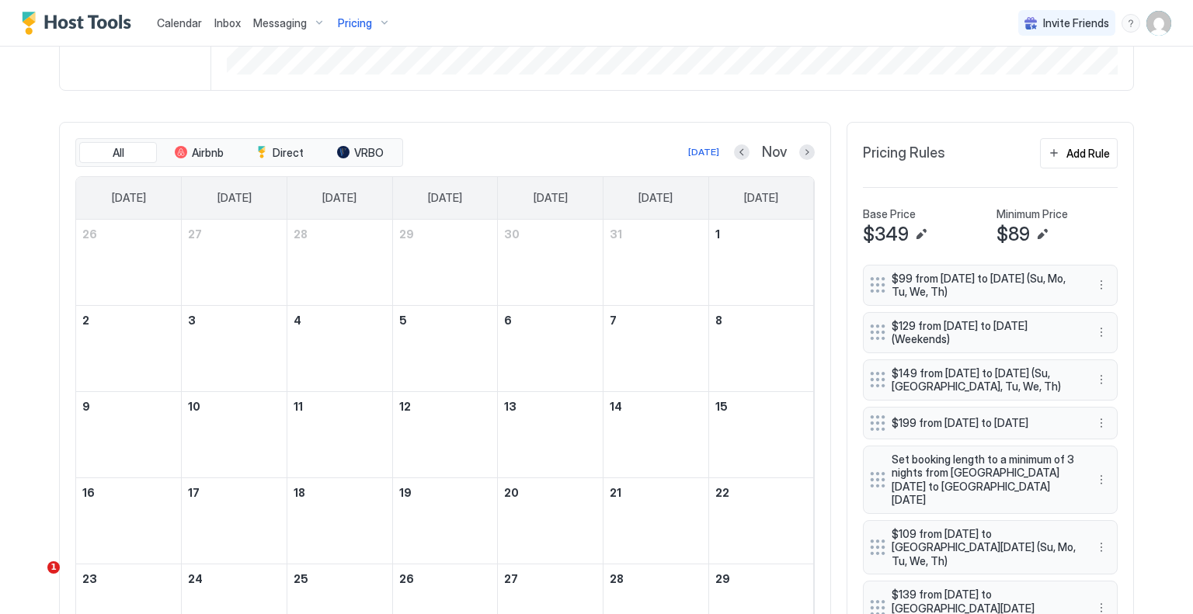
scroll to position [544, 0]
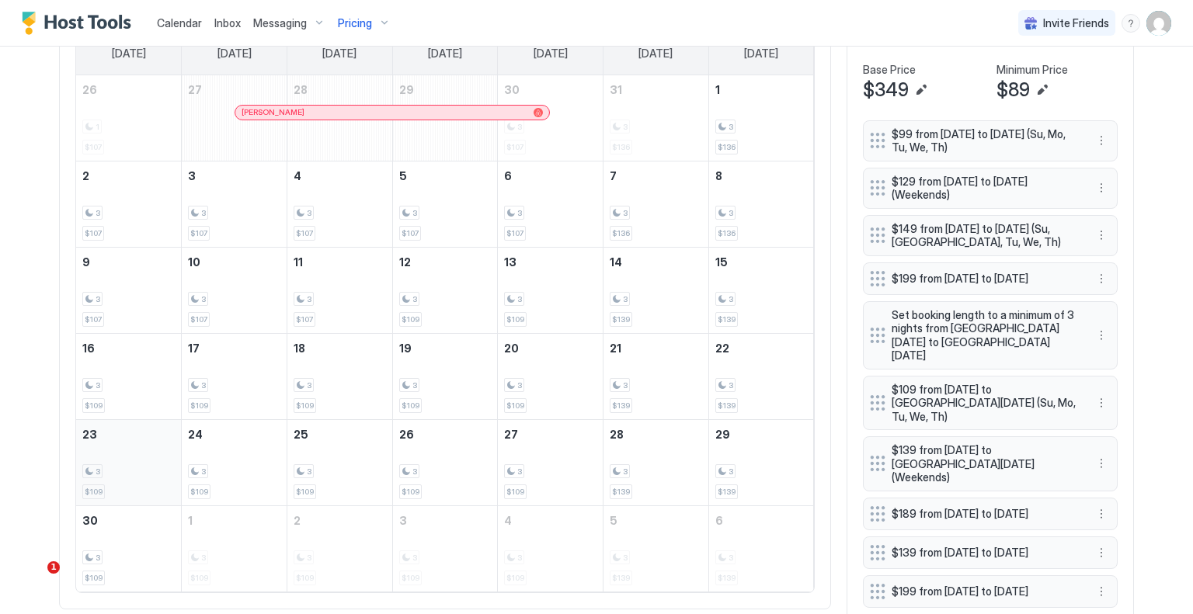
click at [129, 457] on div "3 $109" at bounding box center [128, 462] width 92 height 73
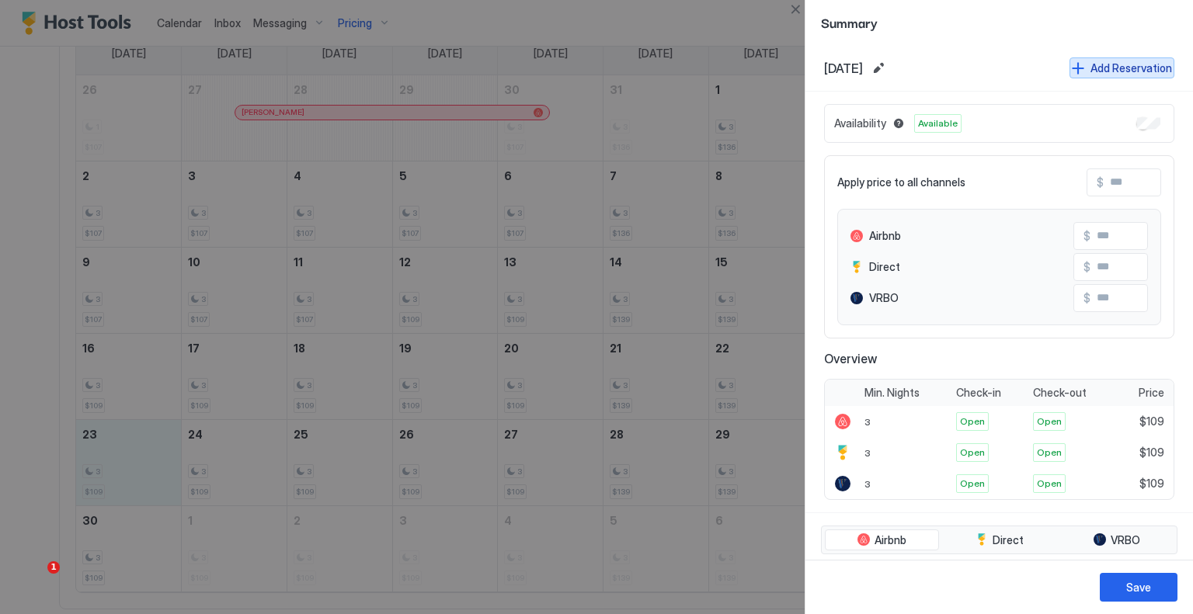
click at [1106, 69] on div "Add Reservation" at bounding box center [1131, 68] width 82 height 16
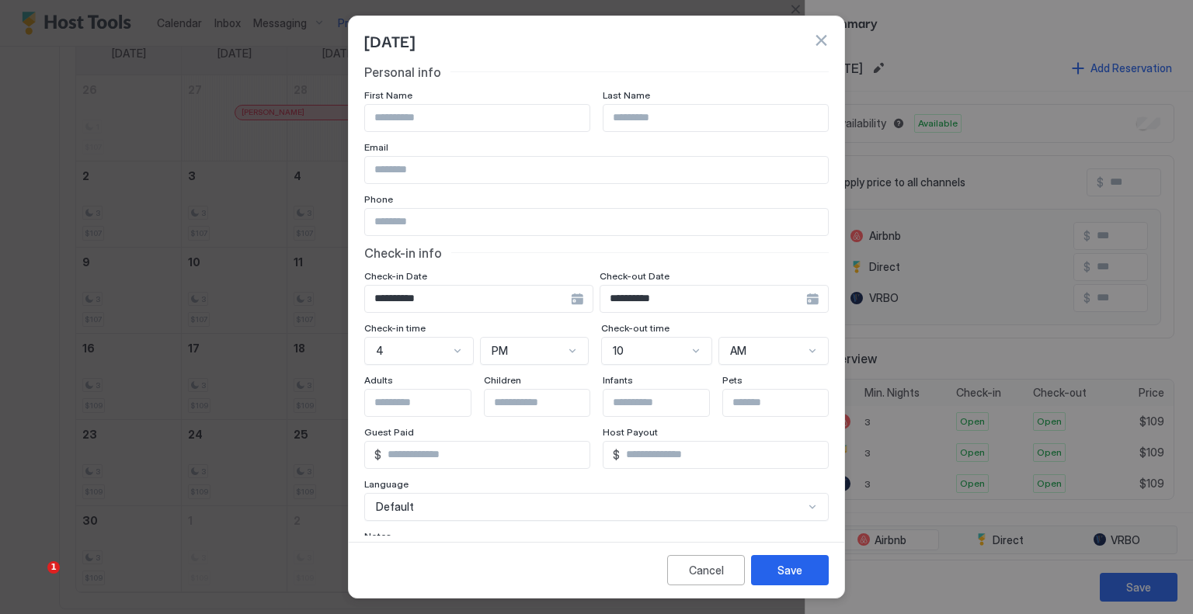
click at [443, 113] on input "Input Field" at bounding box center [477, 118] width 224 height 26
type input "******"
click at [668, 117] on input "Input Field" at bounding box center [715, 118] width 224 height 26
type input "****"
click at [536, 172] on input "Input Field" at bounding box center [596, 170] width 463 height 26
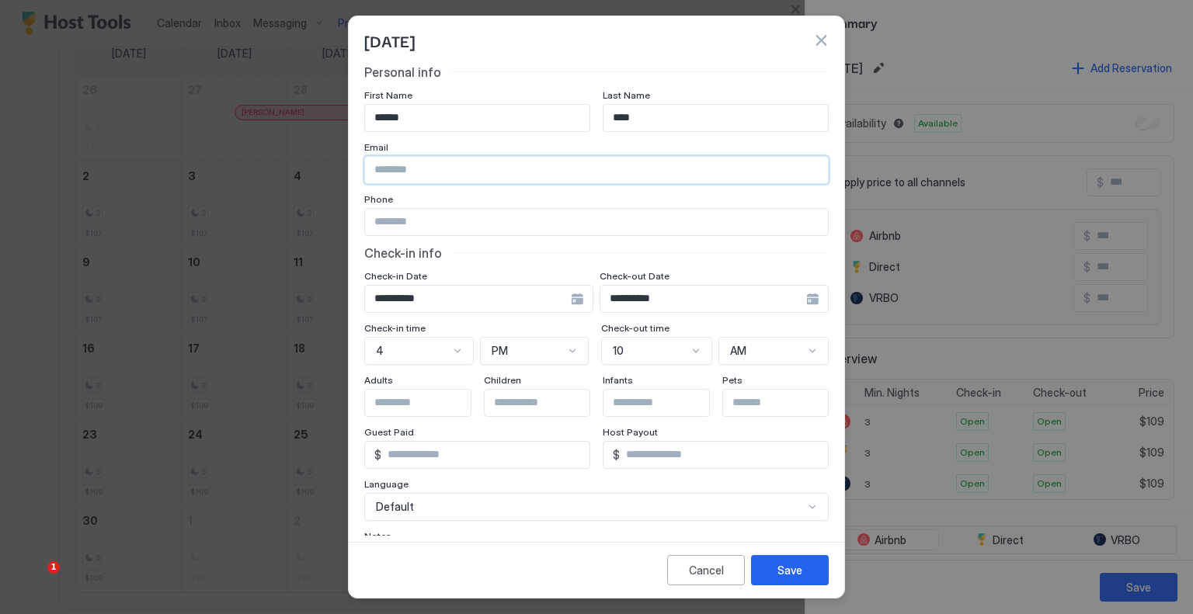
type input "**********"
click at [565, 300] on div "**********" at bounding box center [478, 299] width 229 height 28
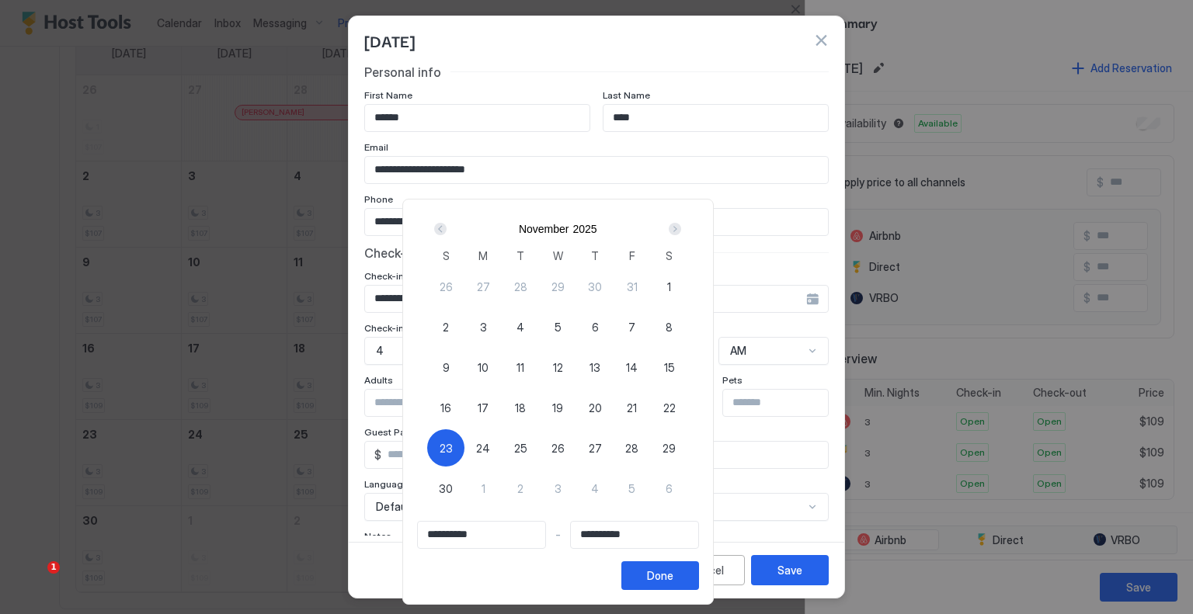
click at [453, 455] on span "23" at bounding box center [446, 448] width 13 height 16
click at [688, 447] on div "29" at bounding box center [669, 448] width 37 height 37
type input "**********"
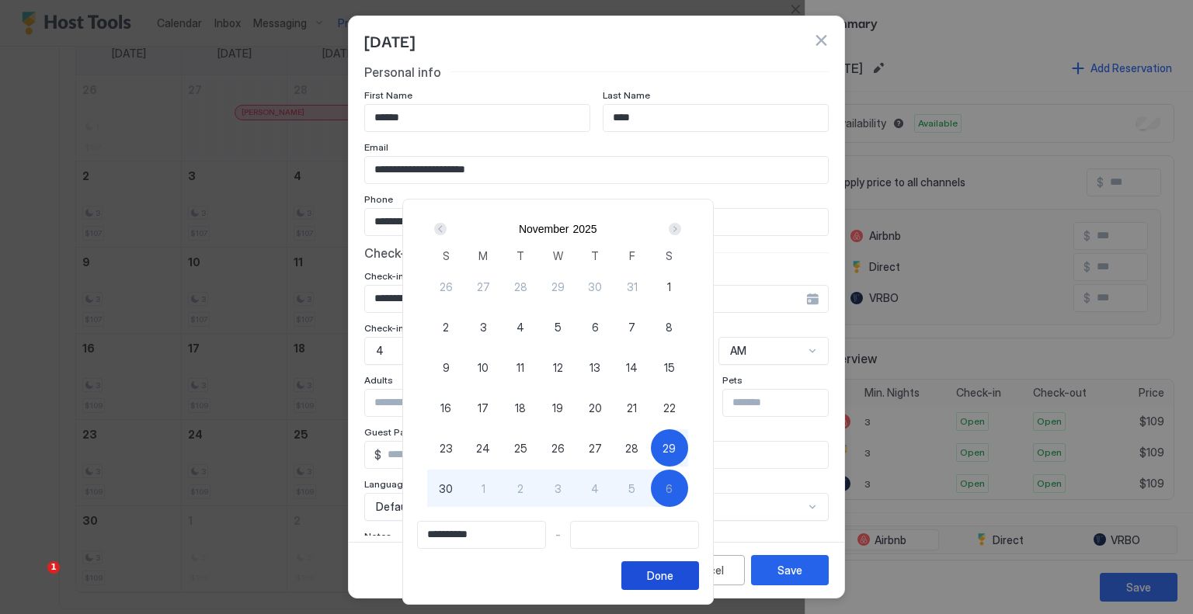
click at [673, 569] on div "Done" at bounding box center [660, 576] width 26 height 16
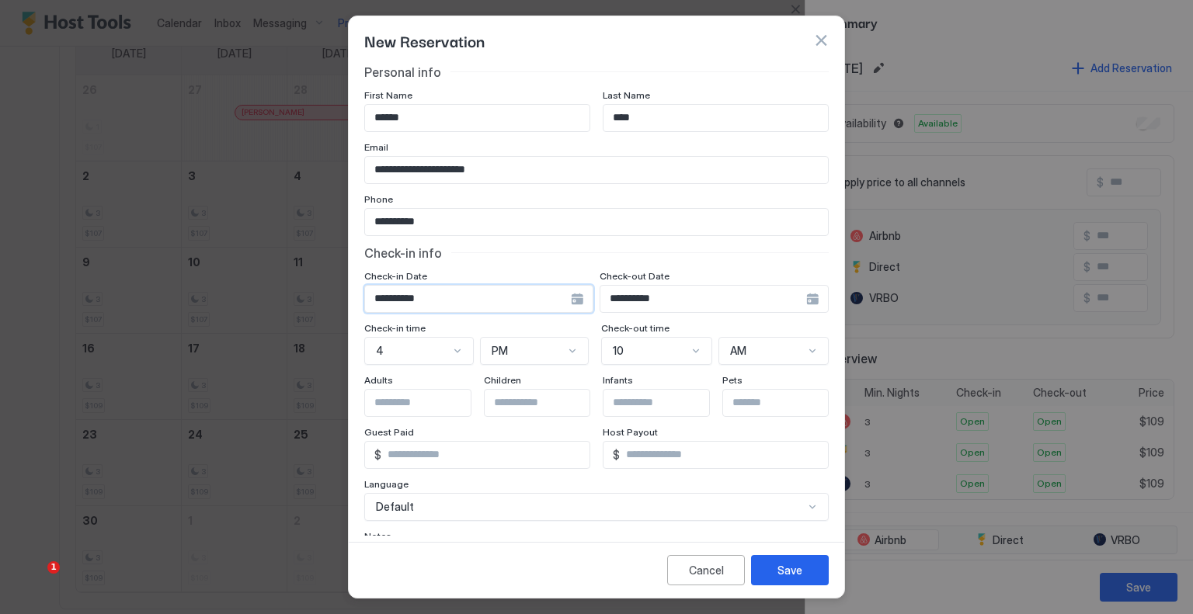
click at [533, 304] on input "**********" at bounding box center [468, 299] width 206 height 26
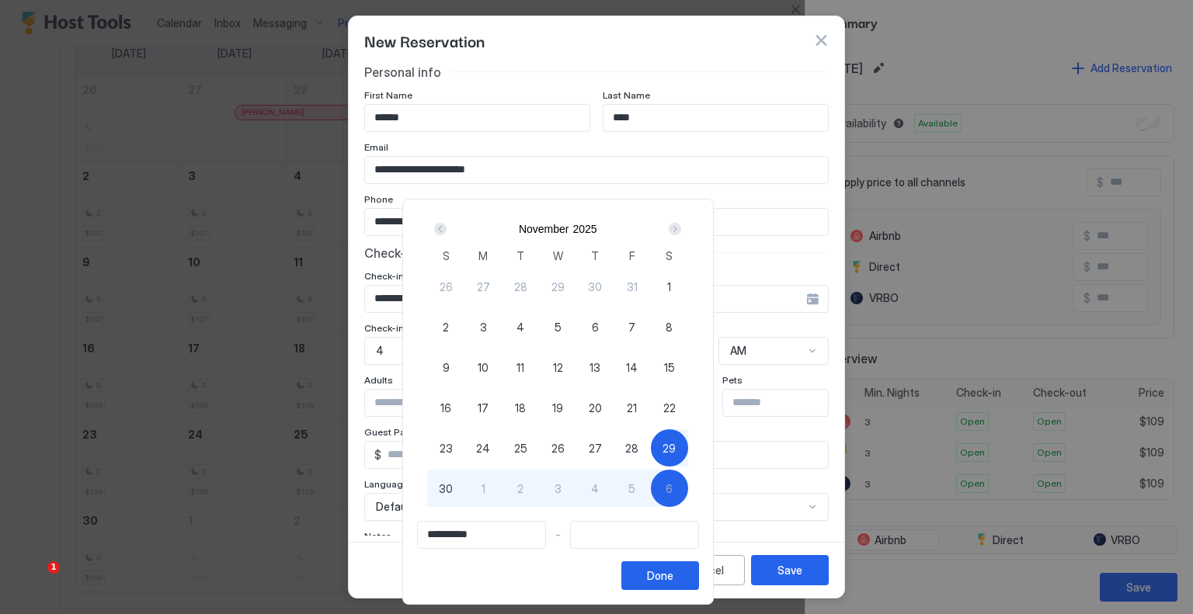
drag, startPoint x: 483, startPoint y: 444, endPoint x: 500, endPoint y: 441, distance: 17.4
click at [453, 444] on span "23" at bounding box center [446, 448] width 13 height 16
type input "**********"
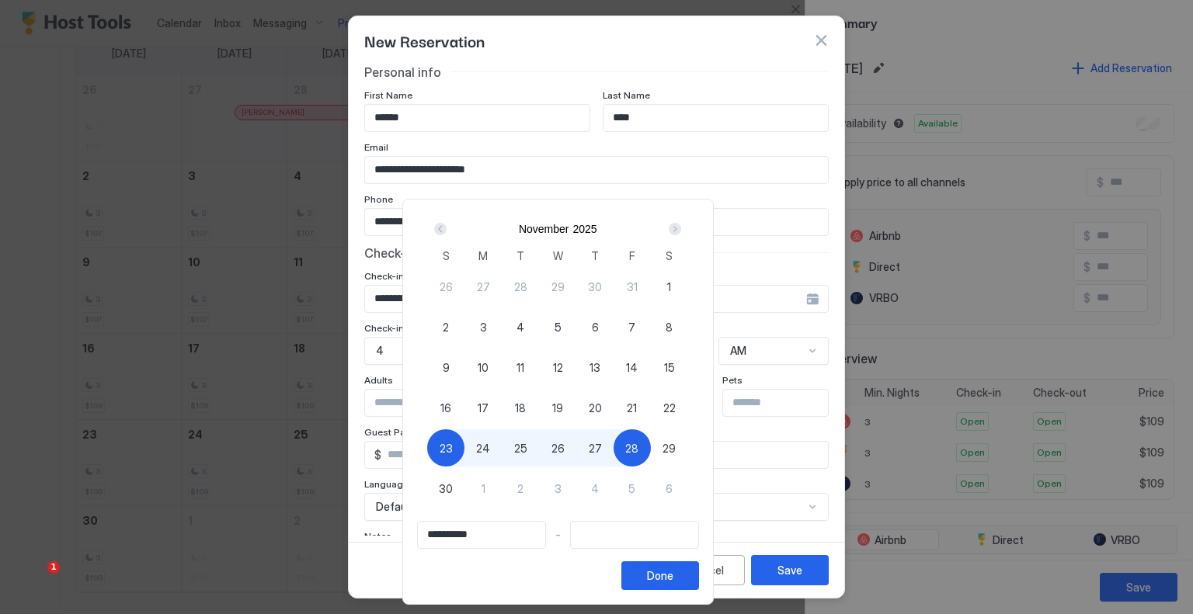
type input "**********"
click at [676, 448] on span "29" at bounding box center [669, 448] width 13 height 16
type input "**********"
click at [673, 576] on div "Done" at bounding box center [660, 576] width 26 height 16
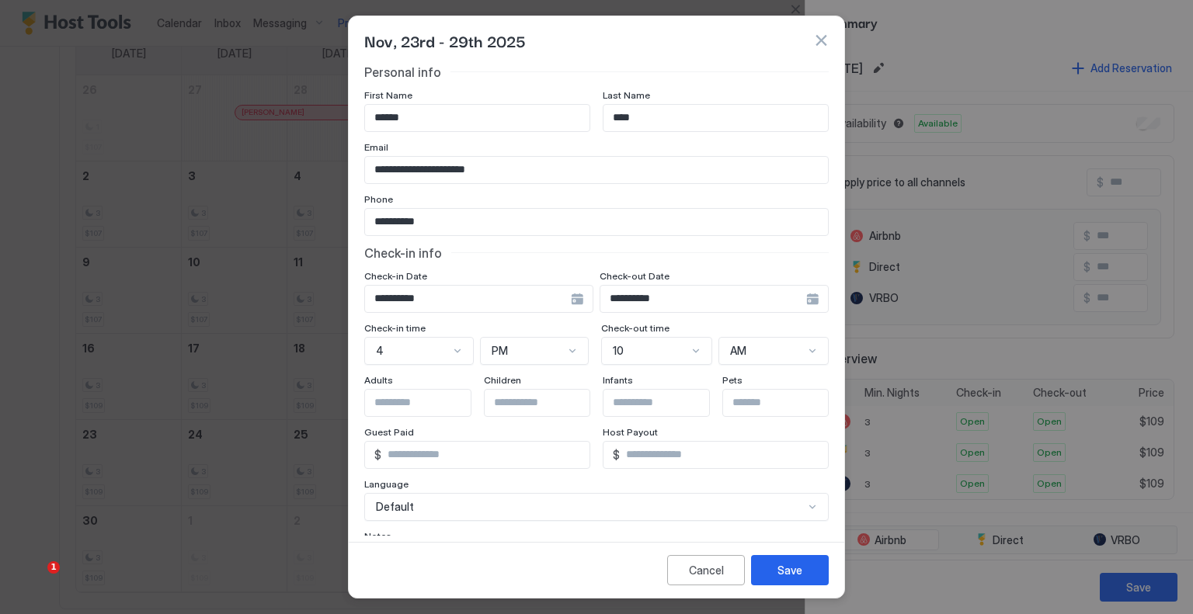
click at [432, 406] on input "Input Field" at bounding box center [428, 403] width 127 height 26
type input "*"
click at [777, 565] on button "Save" at bounding box center [790, 570] width 78 height 30
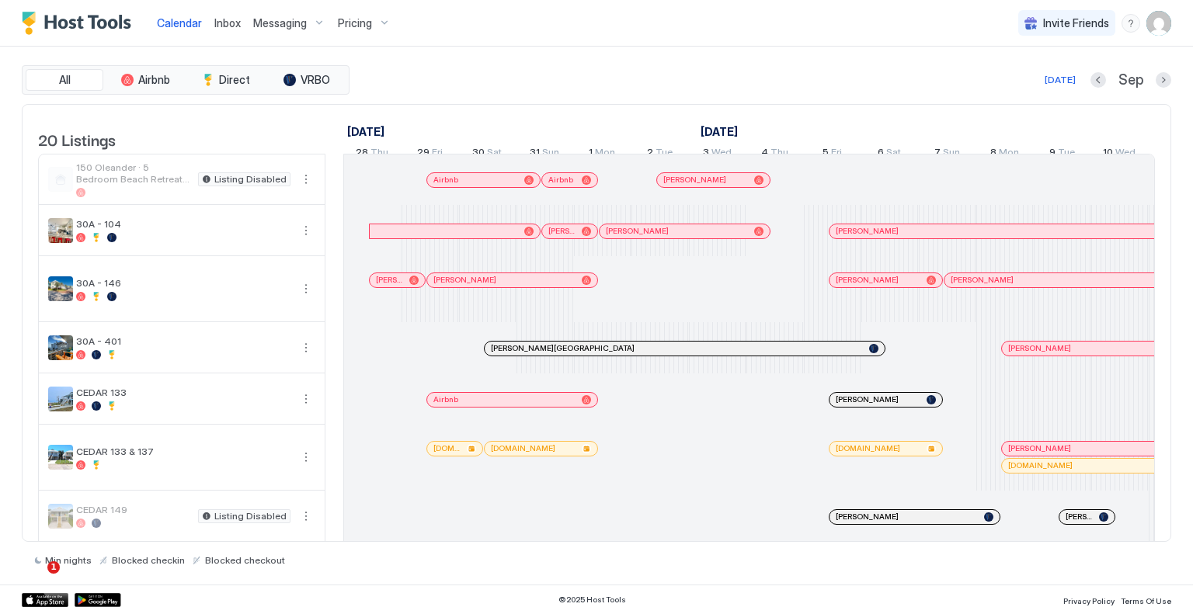
scroll to position [0, 863]
